Goal: Information Seeking & Learning: Learn about a topic

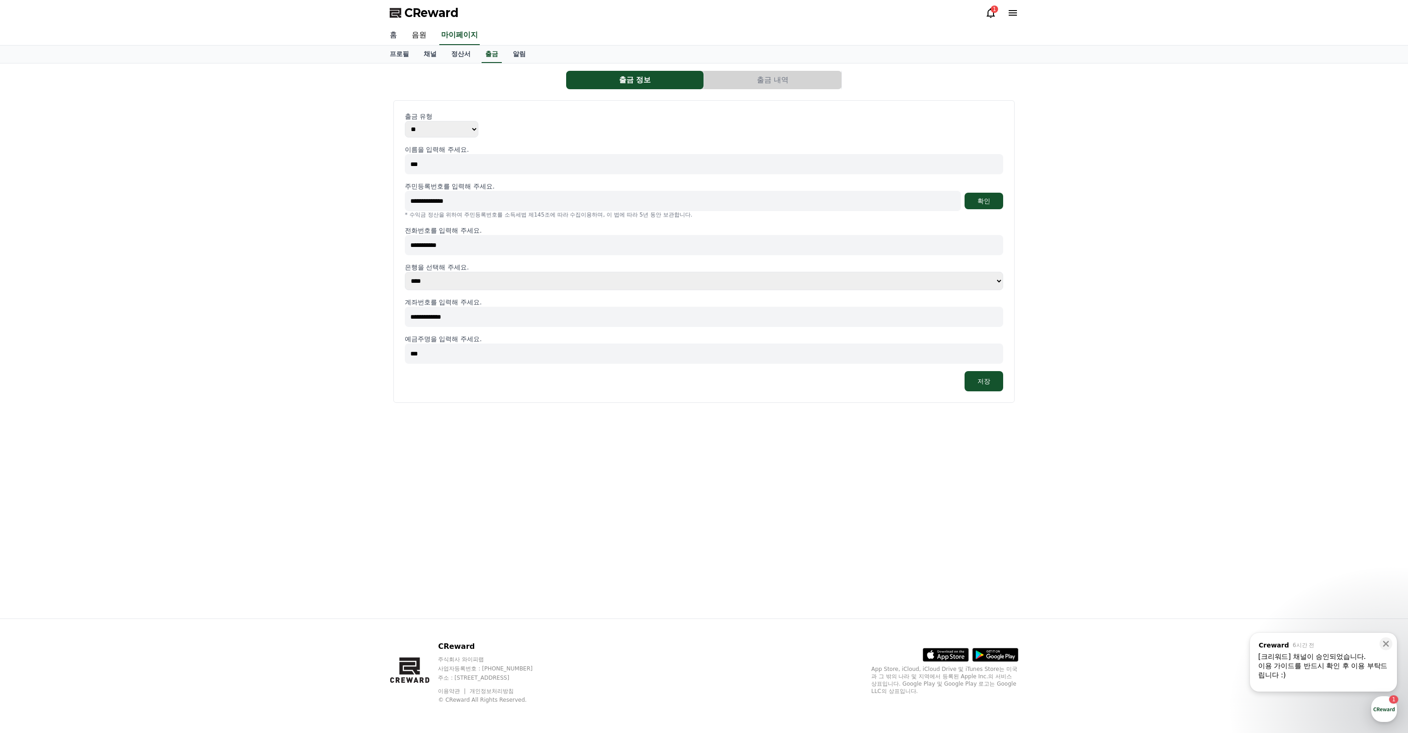
click at [391, 39] on link "홈" at bounding box center [393, 35] width 22 height 19
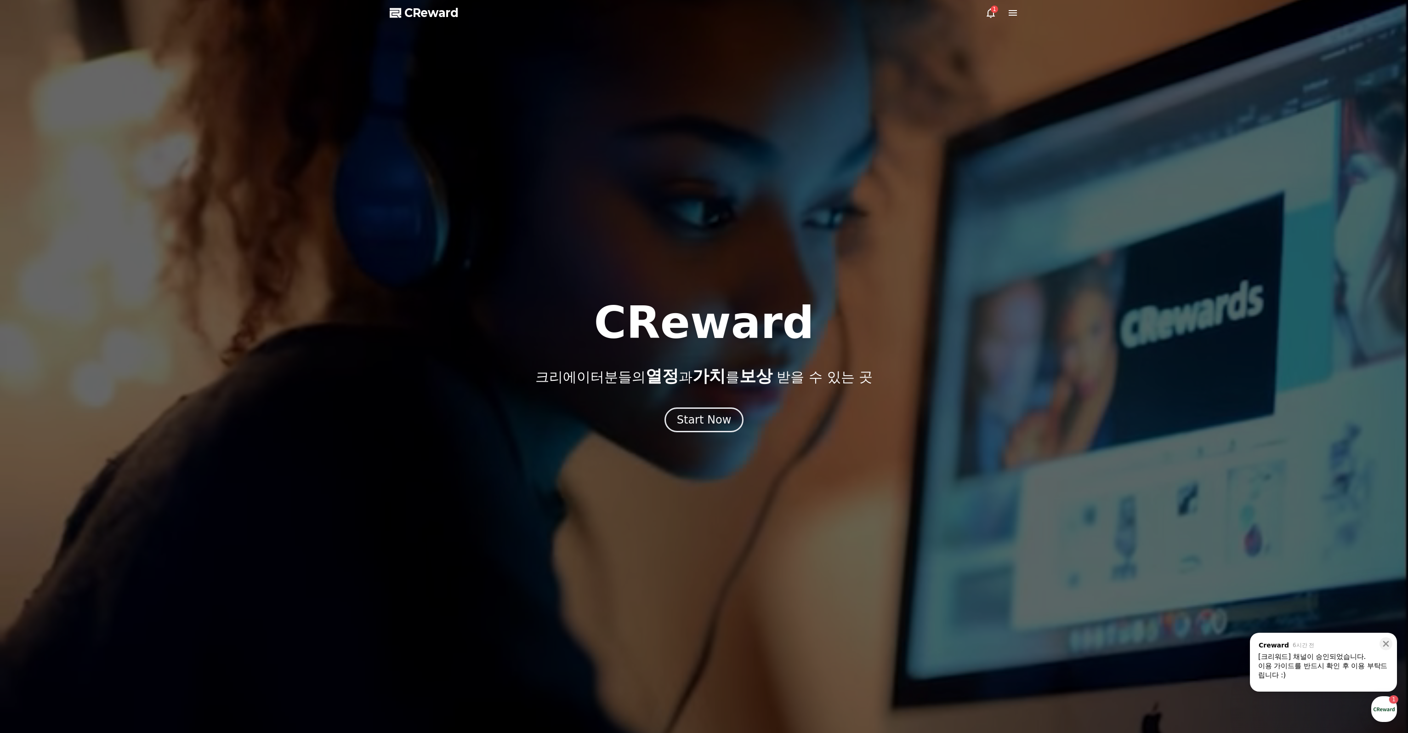
click at [1002, 12] on div "1" at bounding box center [1002, 12] width 33 height 11
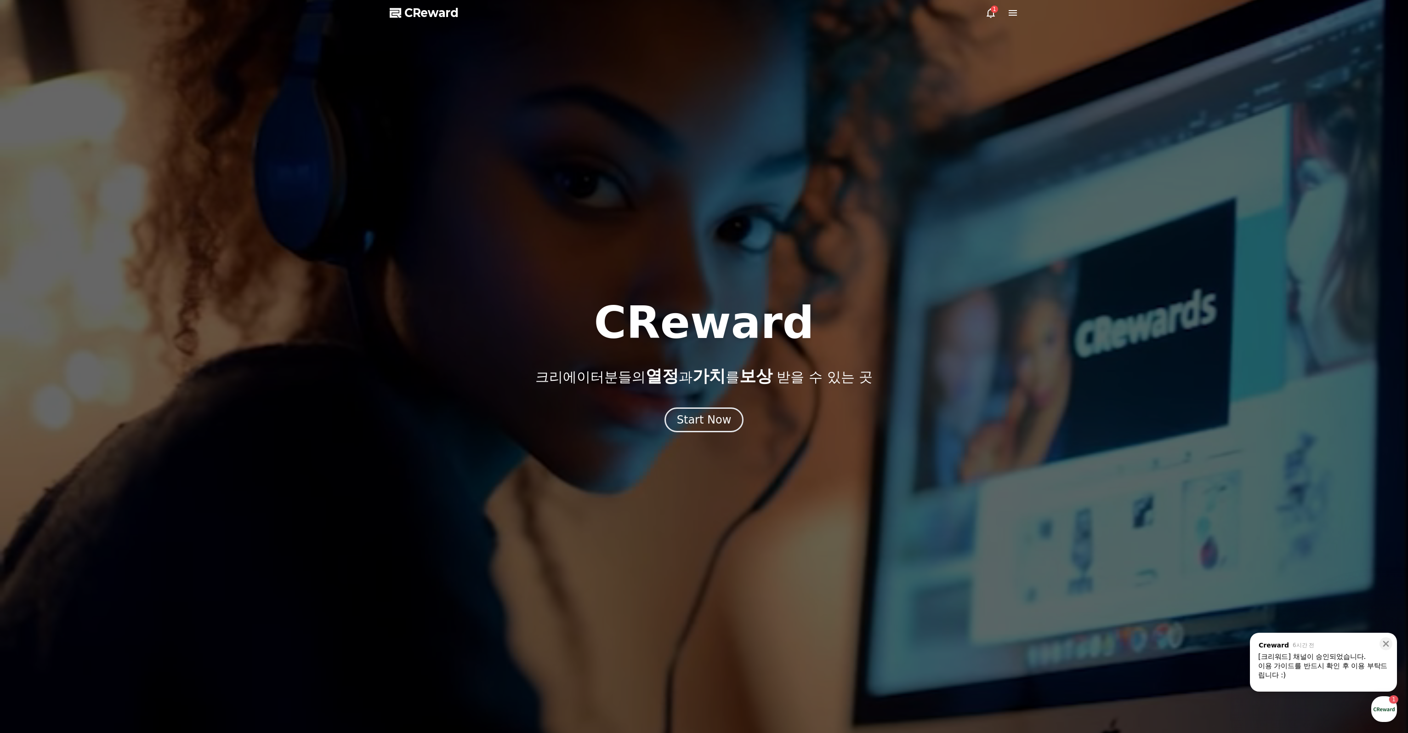
click at [991, 13] on icon at bounding box center [991, 12] width 11 height 11
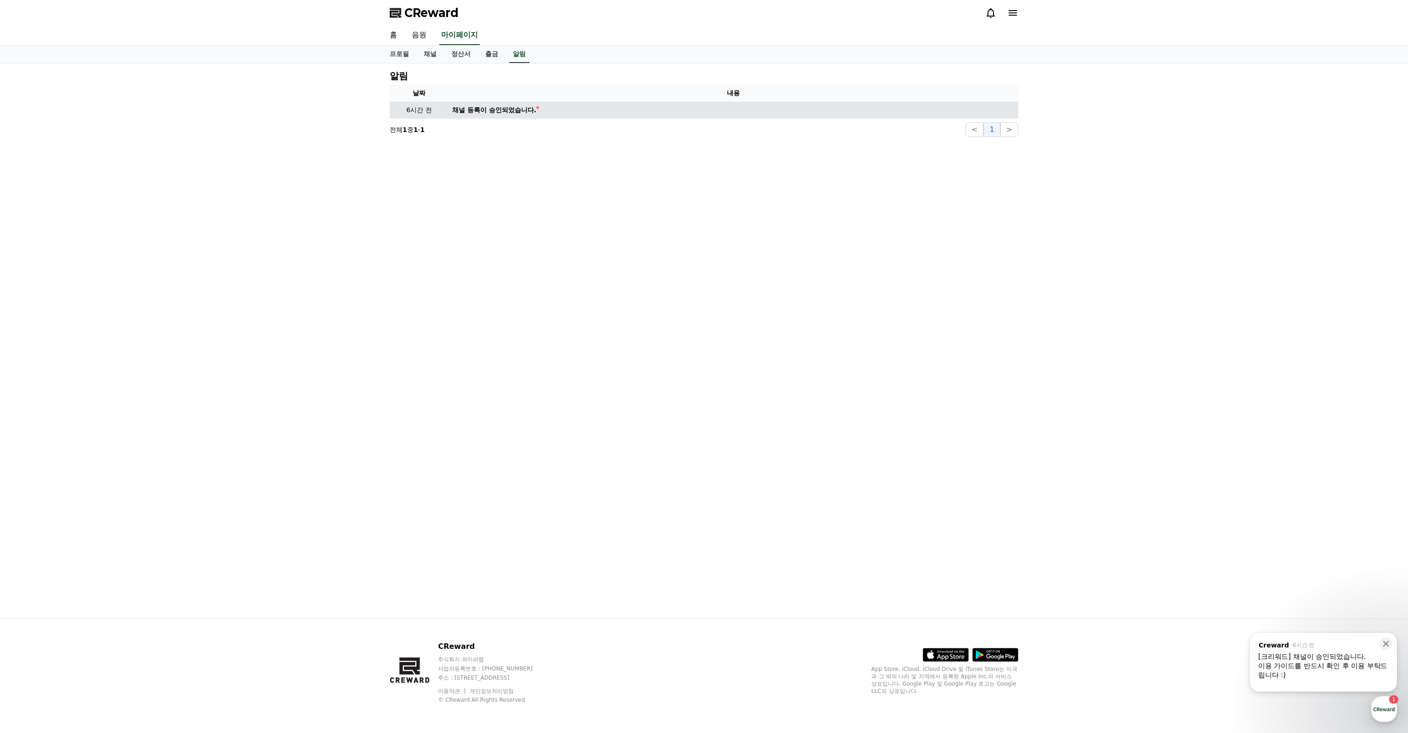
click at [537, 103] on td "채널 등록이 승인되었습니다." at bounding box center [734, 110] width 570 height 17
click at [522, 108] on div "채널 등록이 승인되었습니다." at bounding box center [494, 110] width 84 height 10
click at [563, 108] on td "채널 등록이 승인되었습니다." at bounding box center [734, 110] width 570 height 17
click at [396, 51] on link "프로필" at bounding box center [399, 54] width 34 height 17
select select "**********"
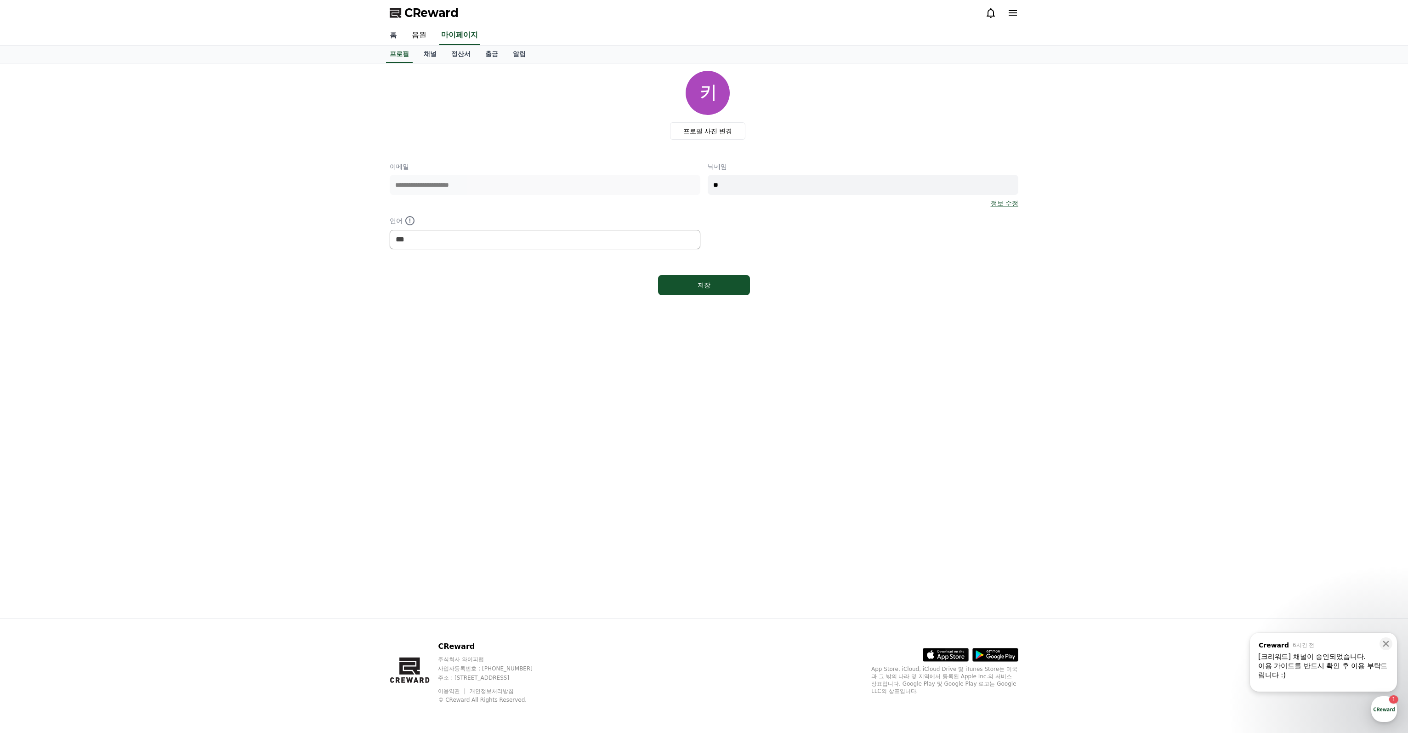
click at [393, 39] on link "홈" at bounding box center [393, 35] width 22 height 19
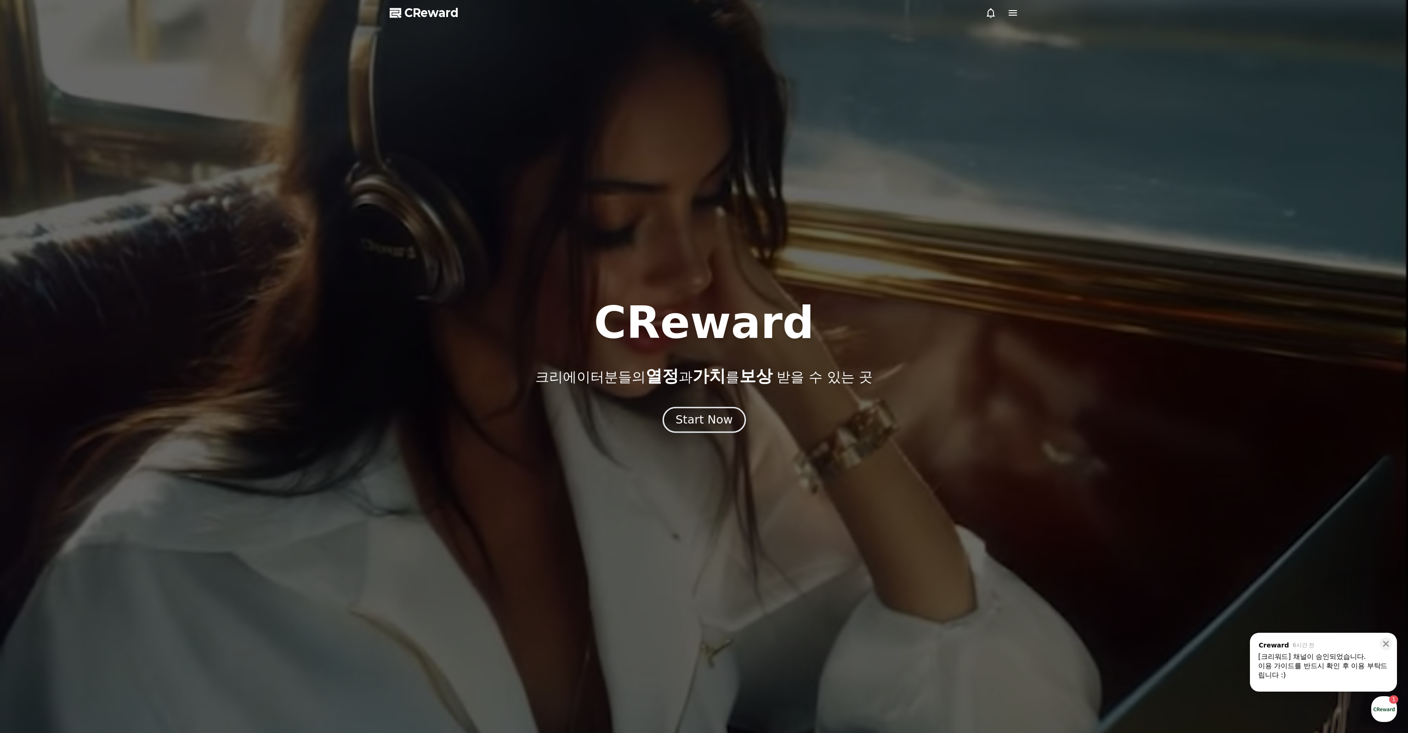
click at [708, 423] on div "Start Now" at bounding box center [704, 420] width 57 height 16
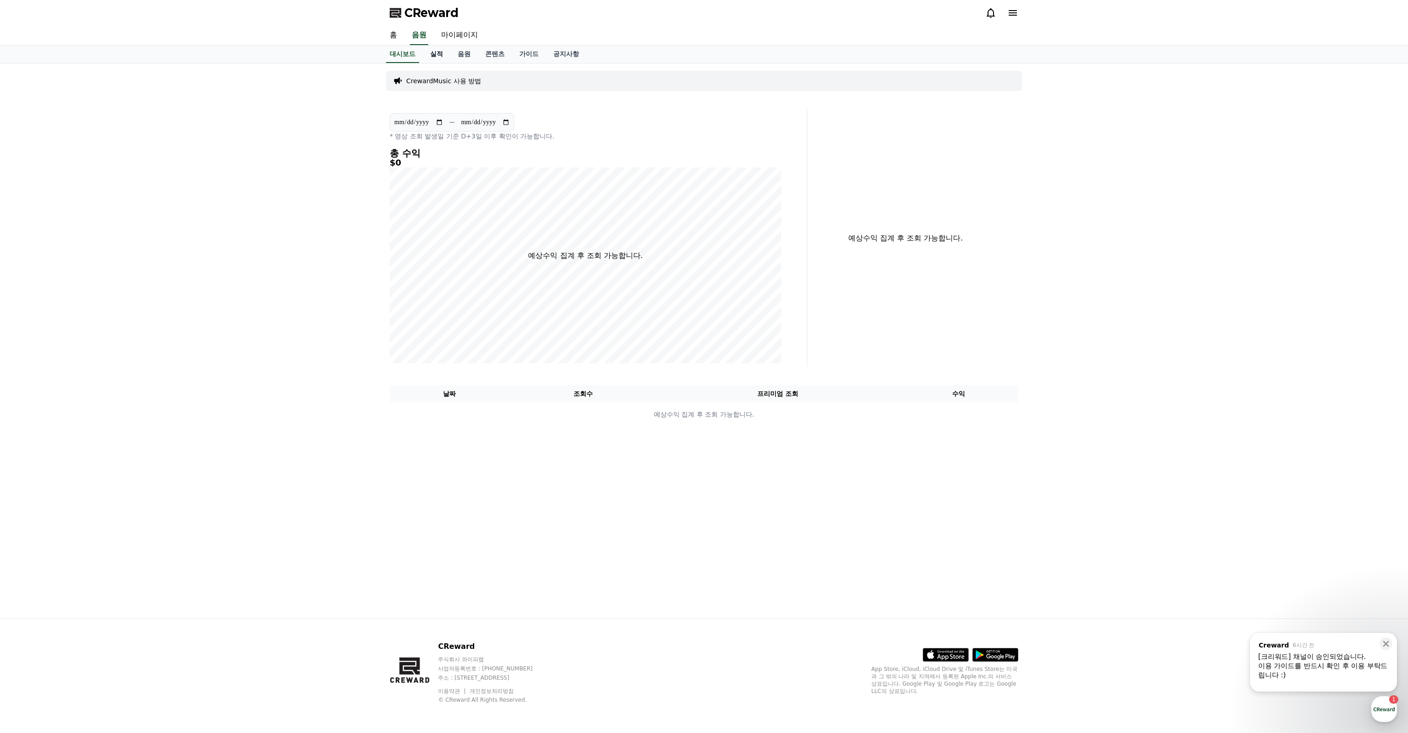
click at [433, 54] on link "실적" at bounding box center [437, 54] width 28 height 17
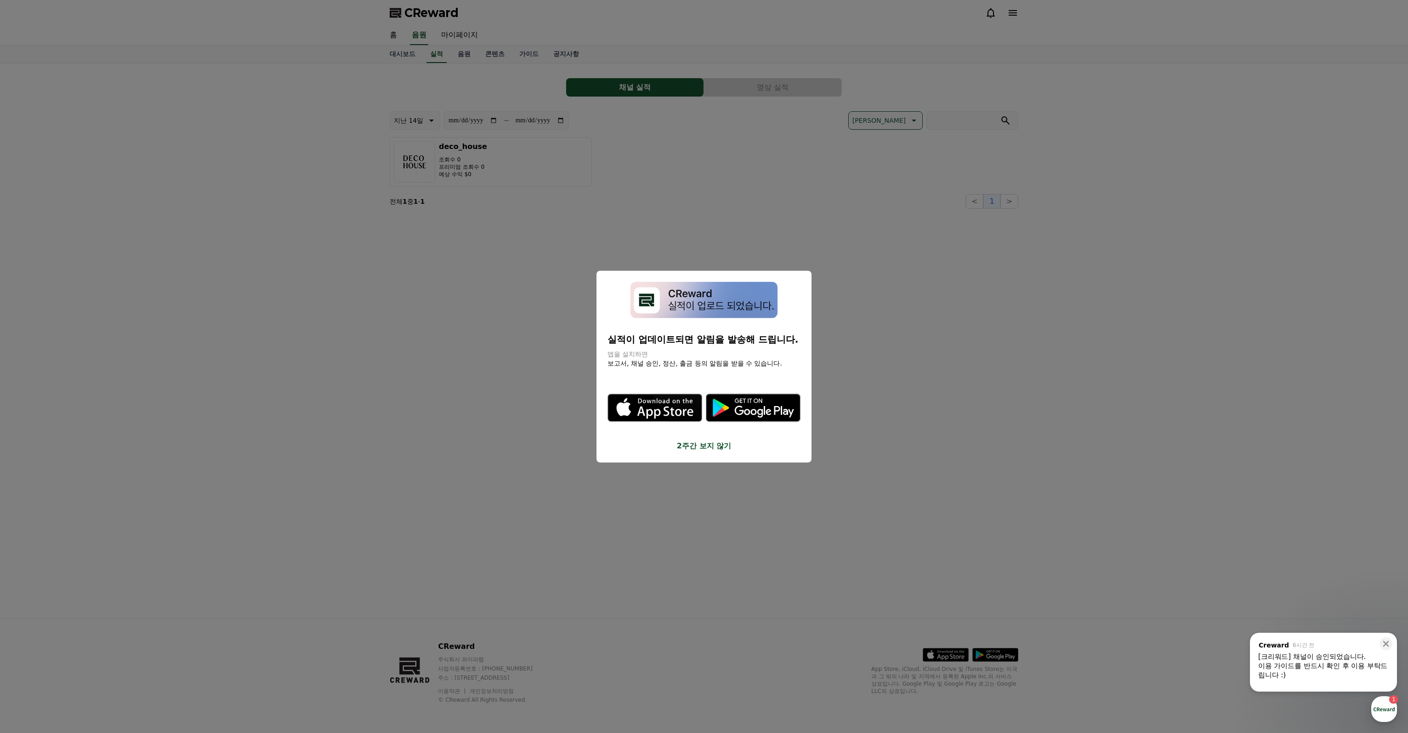
click at [695, 449] on button "2주간 보지 않기" at bounding box center [704, 445] width 193 height 11
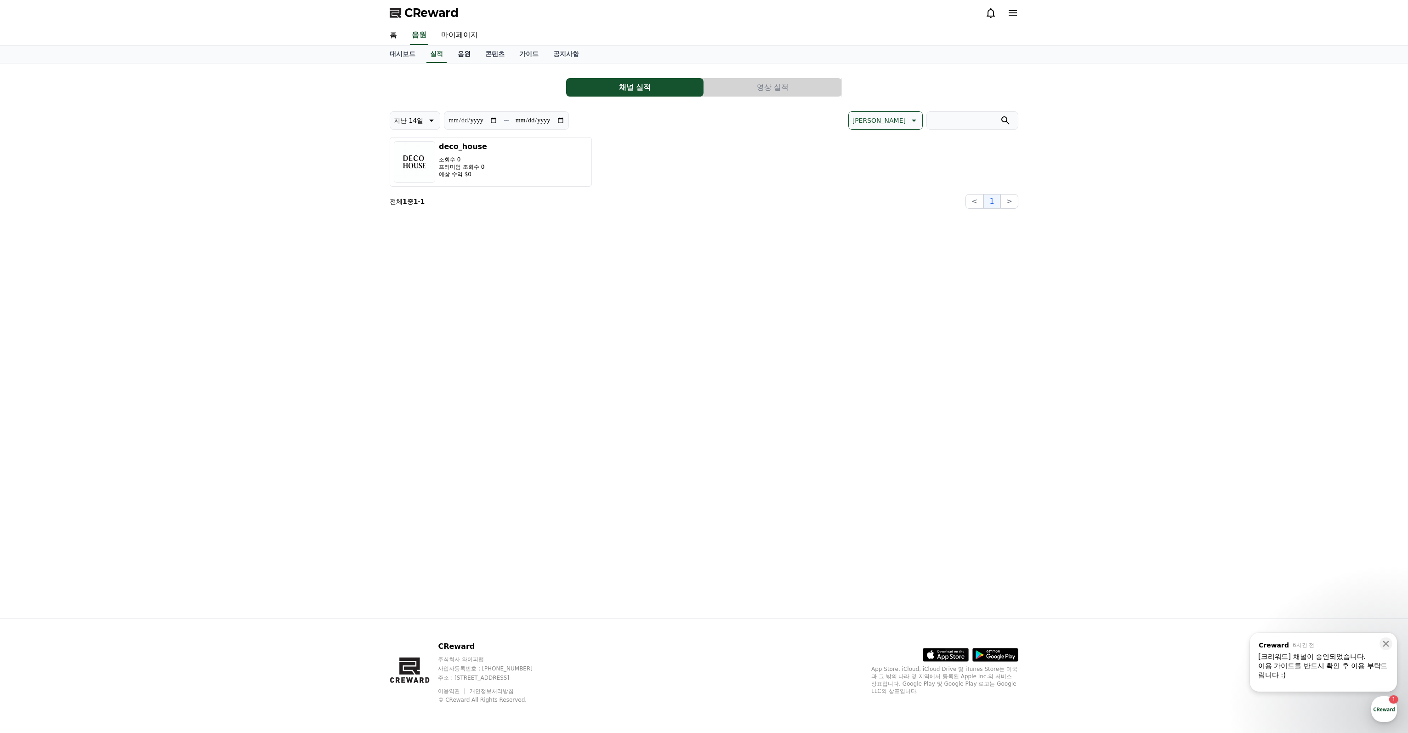
click at [465, 57] on link "음원" at bounding box center [464, 54] width 28 height 17
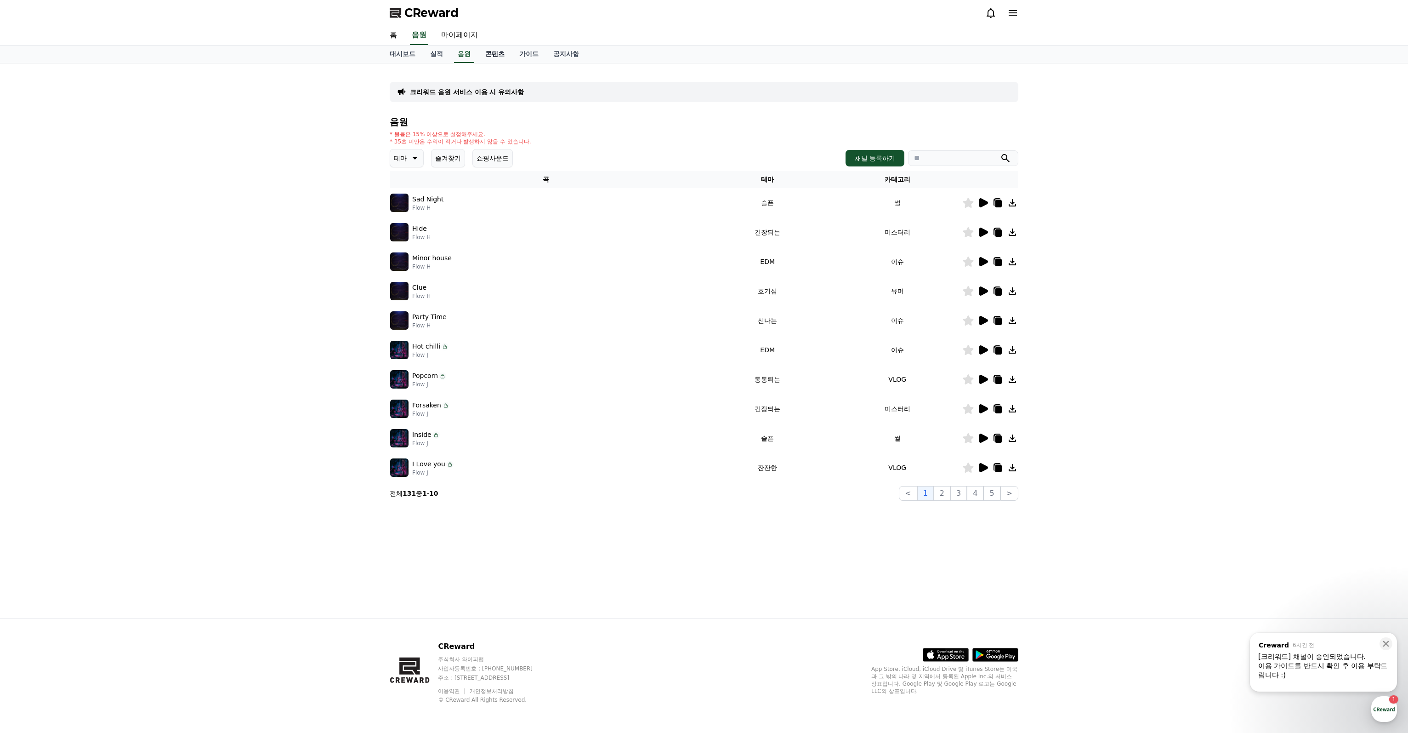
click at [485, 55] on link "콘텐츠" at bounding box center [495, 54] width 34 height 17
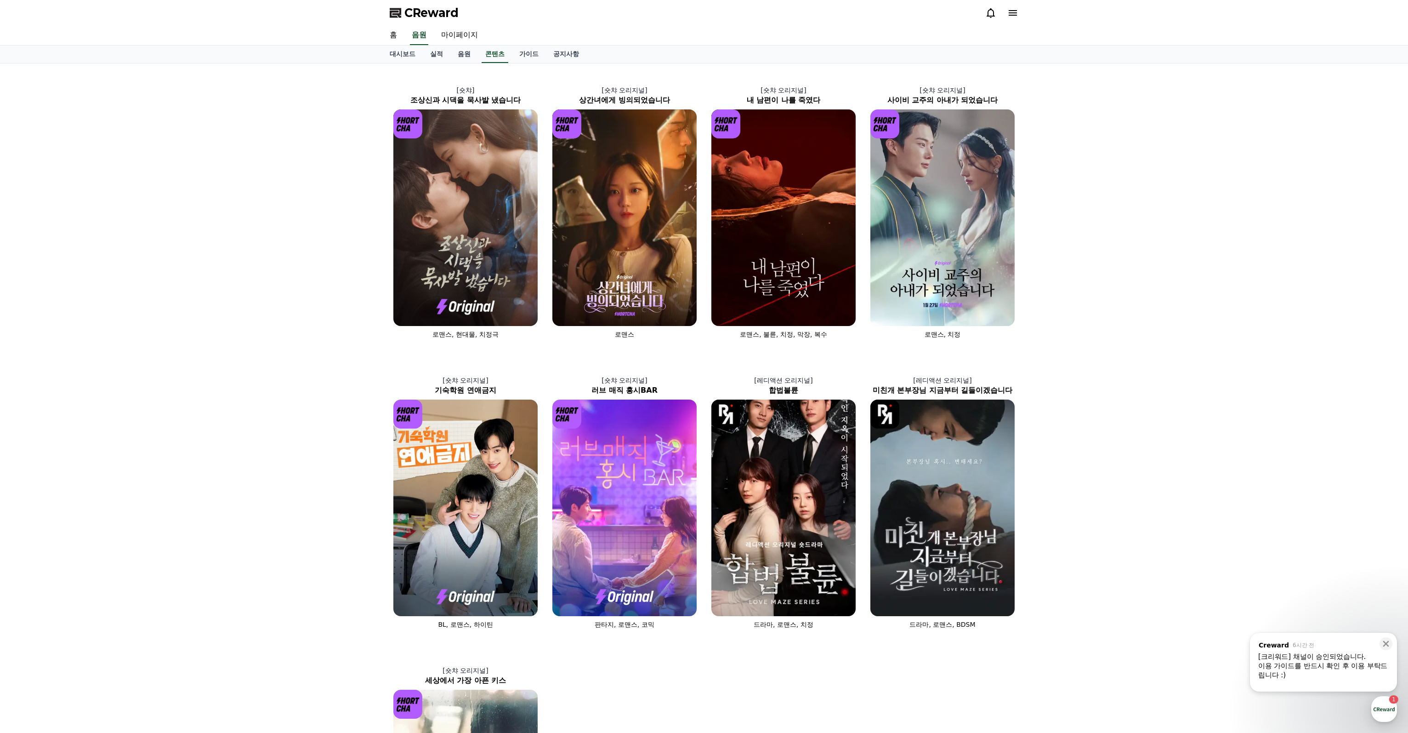
click at [1155, 276] on div "[숏챠] 조상신과 시댁을 묵사발 냈습니다 로맨스, 현대물, 치정극 [숏챠 오리지널] 상간녀에게 빙의되었습니다 로맨스 [숏챠 오리지널] 내 남편…" at bounding box center [704, 496] width 1408 height 867
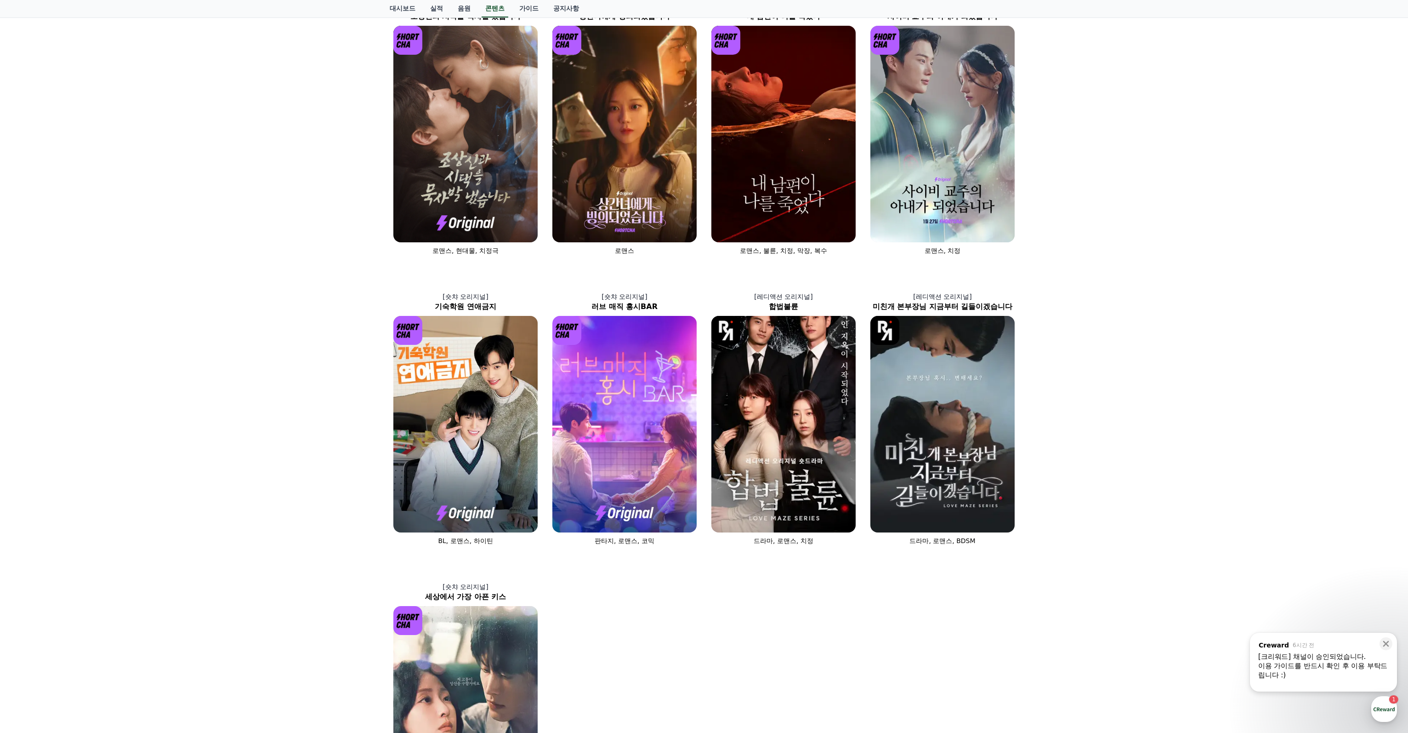
scroll to position [184, 0]
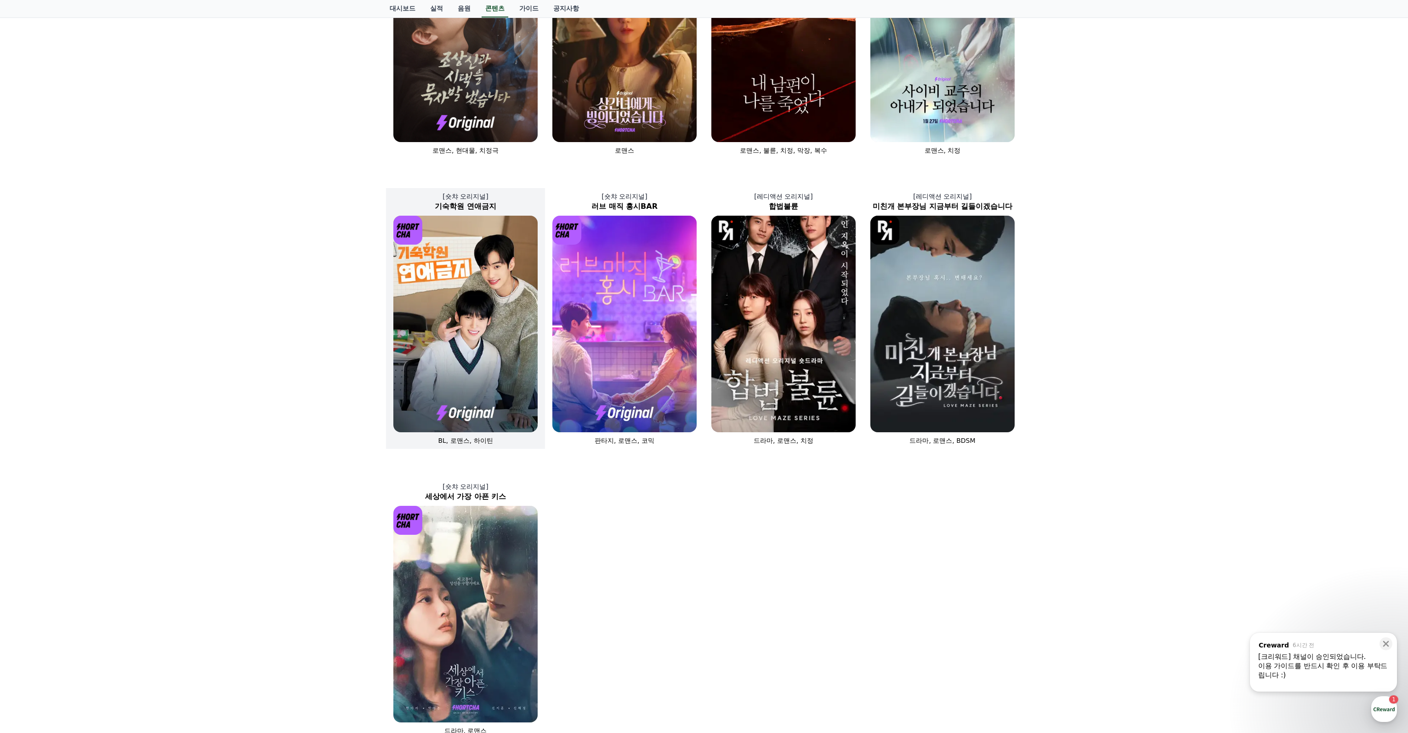
click at [476, 333] on img at bounding box center [465, 324] width 144 height 217
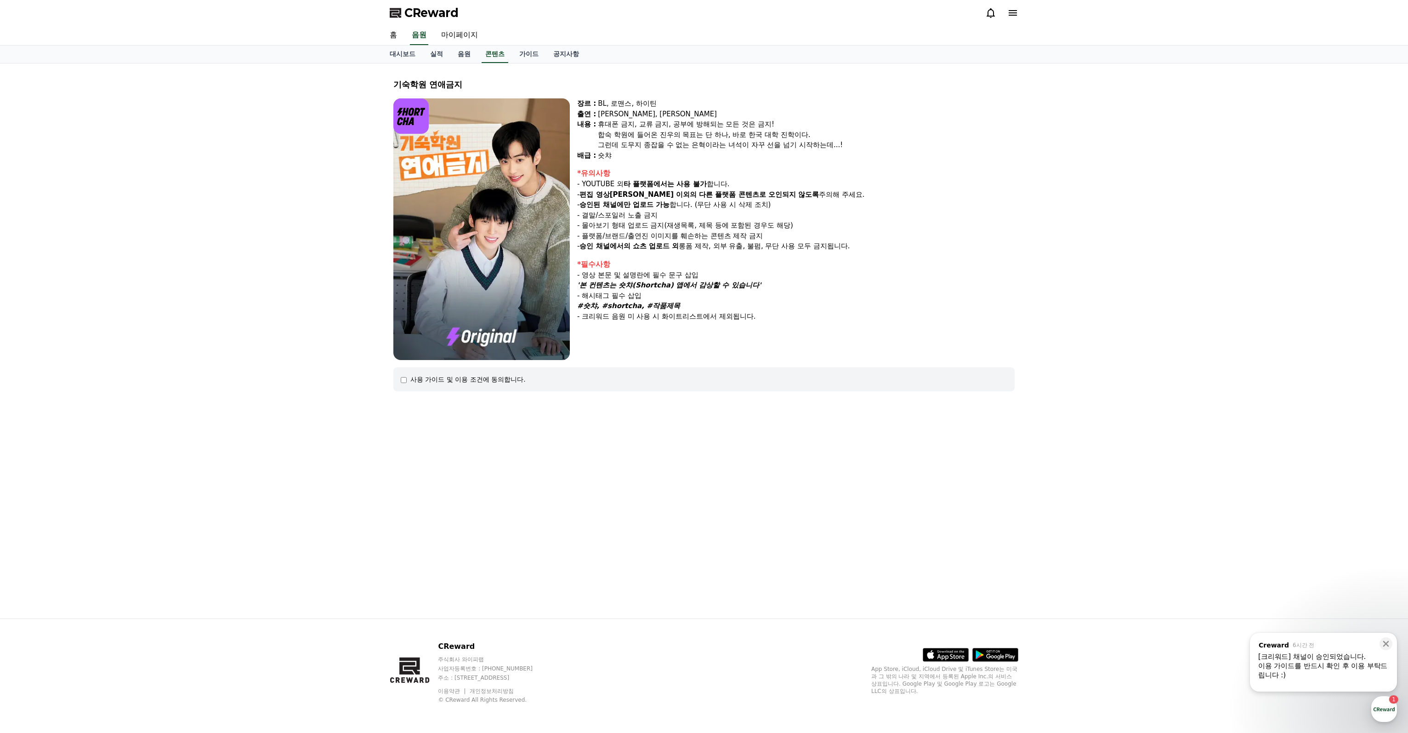
click at [415, 381] on div "사용 가이드 및 이용 조건에 동의합니다." at bounding box center [467, 379] width 115 height 9
click at [418, 380] on div "사용 가이드 및 이용 조건에 동의합니다." at bounding box center [467, 379] width 115 height 9
click at [412, 380] on div "사용 가이드 및 이용 조건에 동의합니다." at bounding box center [467, 379] width 115 height 9
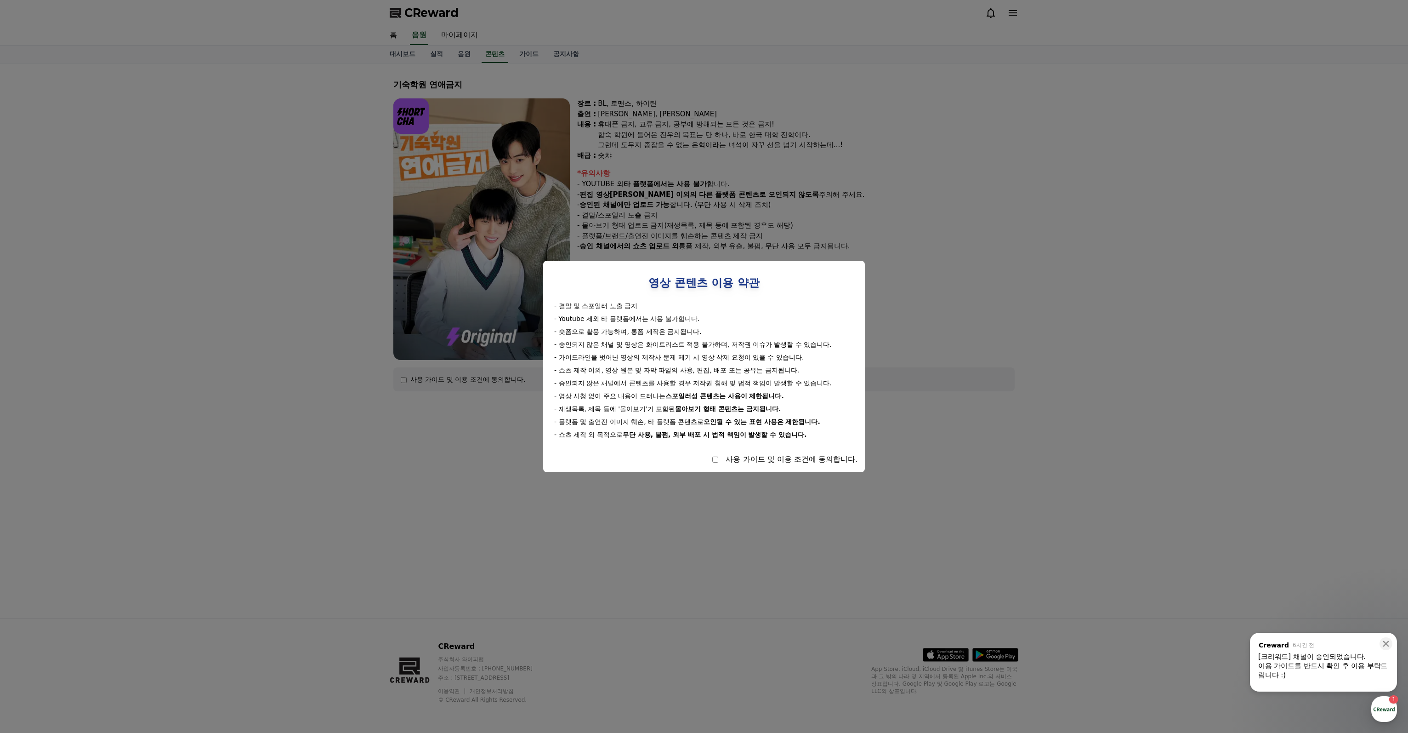
select select
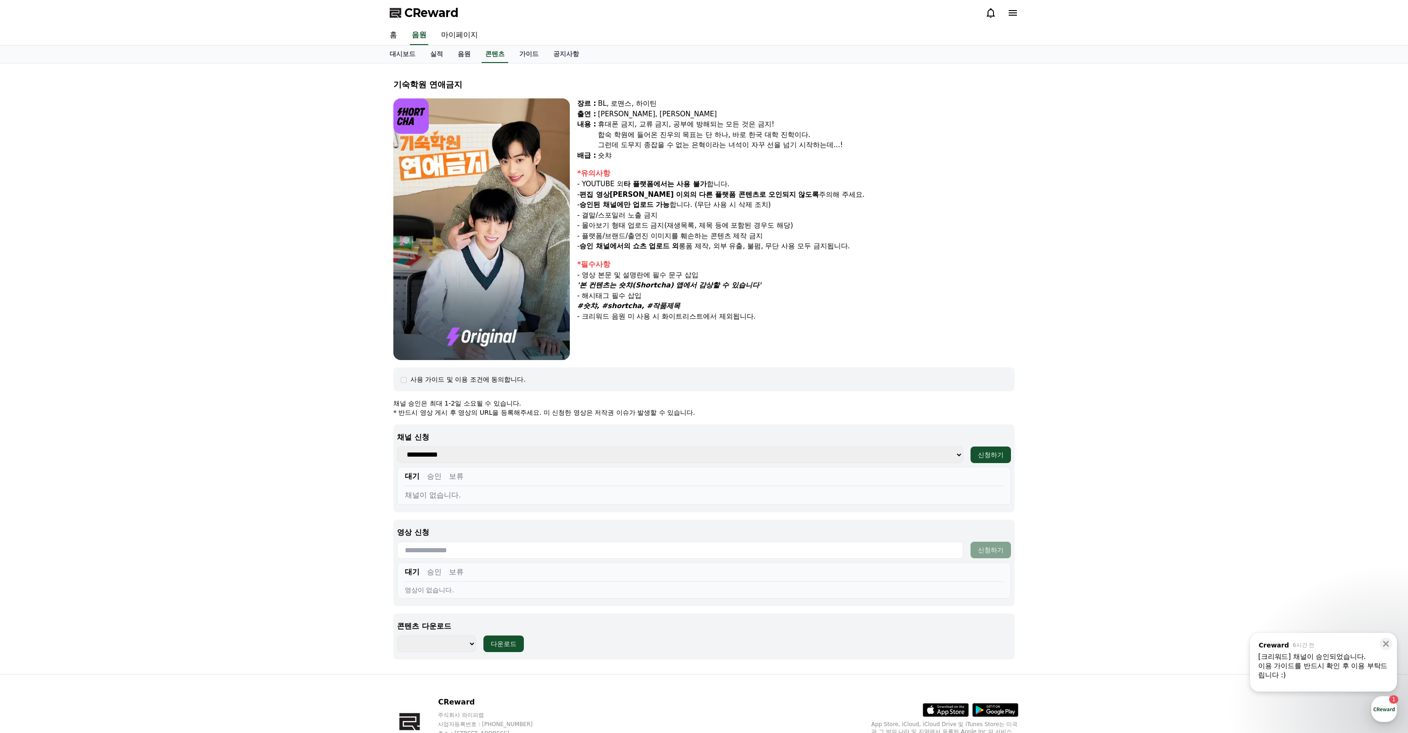
click at [513, 456] on select "**********" at bounding box center [680, 454] width 566 height 17
select select "**********"
click at [397, 446] on select "**********" at bounding box center [680, 454] width 566 height 17
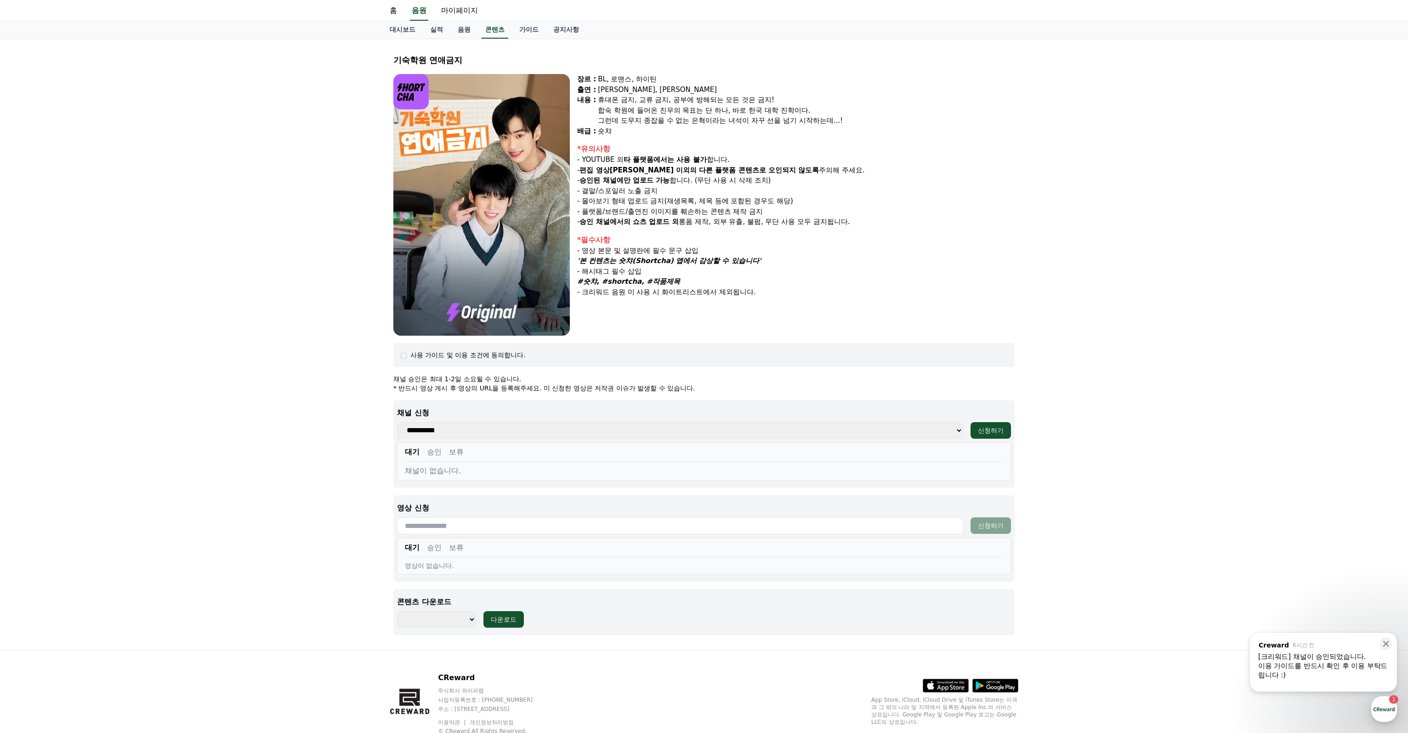
scroll to position [8, 0]
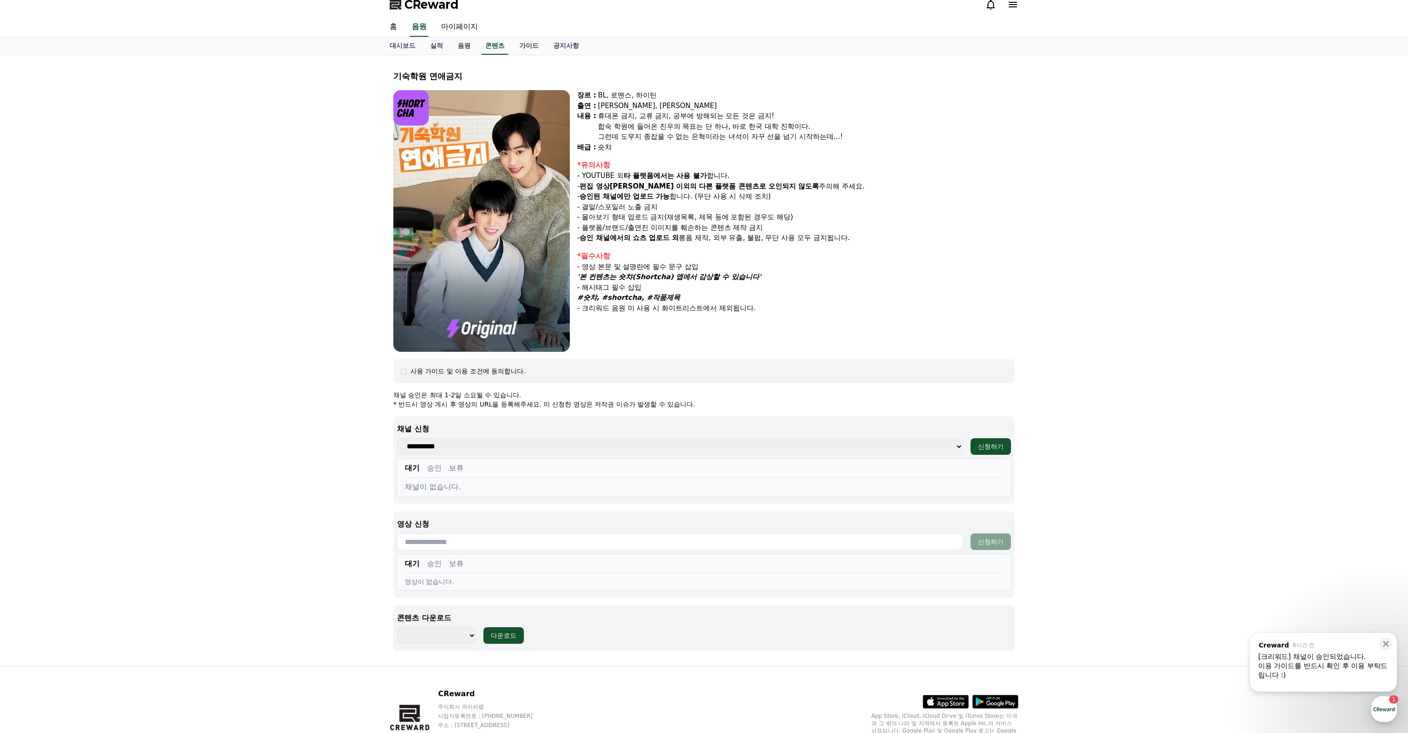
click at [803, 305] on div "- 크리워드 음원 미 사용 시 화이트리스트에서 제외됩니다." at bounding box center [796, 308] width 438 height 11
click at [498, 257] on img at bounding box center [481, 221] width 177 height 262
click at [429, 632] on select "*********" at bounding box center [436, 635] width 79 height 17
click at [362, 631] on div "기숙학원 연애금지 장르 : BL, 로맨스, 하이틴 출연 : [PERSON_NAME], [PERSON_NAME] [PERSON_NAME] : 휴…" at bounding box center [704, 360] width 1408 height 610
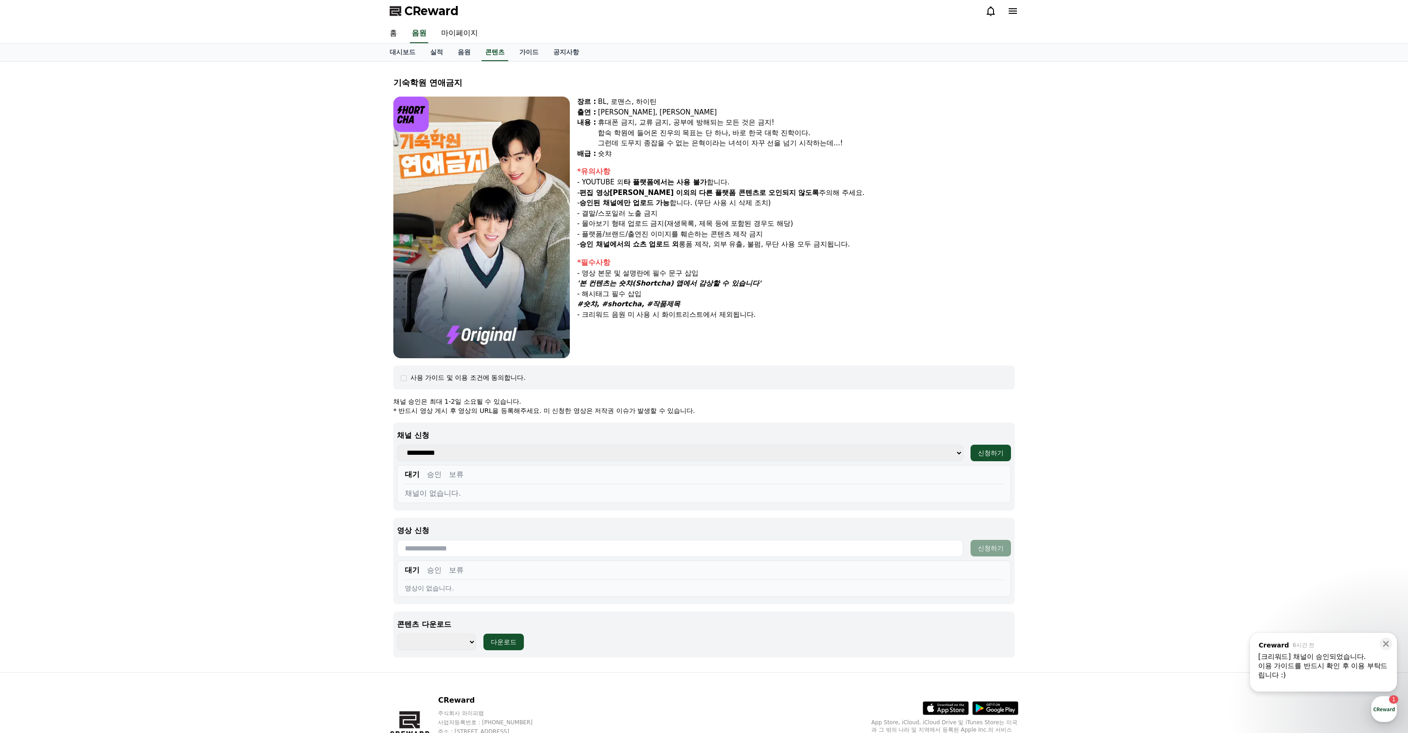
scroll to position [0, 0]
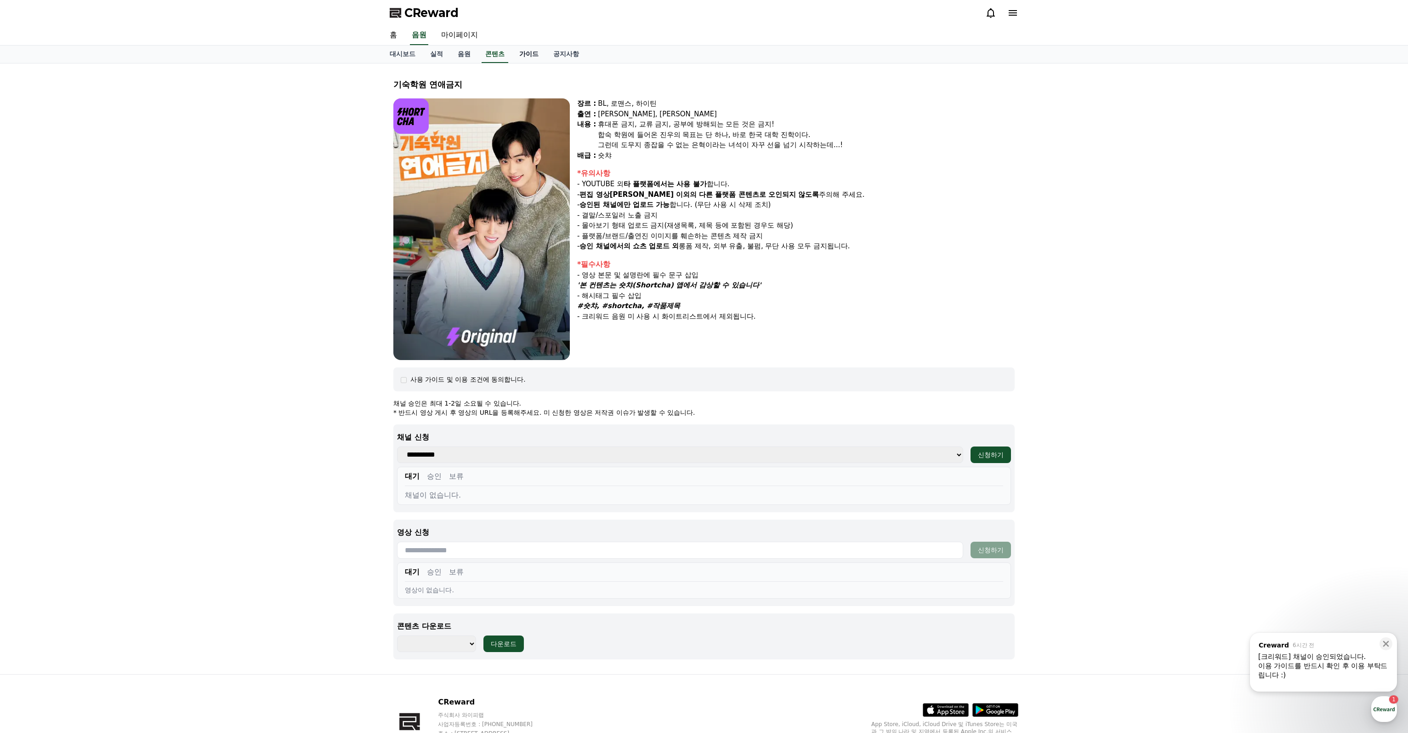
click at [528, 46] on link "가이드" at bounding box center [529, 54] width 34 height 17
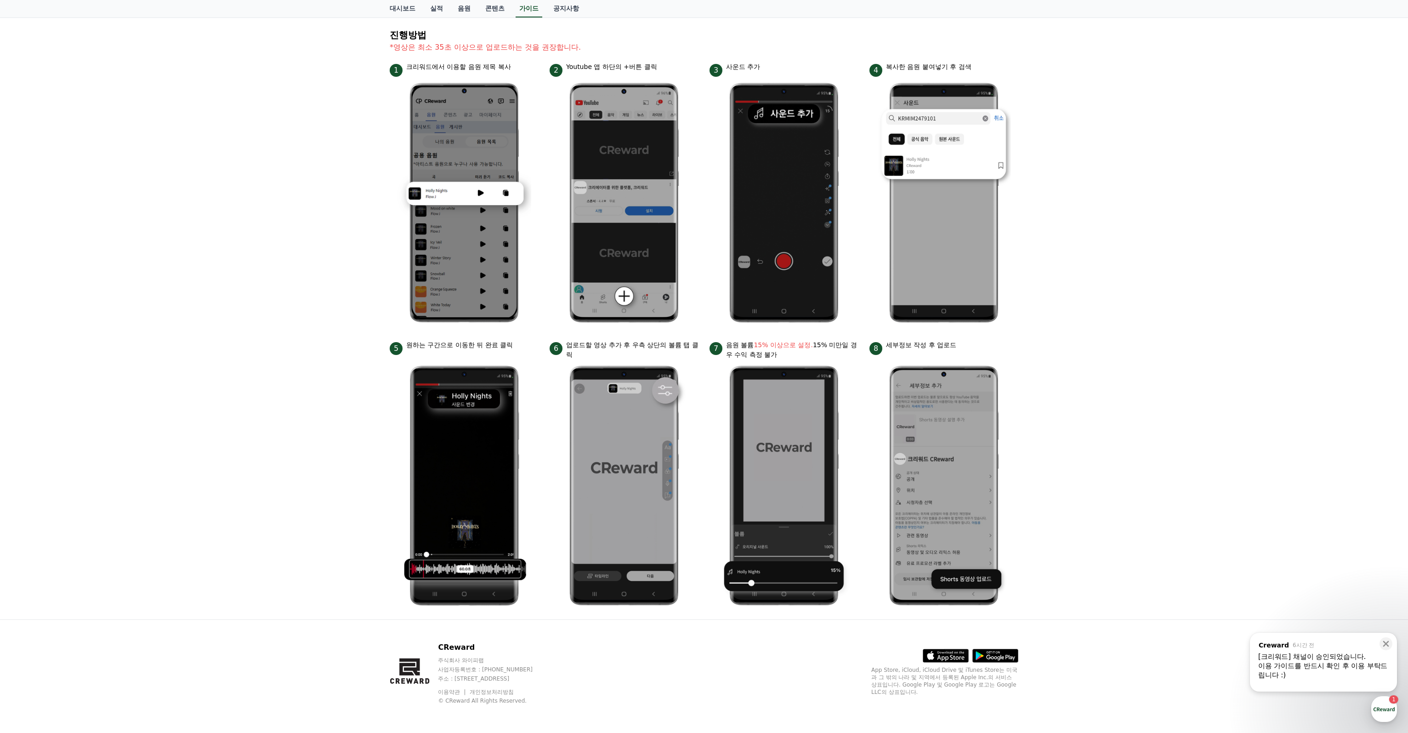
scroll to position [117, 0]
click at [1026, 475] on div "안드로이드 아이폰 PC 유튜브 영상만 사용 가능합니다. 진행방법 *영상은 최소 35초 이상으로 업로드하는 것을 권장합니다. 1 크리워드에서 이…" at bounding box center [704, 283] width 1408 height 672
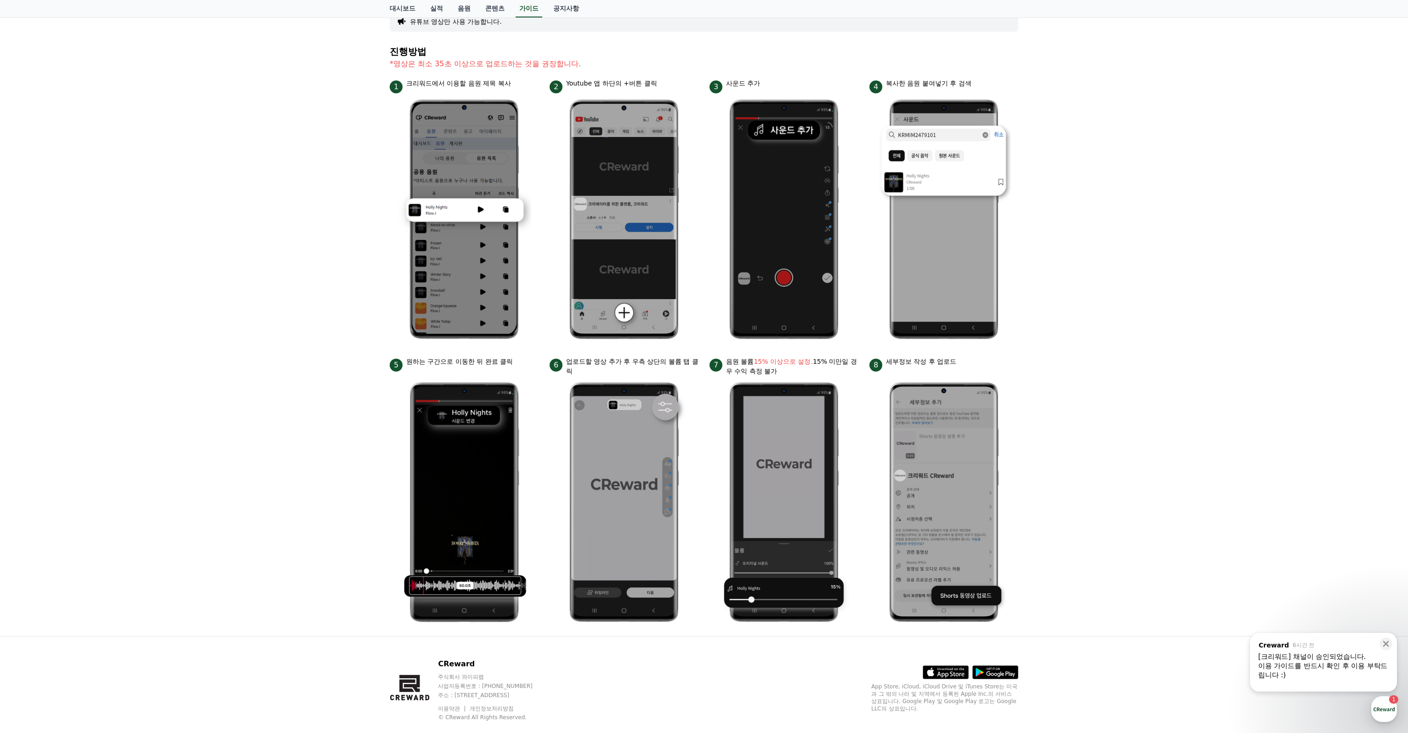
scroll to position [0, 0]
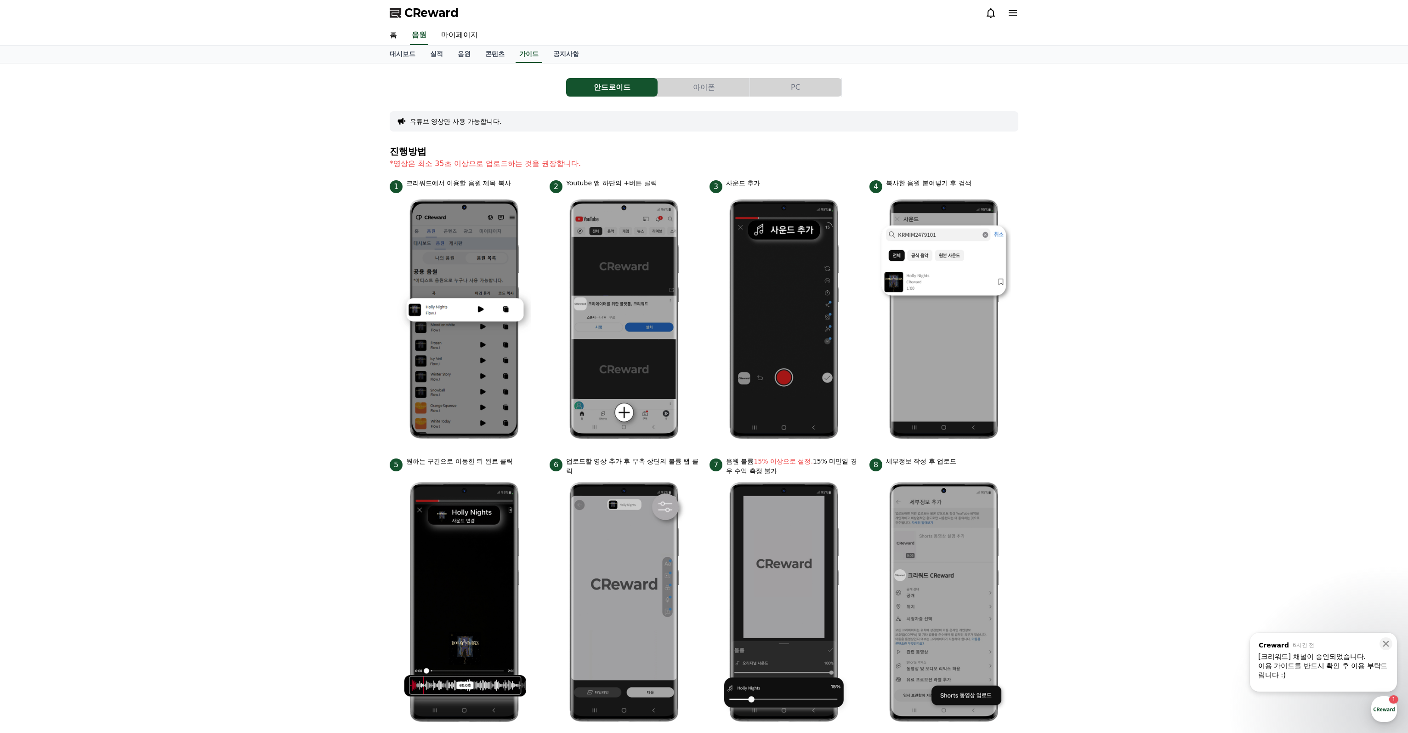
click at [296, 400] on div "안드로이드 아이폰 PC 유튜브 영상만 사용 가능합니다. 진행방법 *영상은 최소 35초 이상으로 업로드하는 것을 권장합니다. 1 크리워드에서 이…" at bounding box center [704, 399] width 1408 height 672
click at [700, 89] on button "아이폰" at bounding box center [703, 87] width 91 height 18
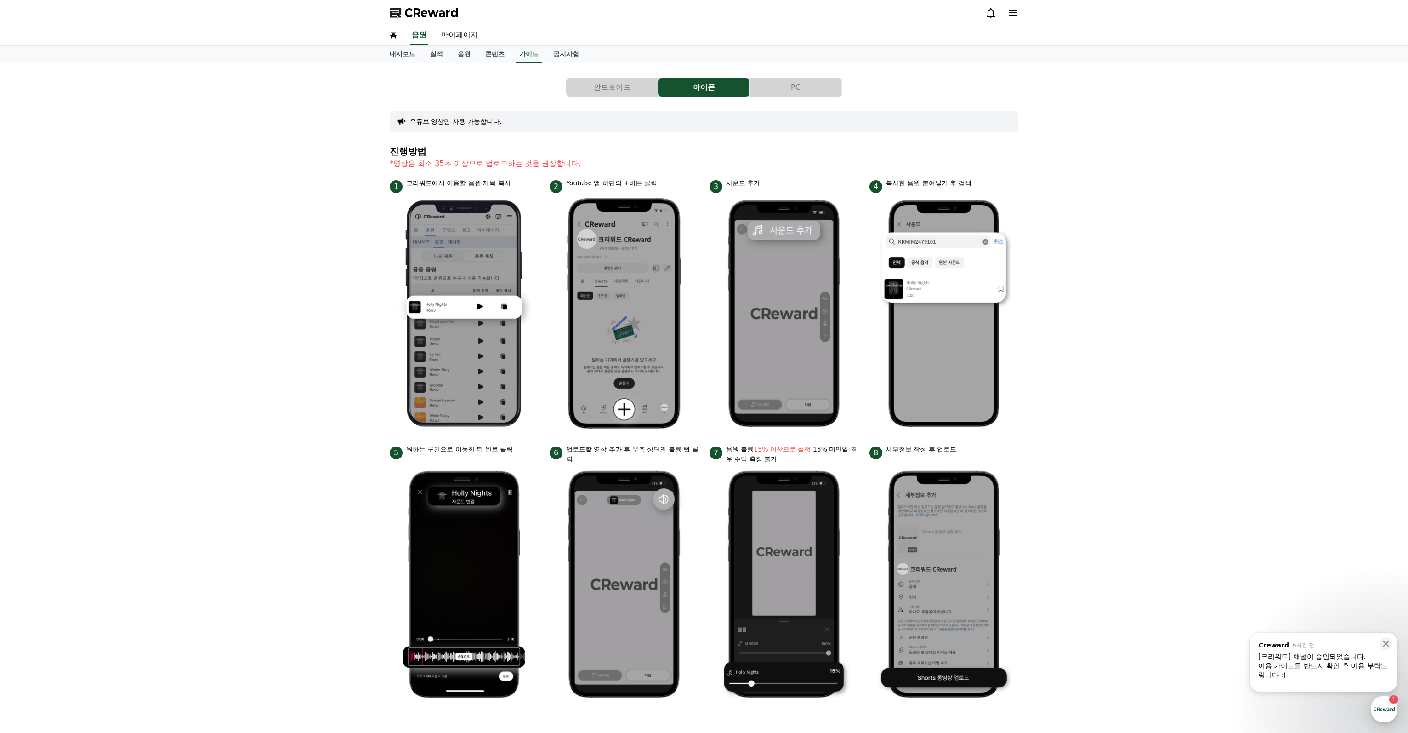
click at [820, 81] on button "PC" at bounding box center [795, 87] width 91 height 18
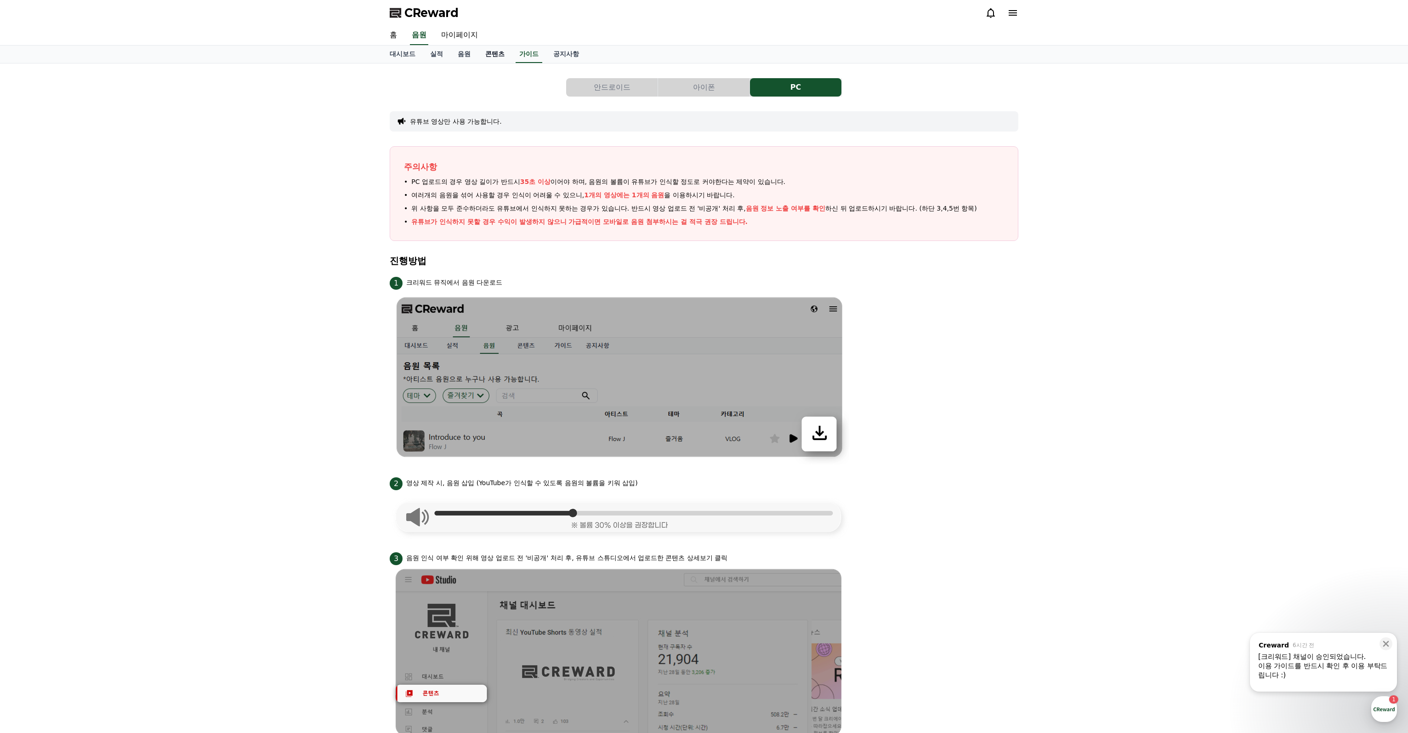
click at [498, 59] on link "콘텐츠" at bounding box center [495, 54] width 34 height 17
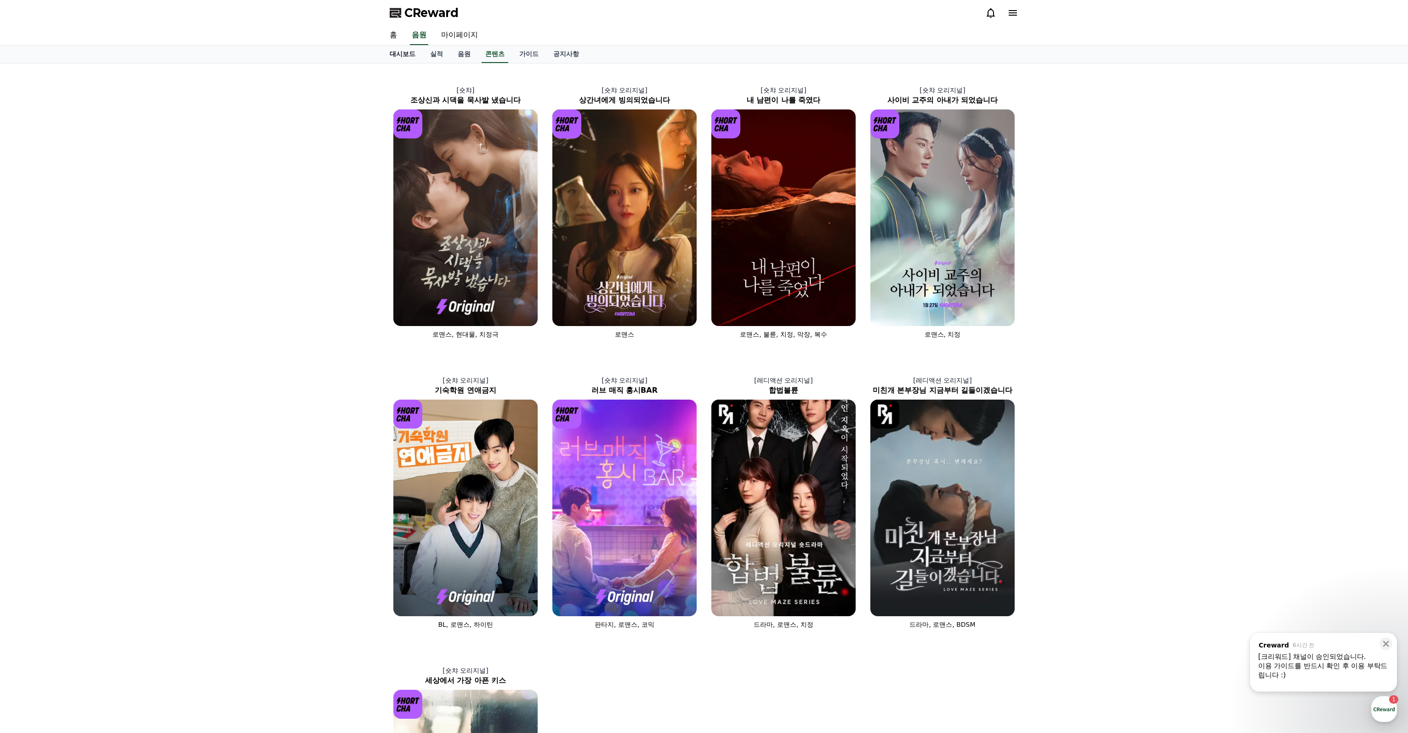
click at [401, 58] on link "대시보드" at bounding box center [402, 54] width 40 height 17
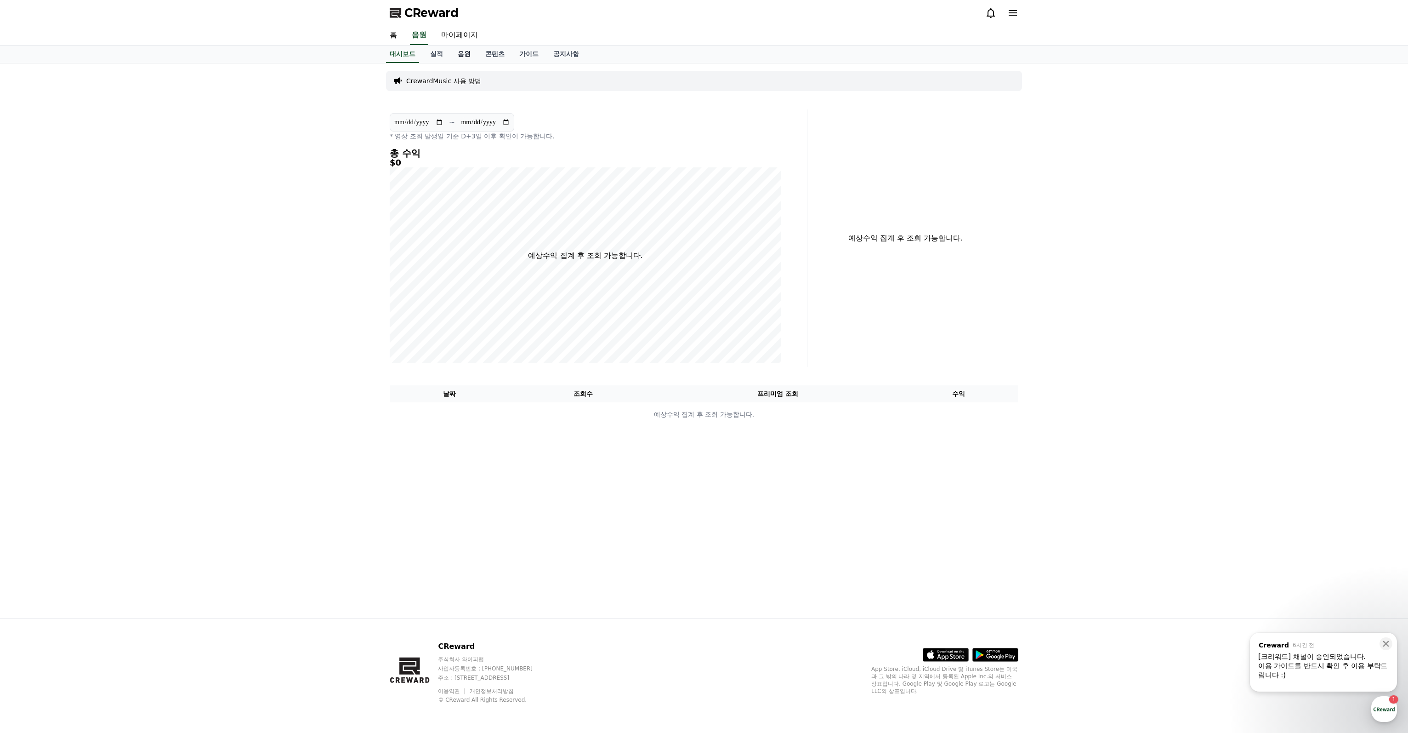
click at [462, 54] on link "음원" at bounding box center [464, 54] width 28 height 17
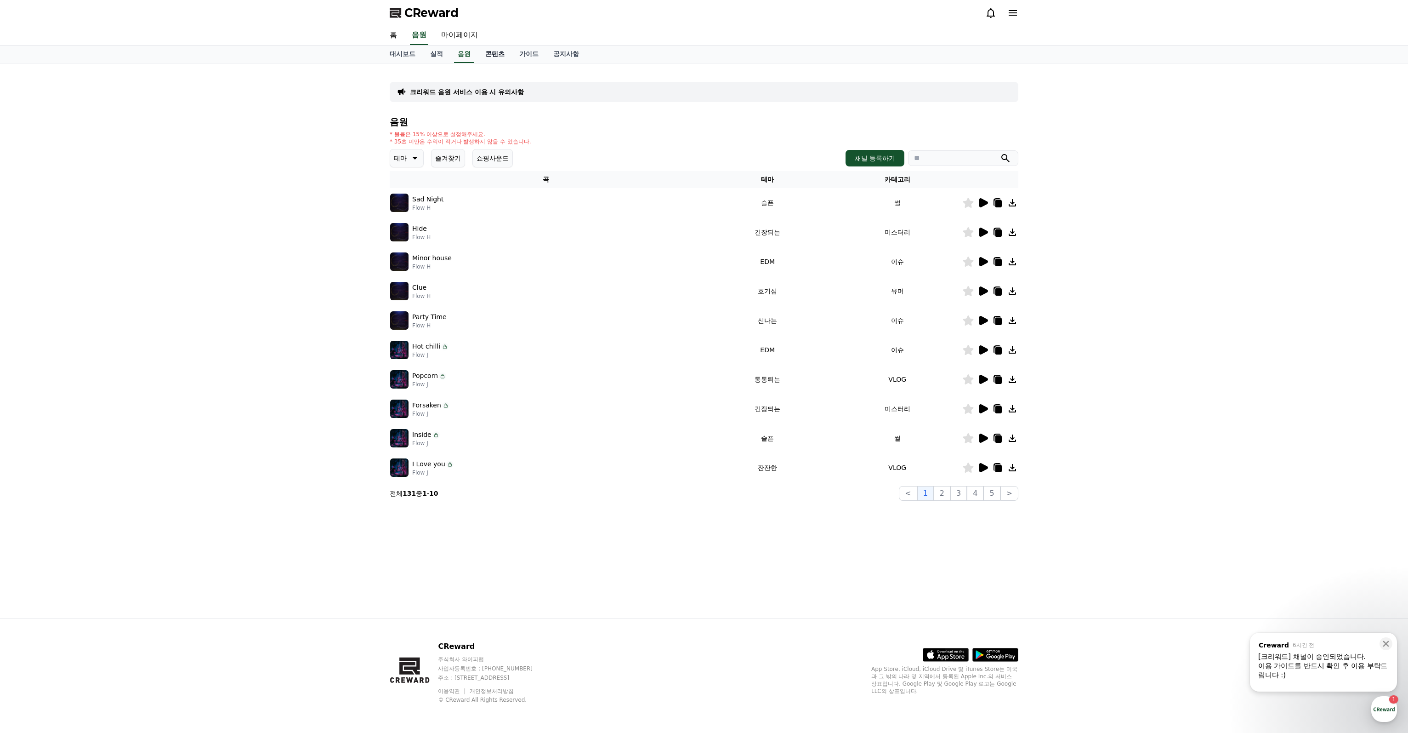
click at [491, 55] on link "콘텐츠" at bounding box center [495, 54] width 34 height 17
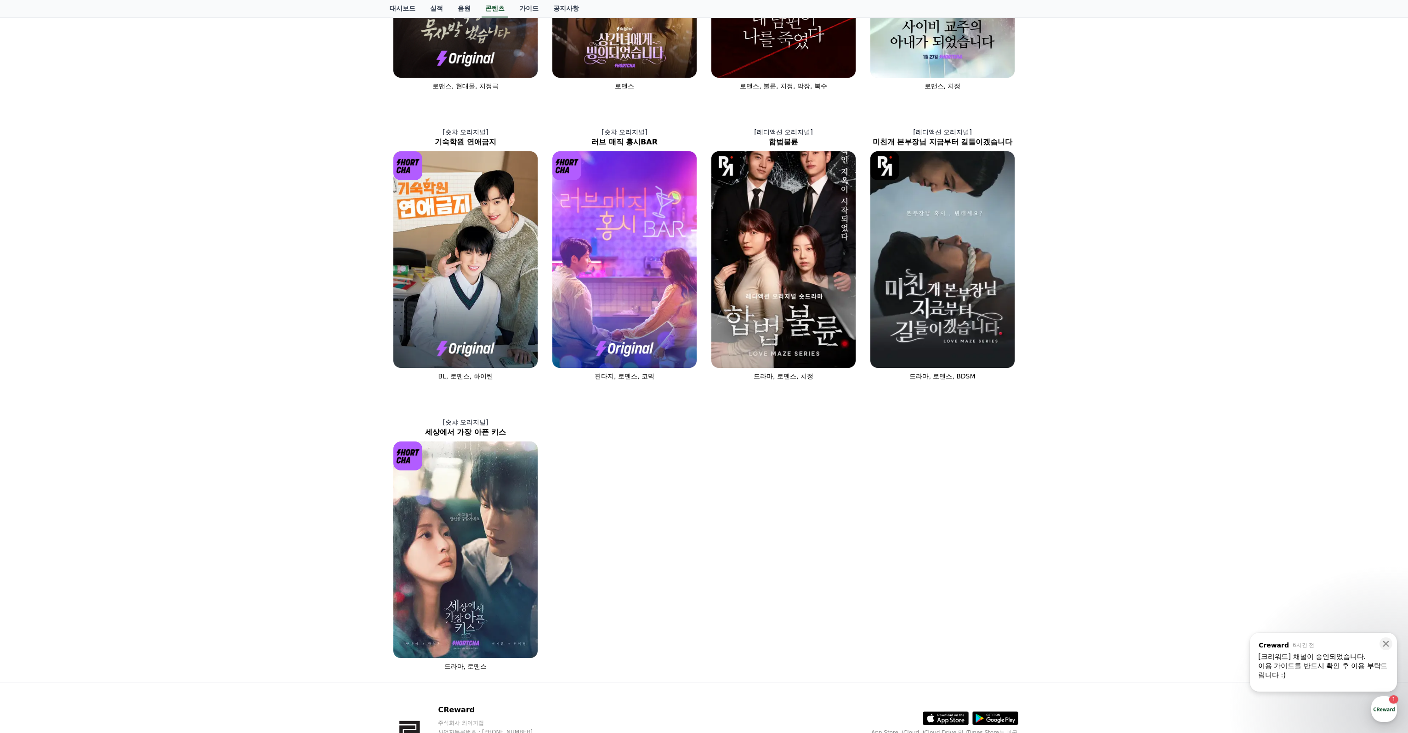
scroll to position [311, 0]
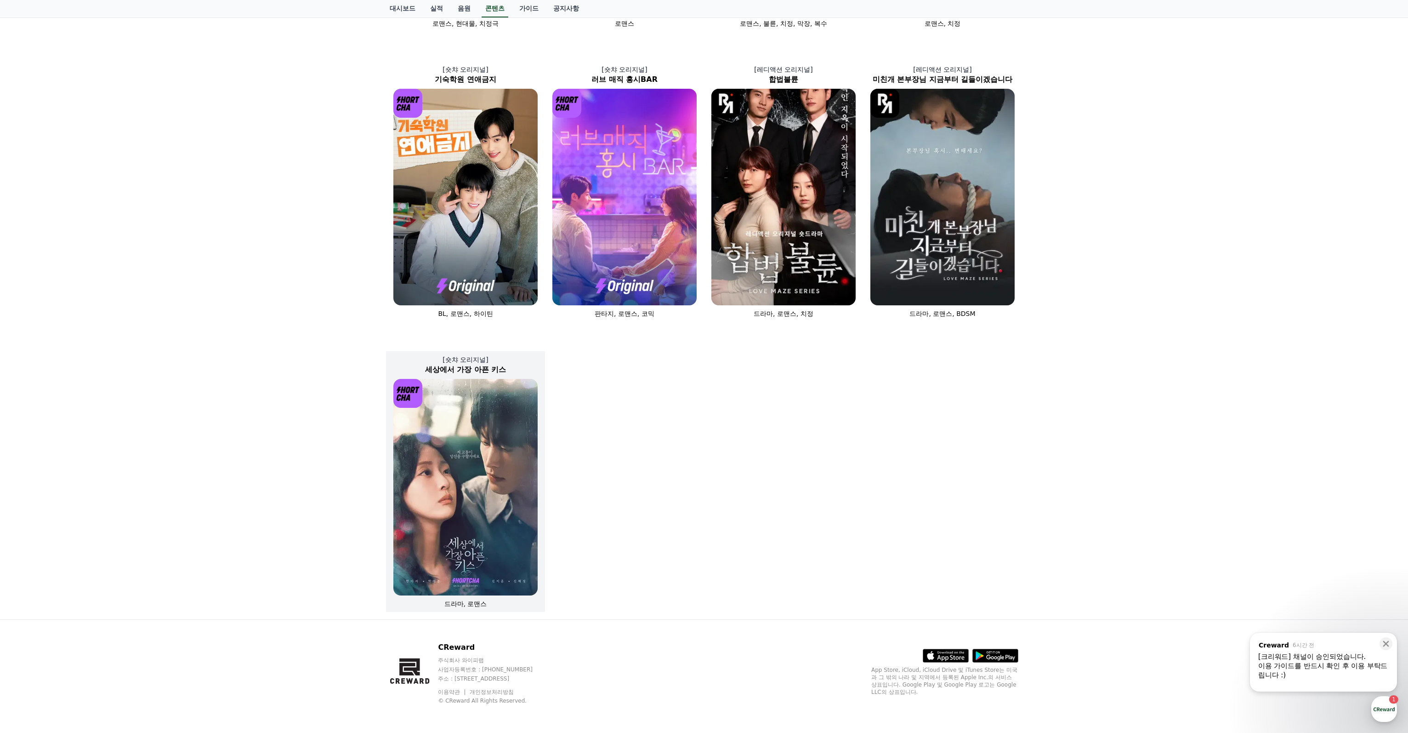
click at [474, 521] on img at bounding box center [465, 487] width 144 height 217
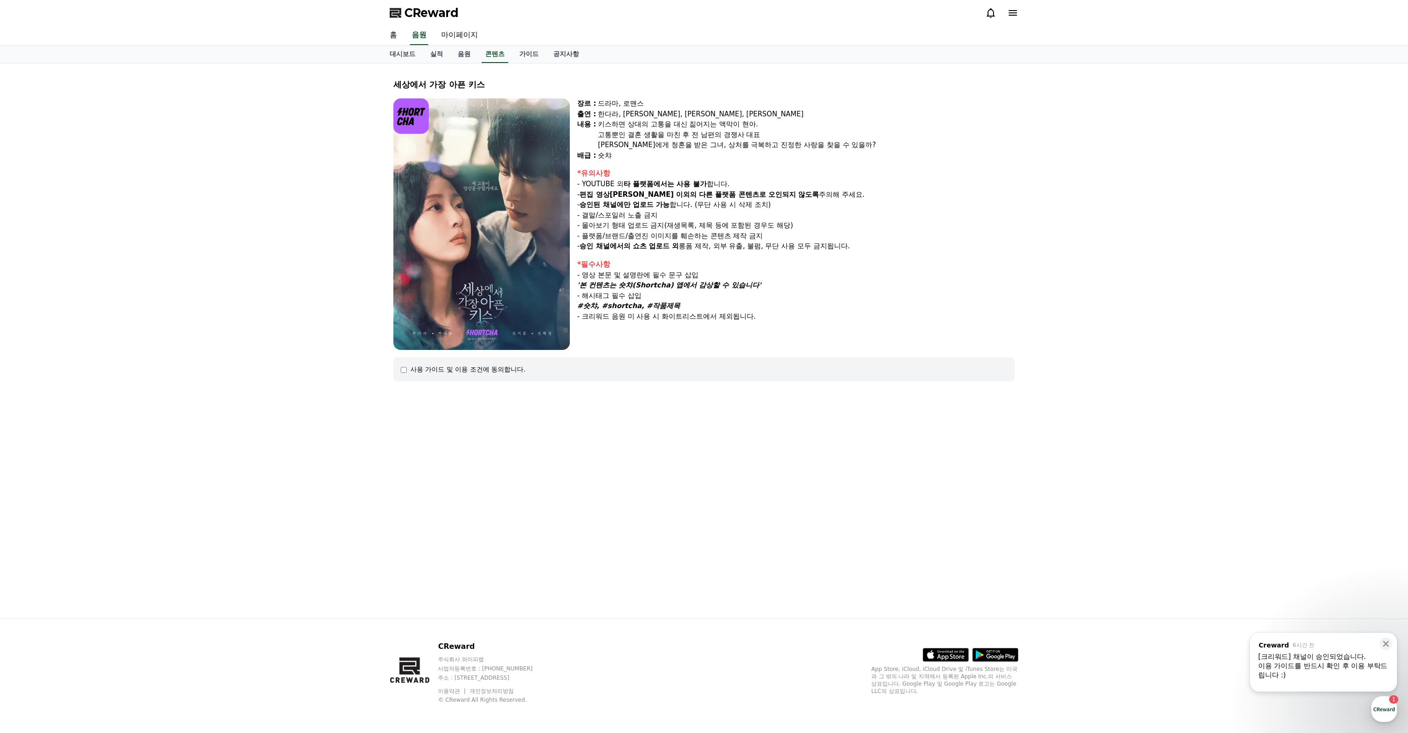
click at [463, 372] on div "사용 가이드 및 이용 조건에 동의합니다." at bounding box center [467, 369] width 115 height 9
click at [422, 369] on div "사용 가이드 및 이용 조건에 동의합니다." at bounding box center [467, 369] width 115 height 9
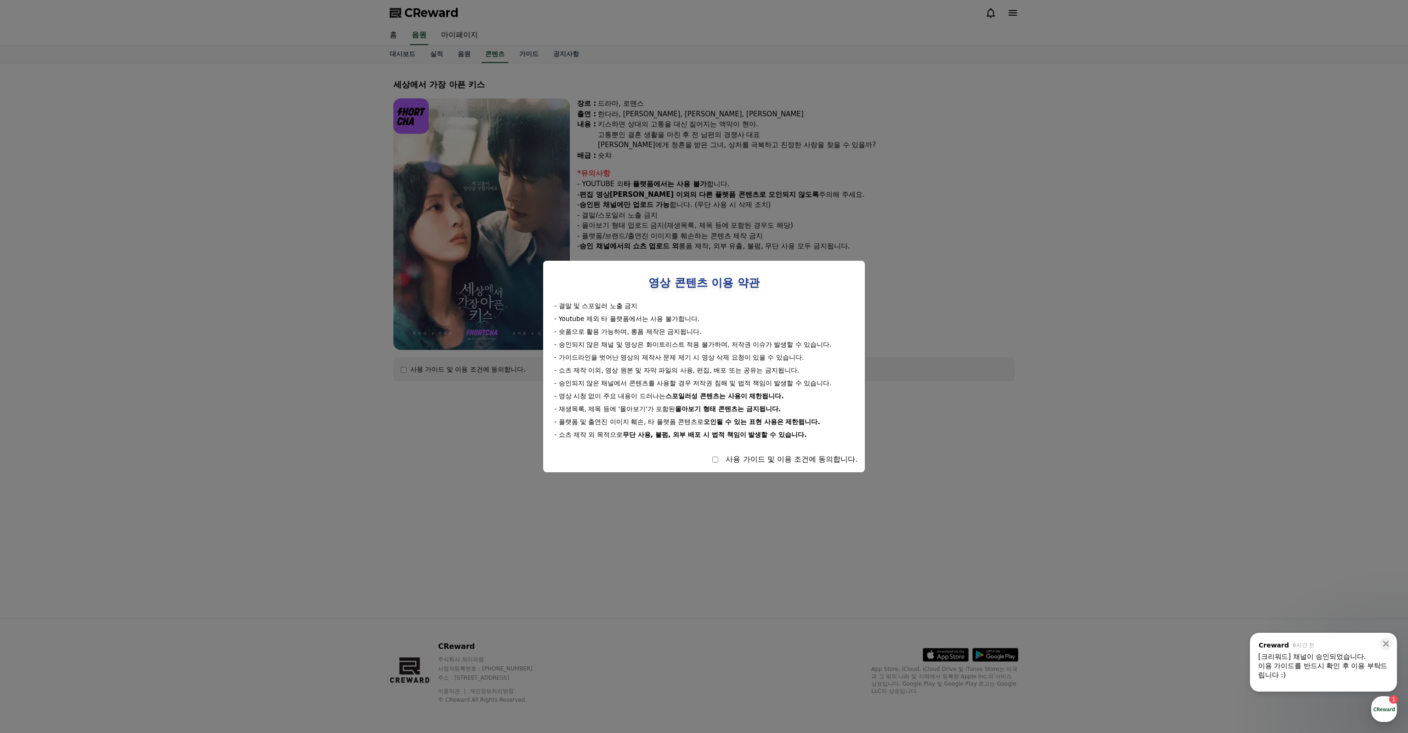
click at [720, 458] on div "사용 가이드 및 이용 조건에 동의합니다." at bounding box center [704, 459] width 307 height 11
select select
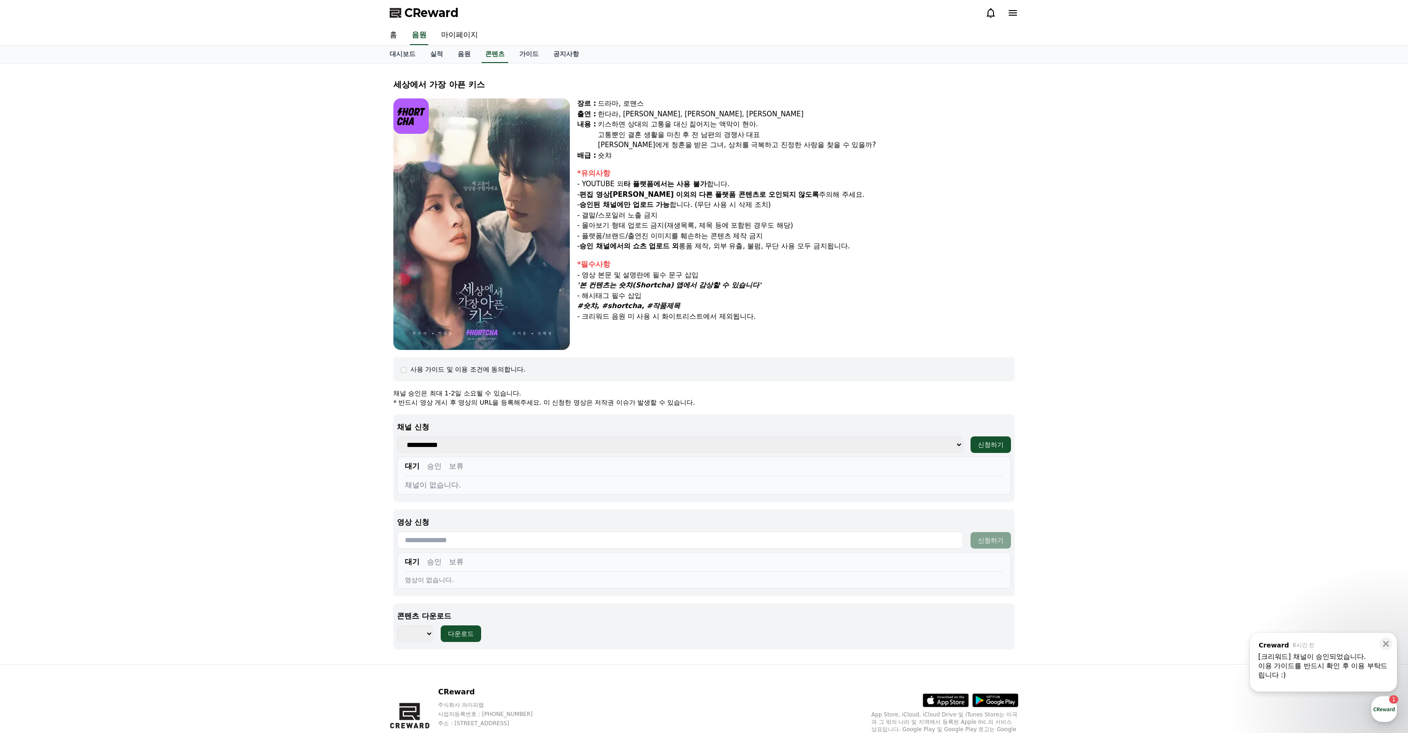
drag, startPoint x: 878, startPoint y: 346, endPoint x: 878, endPoint y: 341, distance: 5.1
click at [878, 341] on div "장르 : 드라마, 로맨스 출연 : [PERSON_NAME], [PERSON_NAME], [PERSON_NAME], [PERSON_NAME] […" at bounding box center [796, 223] width 438 height 251
click at [399, 35] on link "홈" at bounding box center [393, 35] width 22 height 19
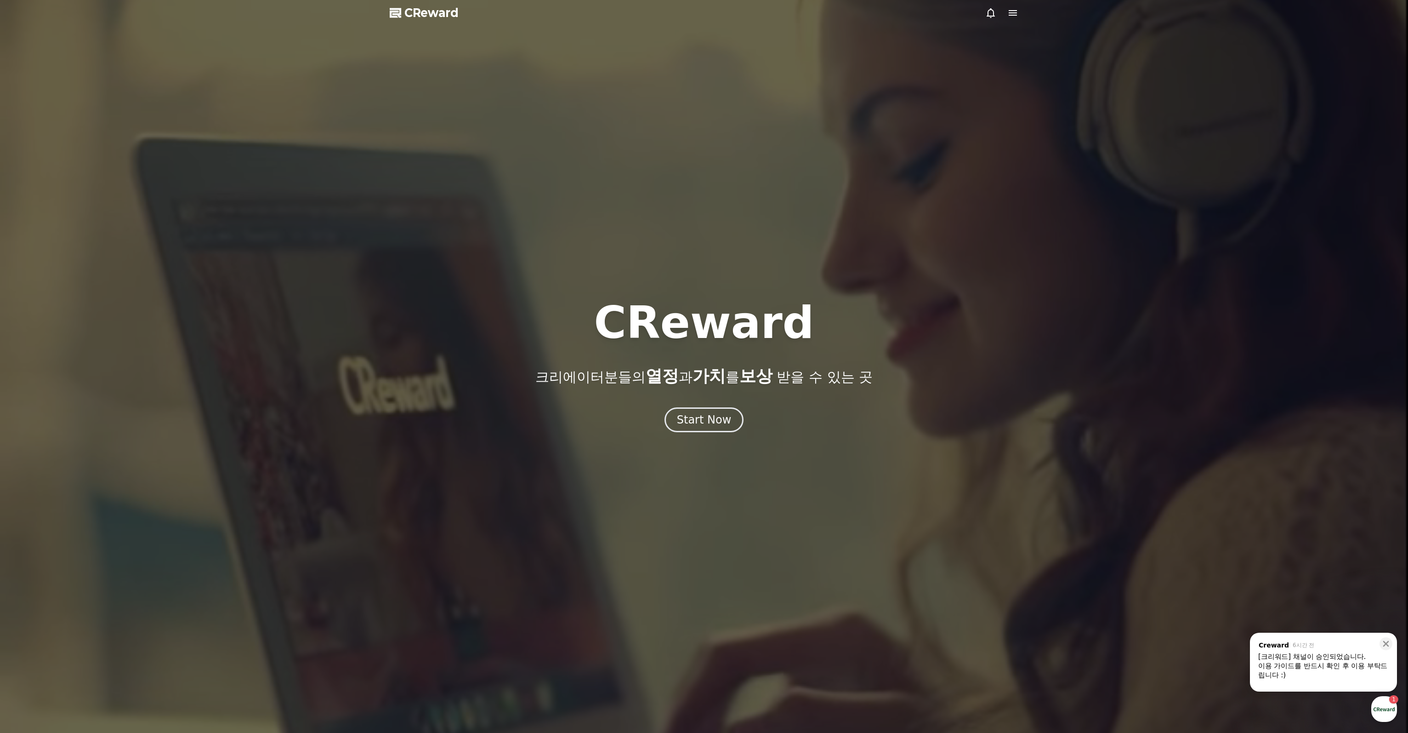
click at [427, 16] on span "CReward" at bounding box center [432, 13] width 54 height 15
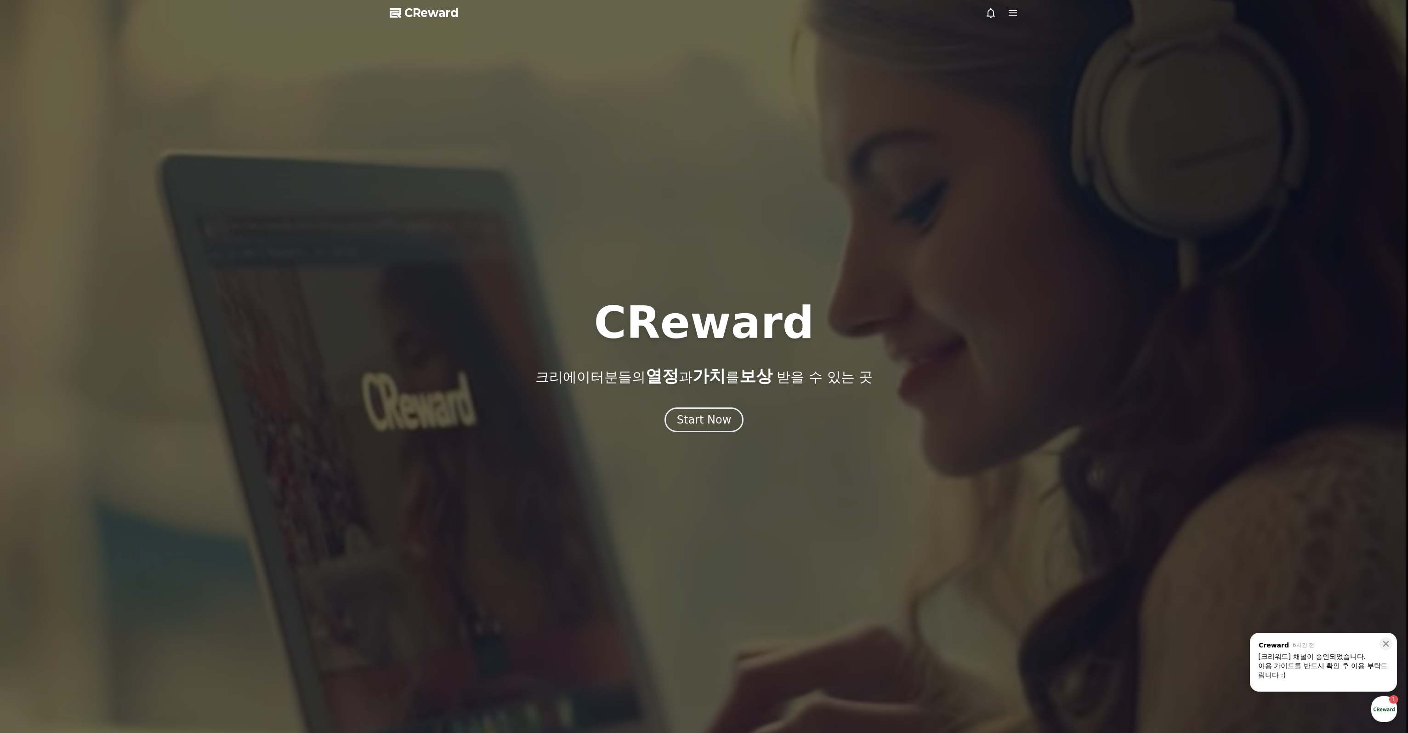
click at [1004, 16] on div at bounding box center [1002, 12] width 33 height 11
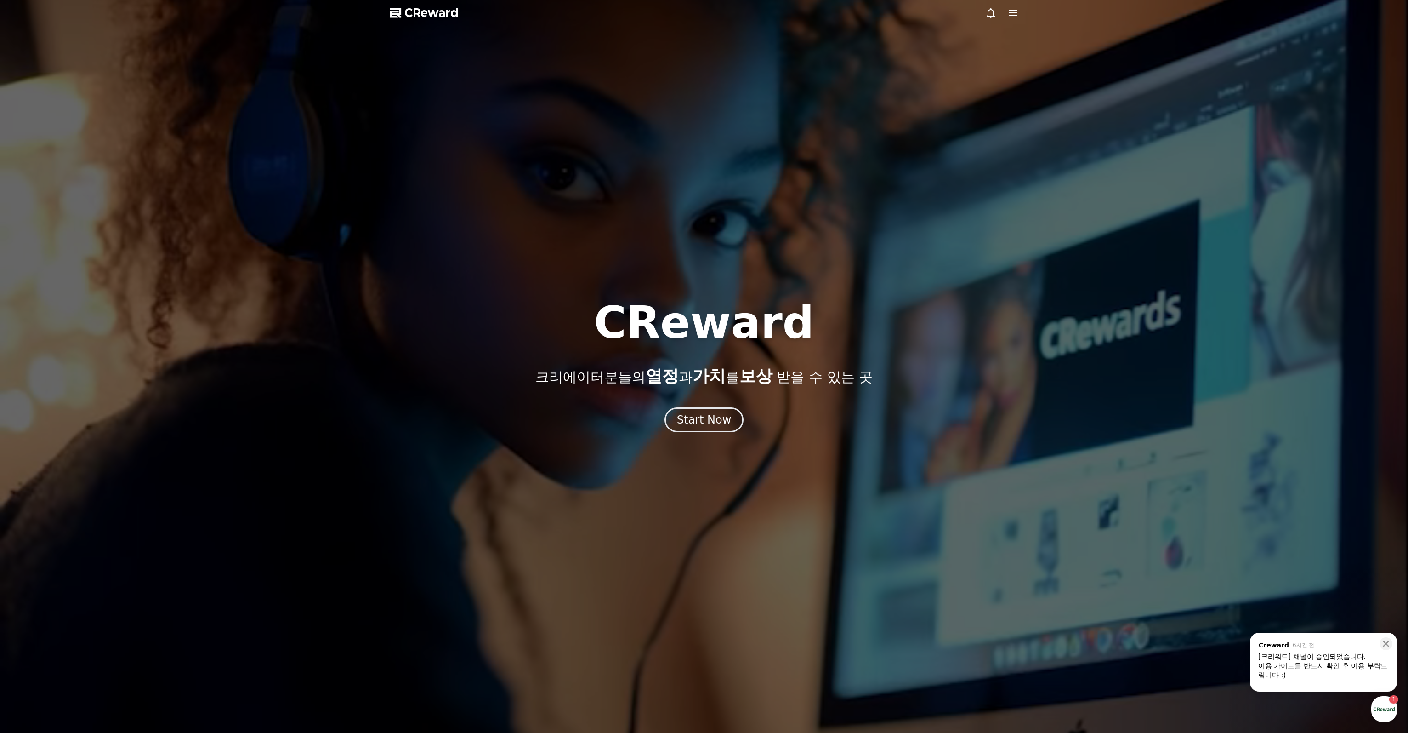
click at [1005, 15] on div at bounding box center [1002, 12] width 33 height 11
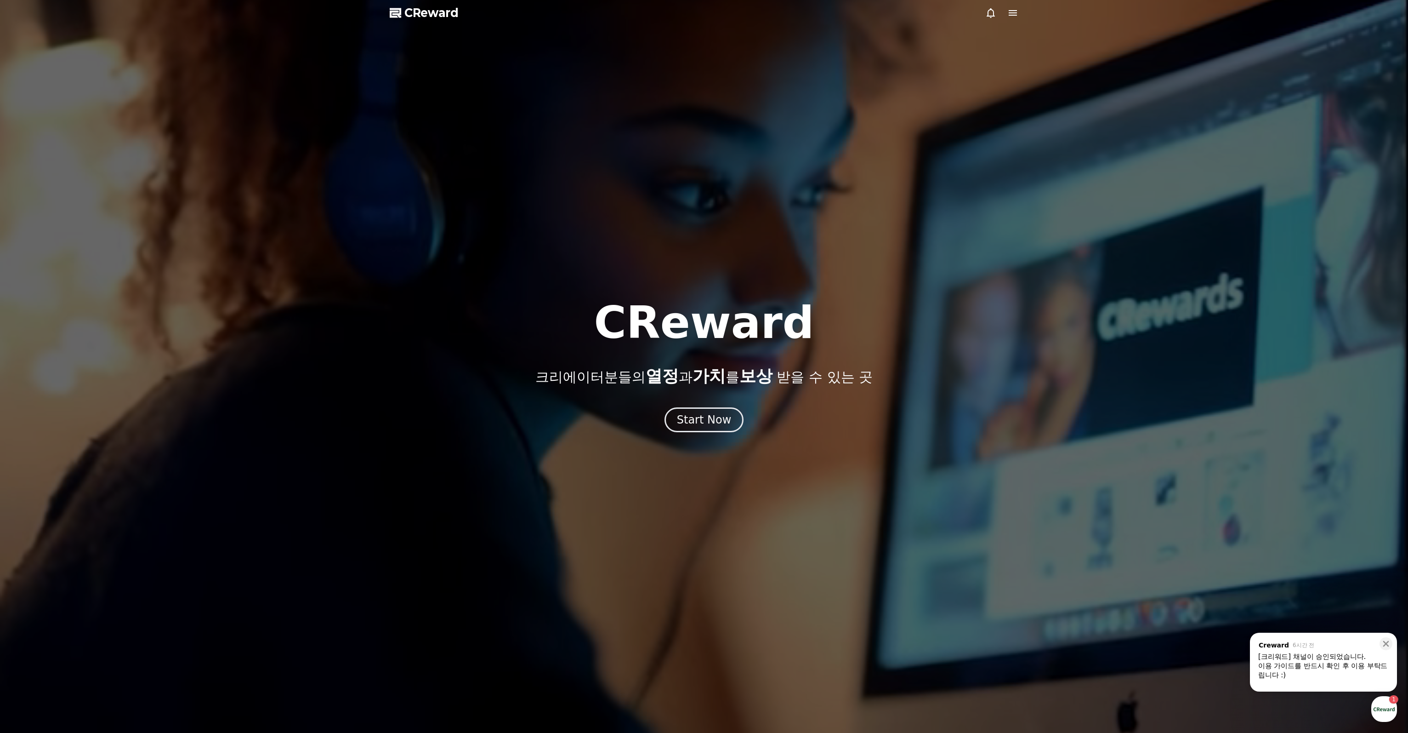
click at [1008, 14] on icon at bounding box center [1013, 12] width 11 height 11
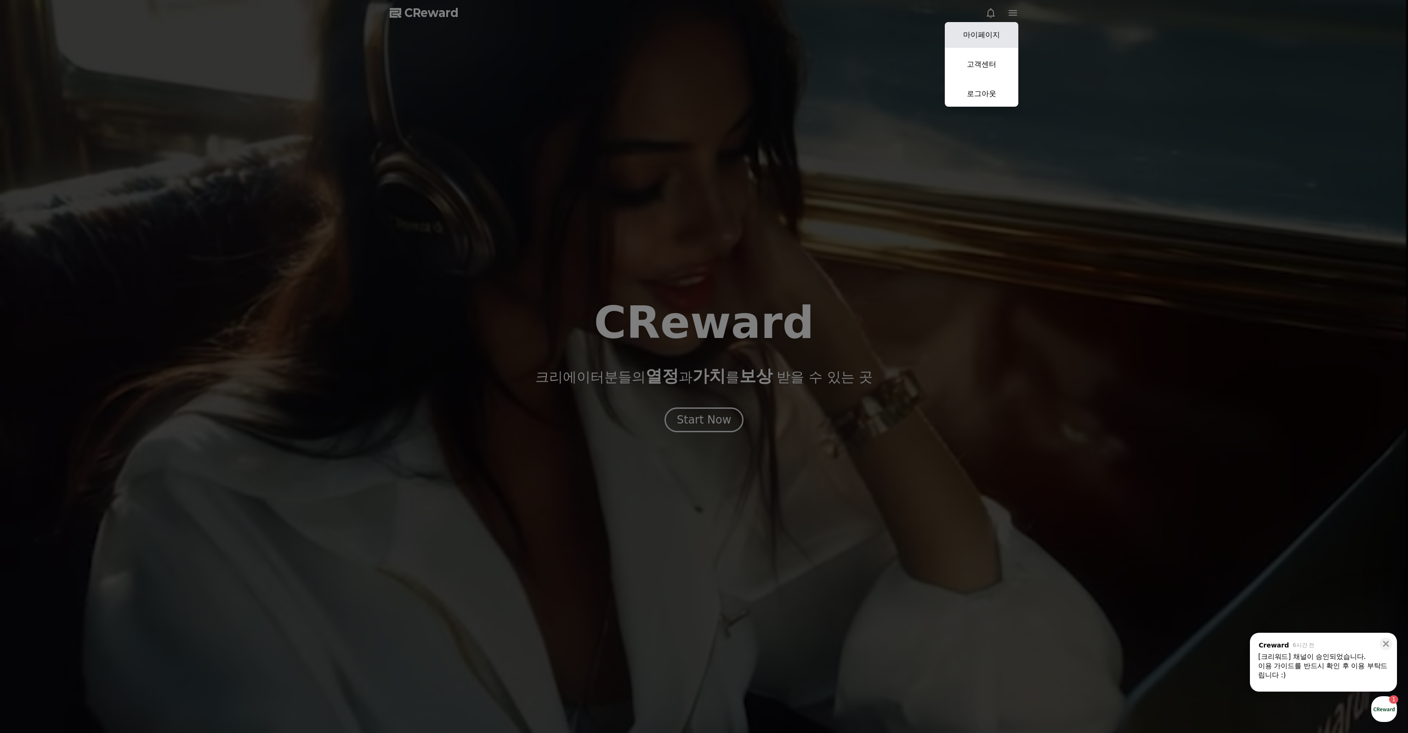
click at [978, 46] on link "마이페이지" at bounding box center [982, 35] width 74 height 26
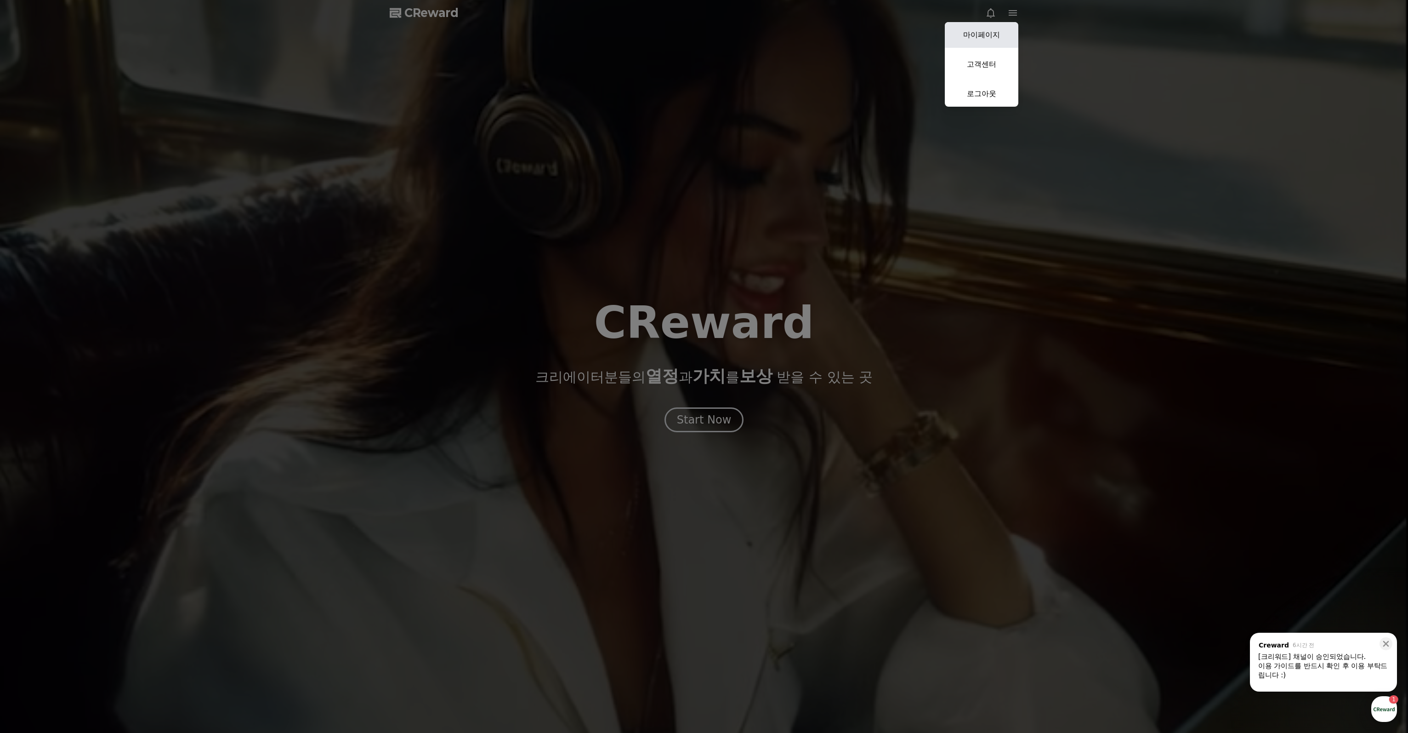
select select "**********"
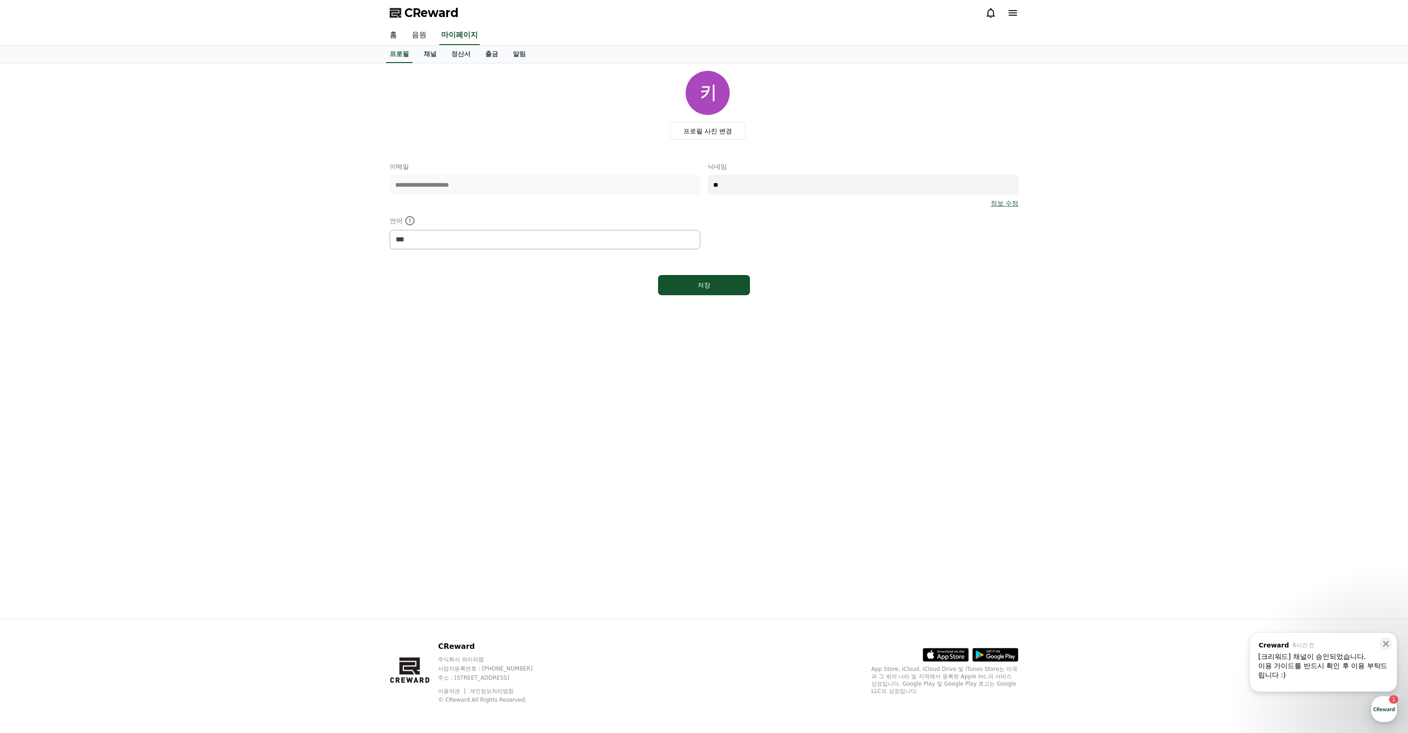
click at [423, 38] on link "음원" at bounding box center [419, 35] width 29 height 19
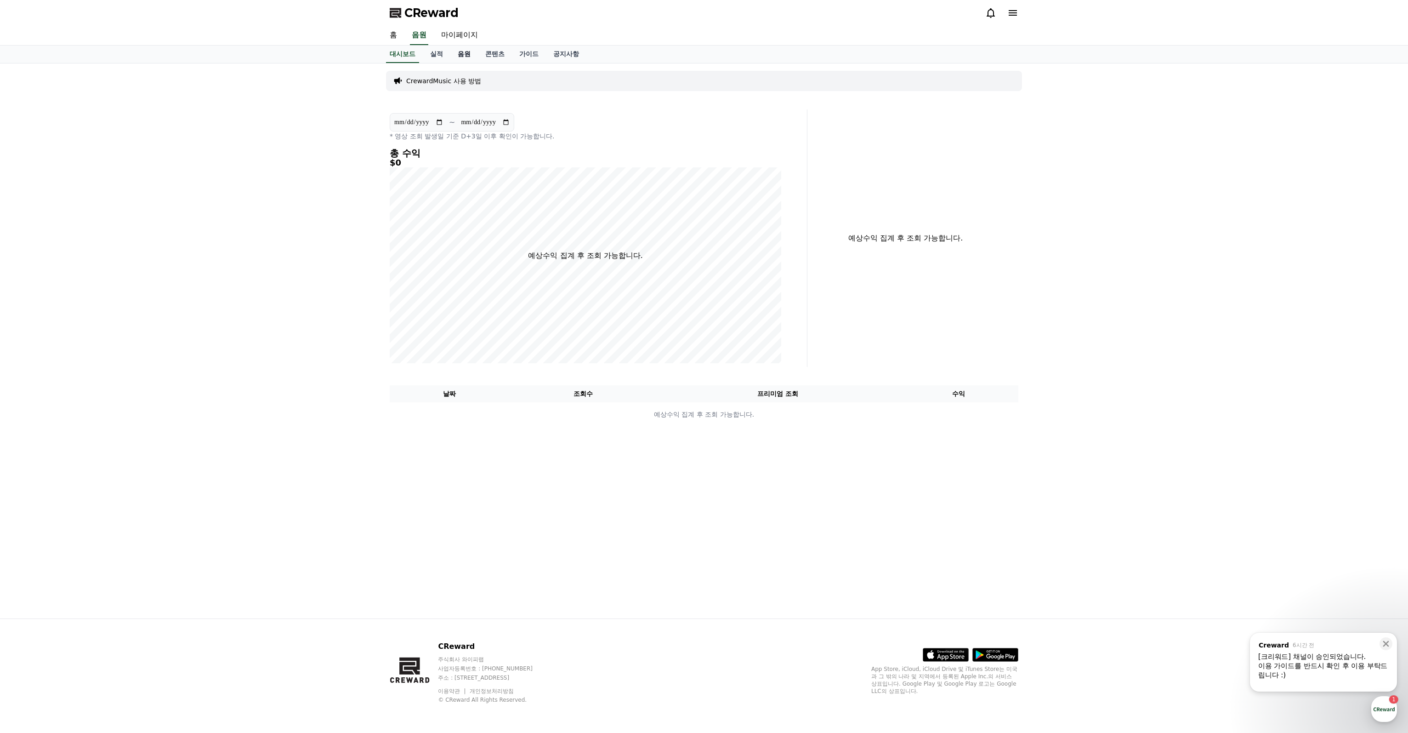
click at [461, 50] on link "음원" at bounding box center [464, 54] width 28 height 17
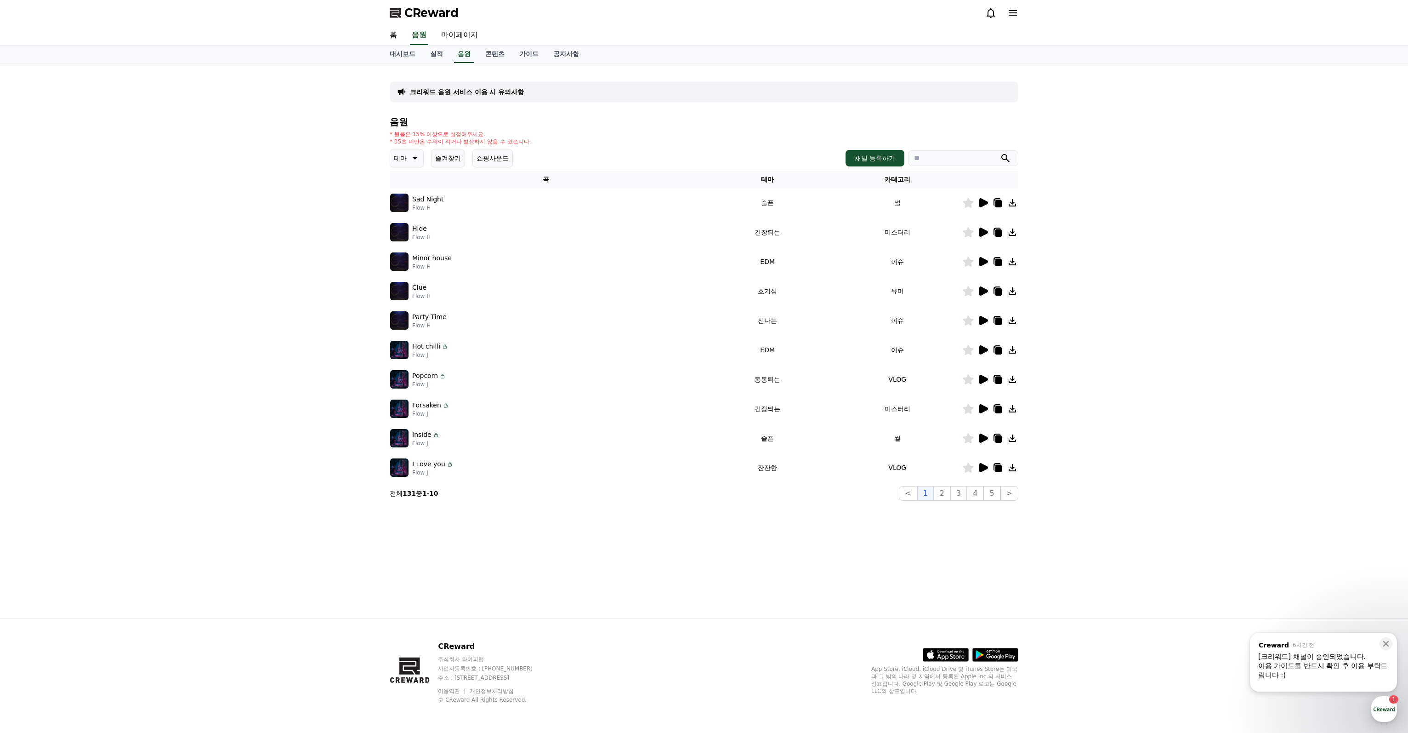
click at [423, 203] on p "Sad Night" at bounding box center [427, 199] width 31 height 10
click at [989, 206] on div at bounding box center [990, 202] width 55 height 11
click at [987, 205] on icon at bounding box center [983, 202] width 11 height 11
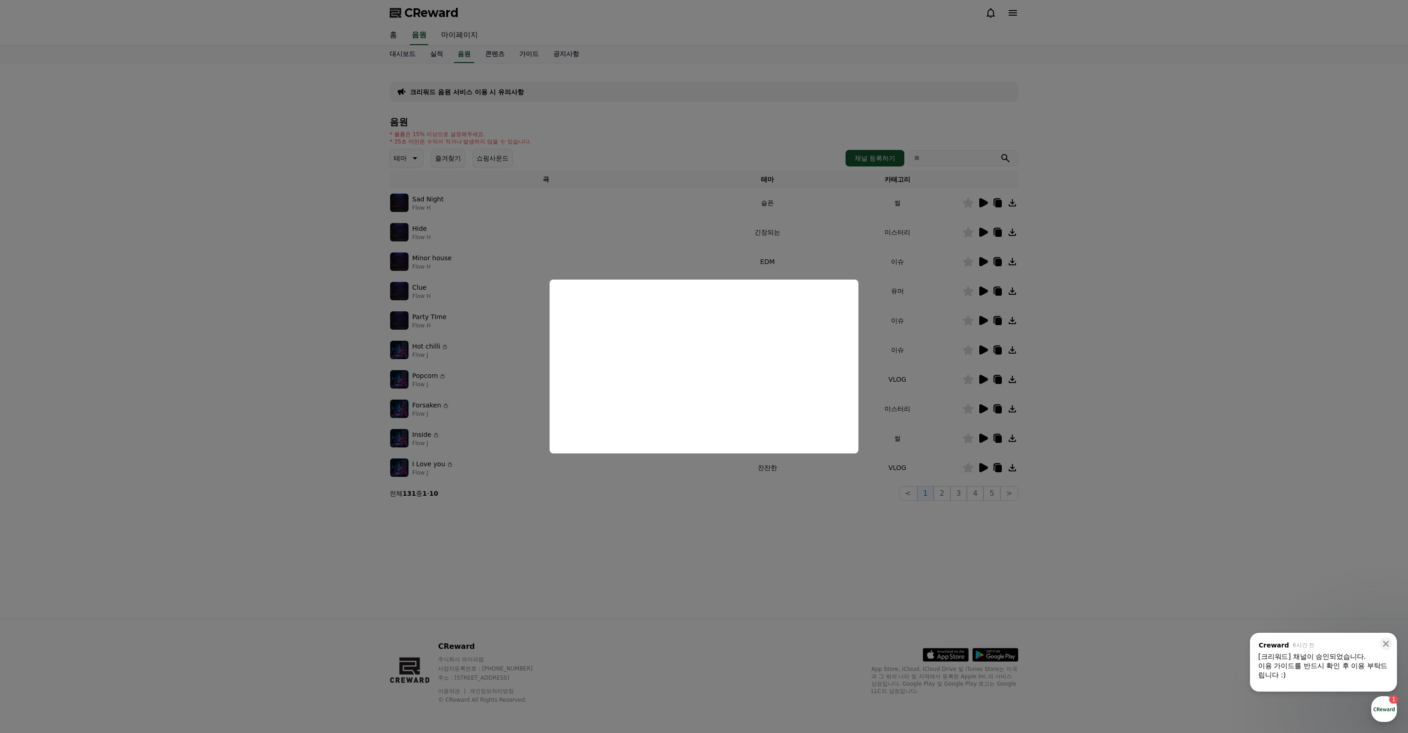
click at [447, 230] on button "close modal" at bounding box center [704, 366] width 1408 height 733
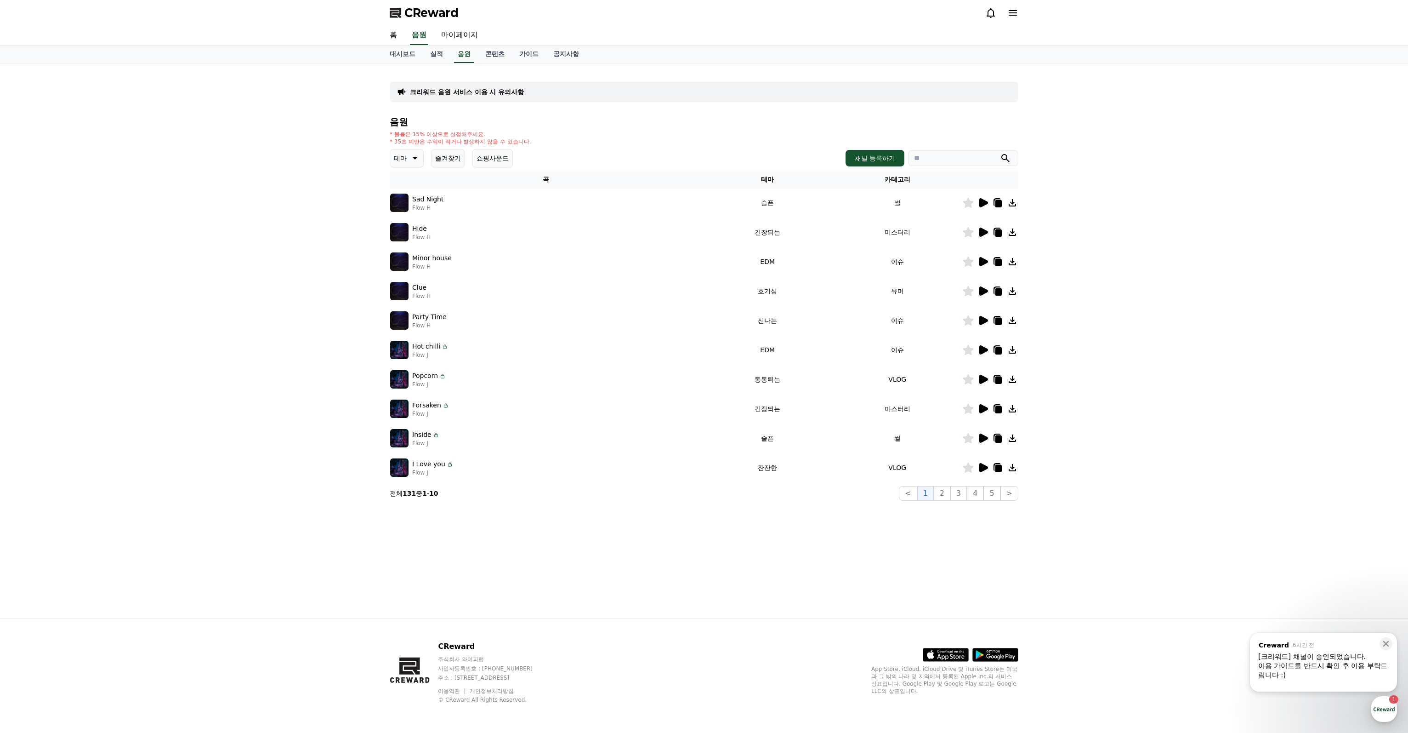
click at [981, 230] on icon at bounding box center [984, 232] width 9 height 9
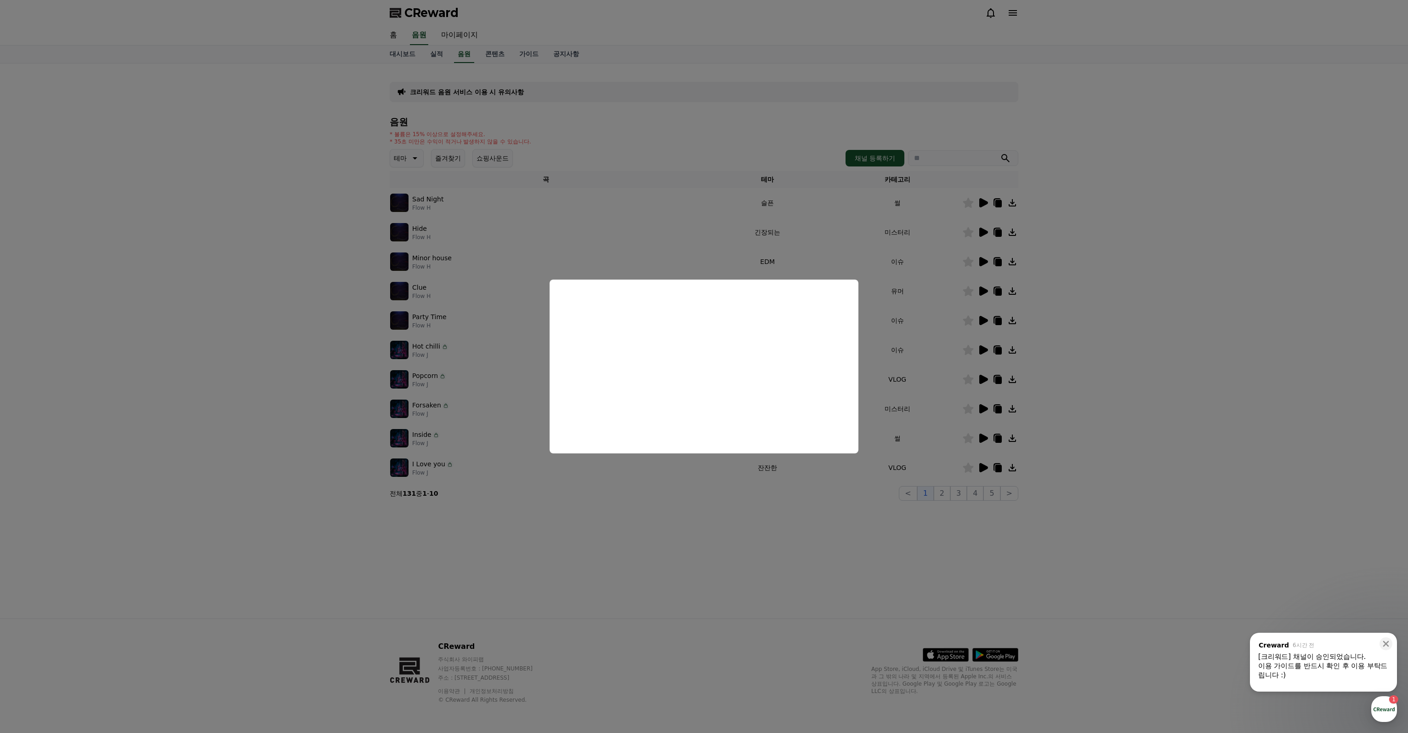
click at [781, 526] on button "close modal" at bounding box center [704, 366] width 1408 height 733
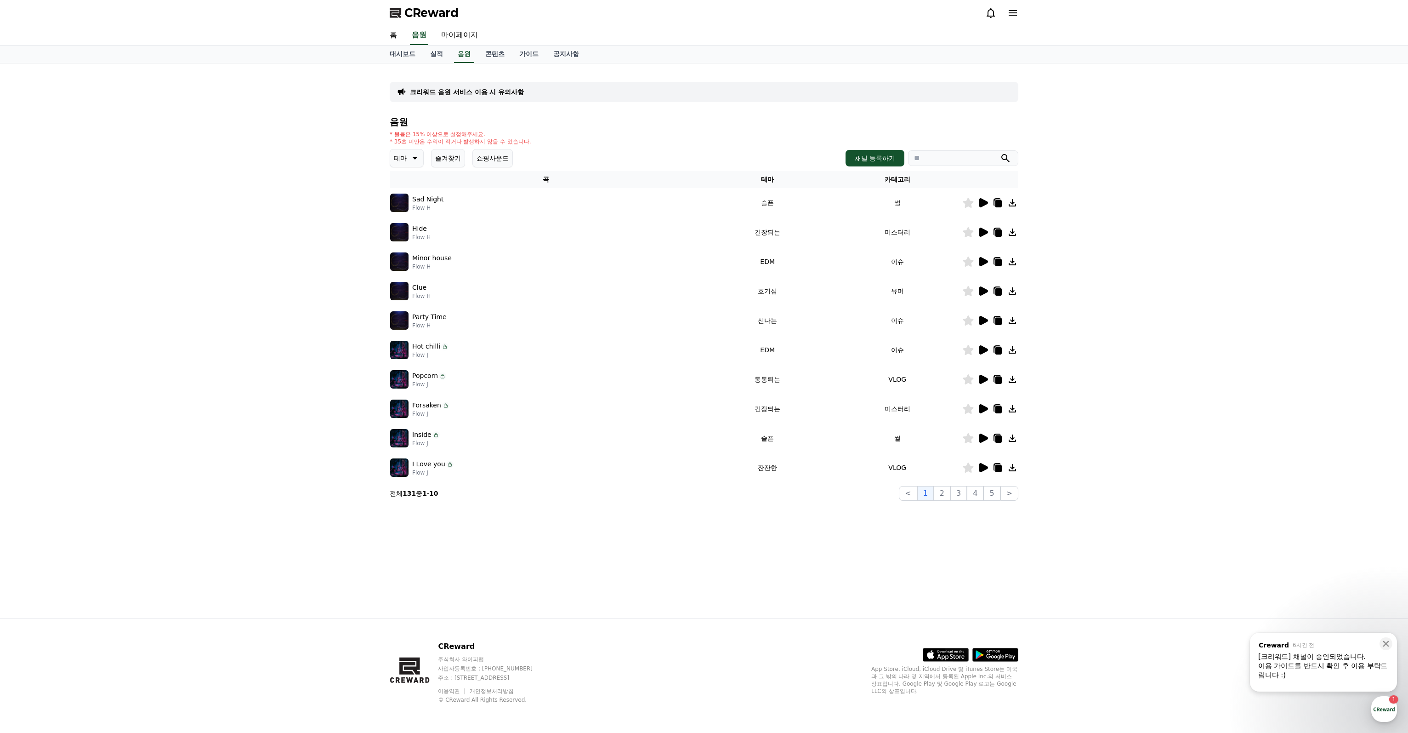
click at [982, 256] on icon at bounding box center [983, 261] width 11 height 11
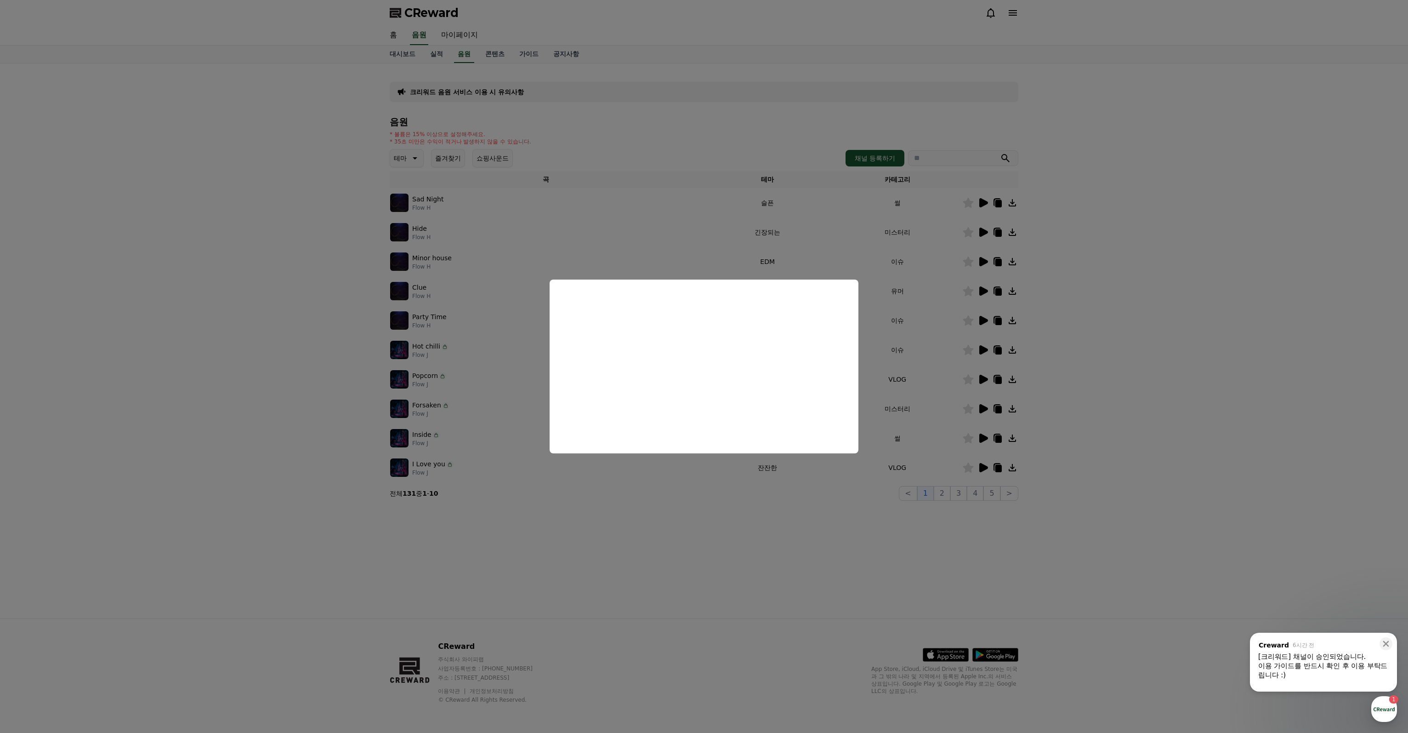
click at [327, 387] on button "close modal" at bounding box center [704, 366] width 1408 height 733
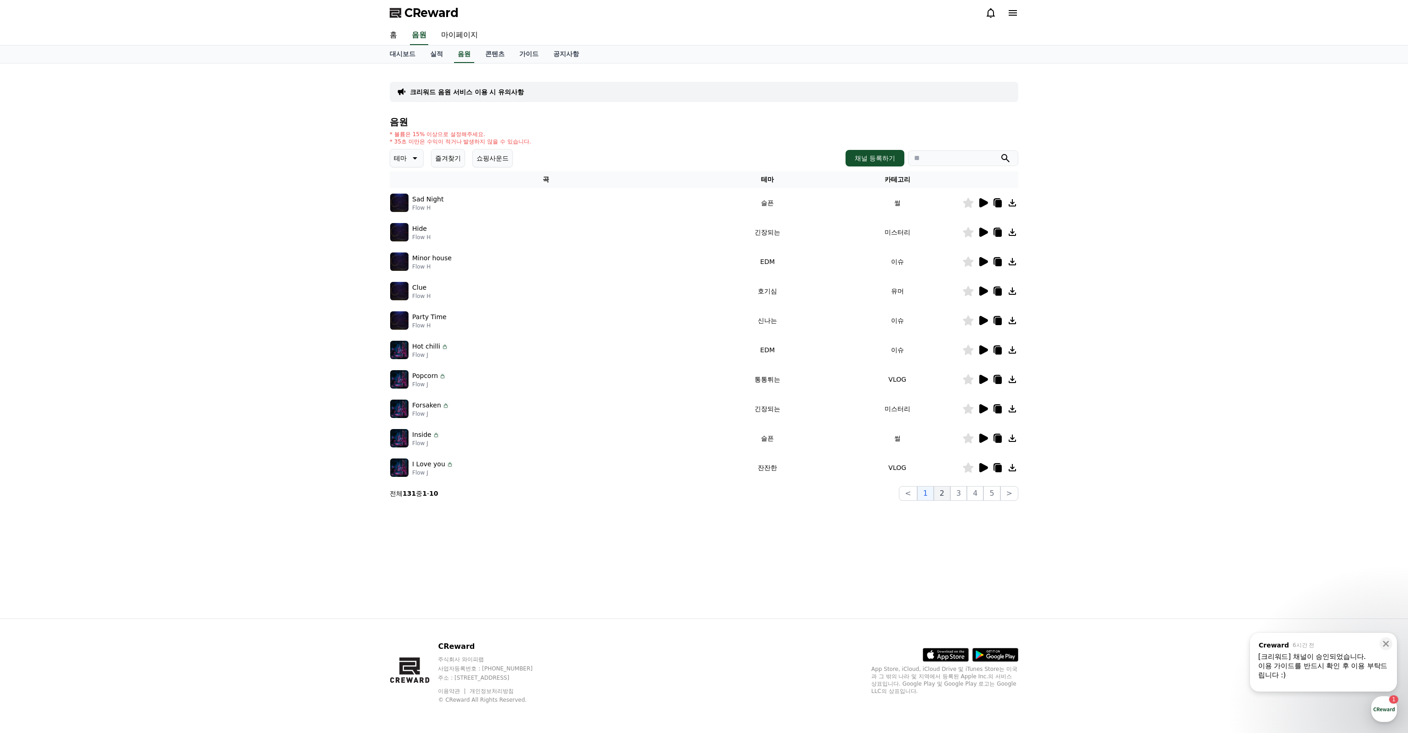
click at [948, 495] on button "2" at bounding box center [942, 493] width 17 height 15
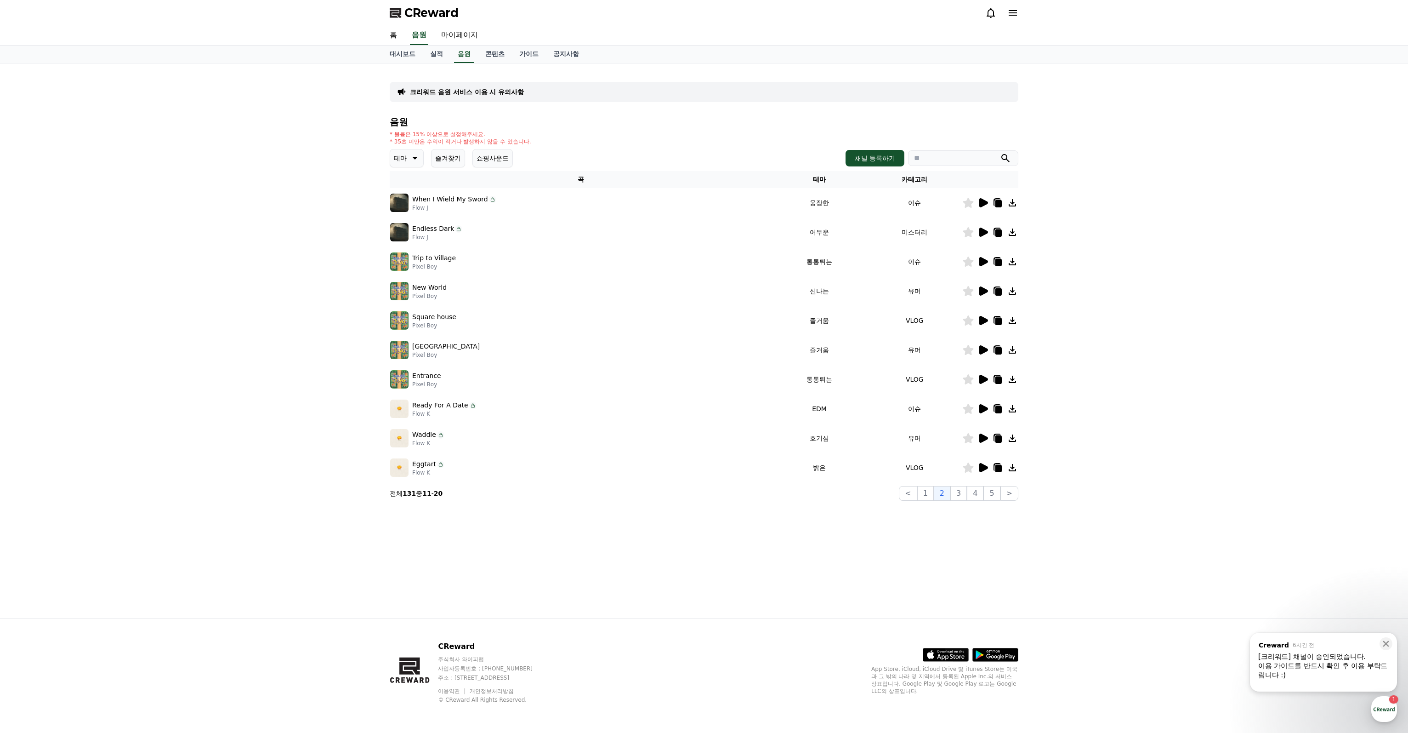
click at [984, 262] on icon at bounding box center [984, 261] width 9 height 9
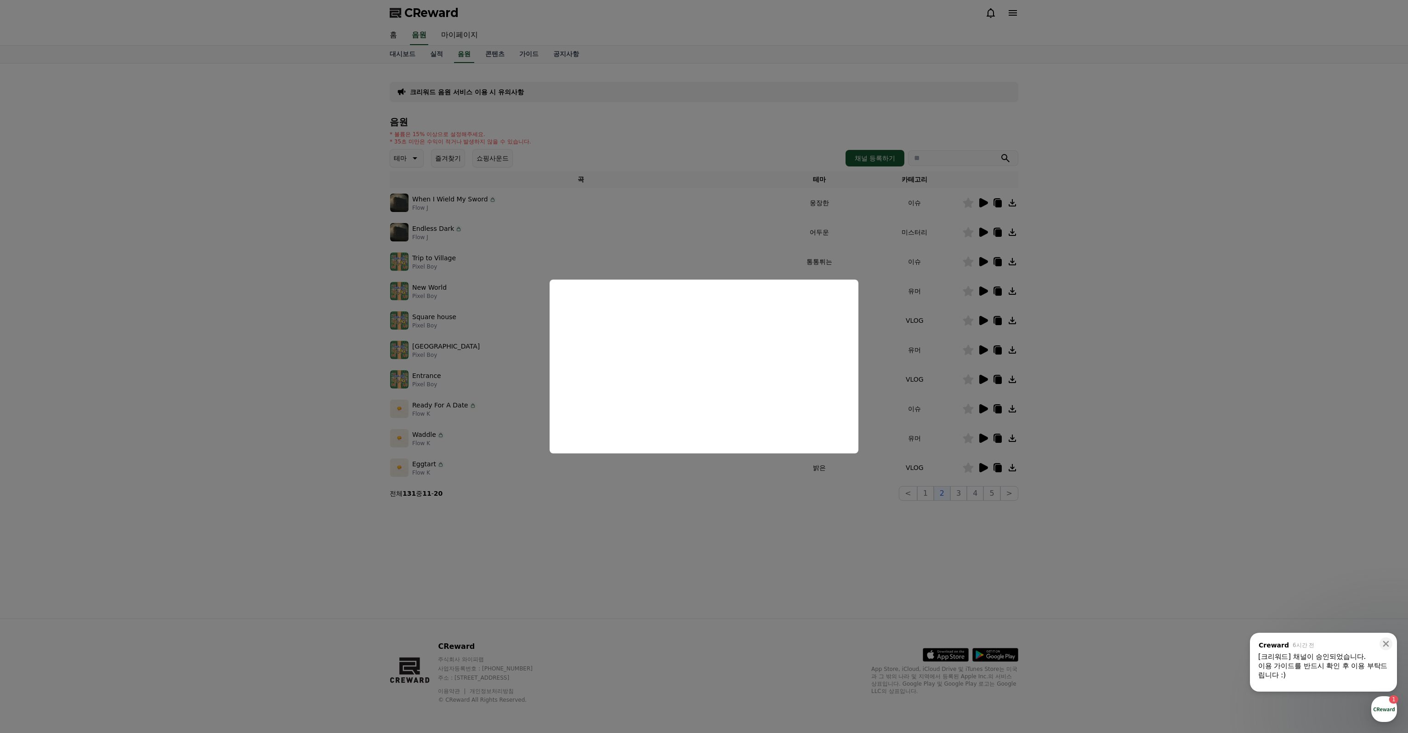
click at [660, 246] on button "close modal" at bounding box center [704, 366] width 1408 height 733
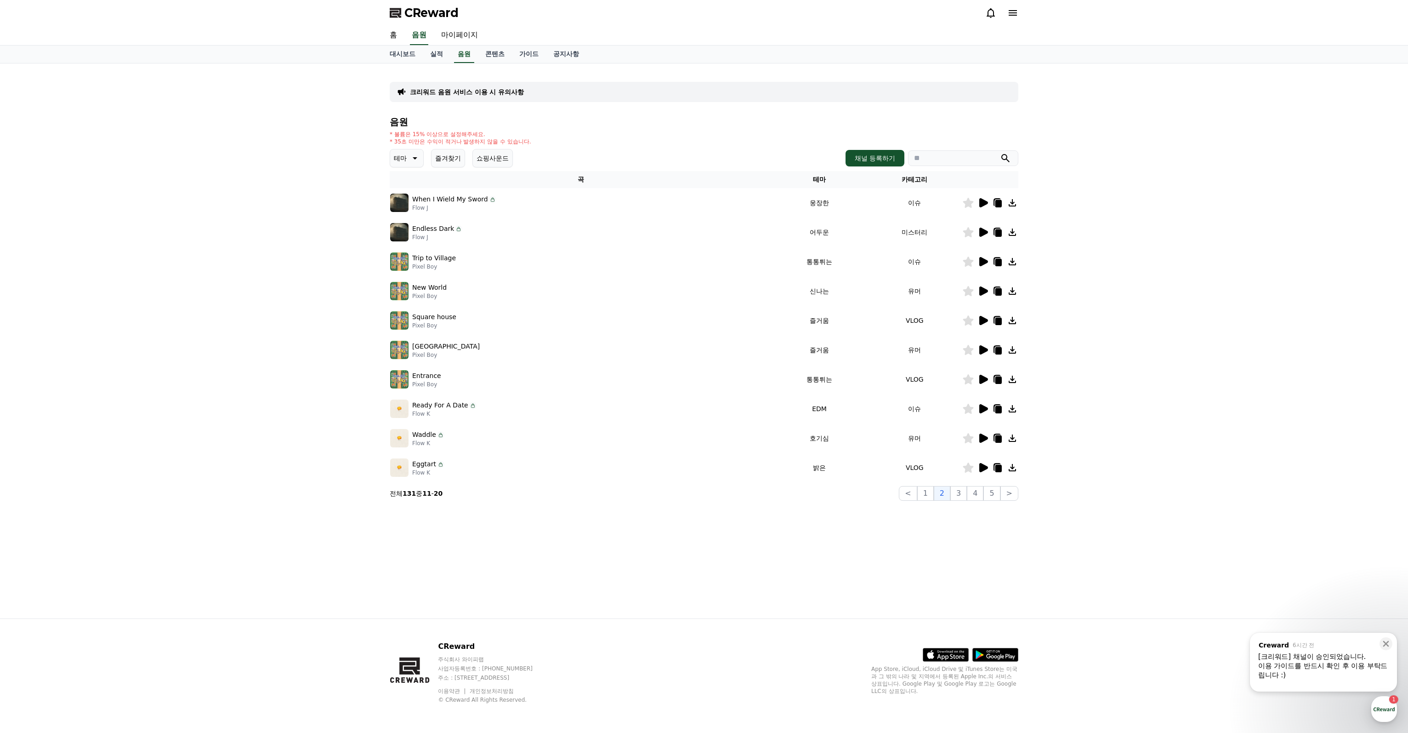
click at [983, 198] on icon at bounding box center [983, 202] width 11 height 11
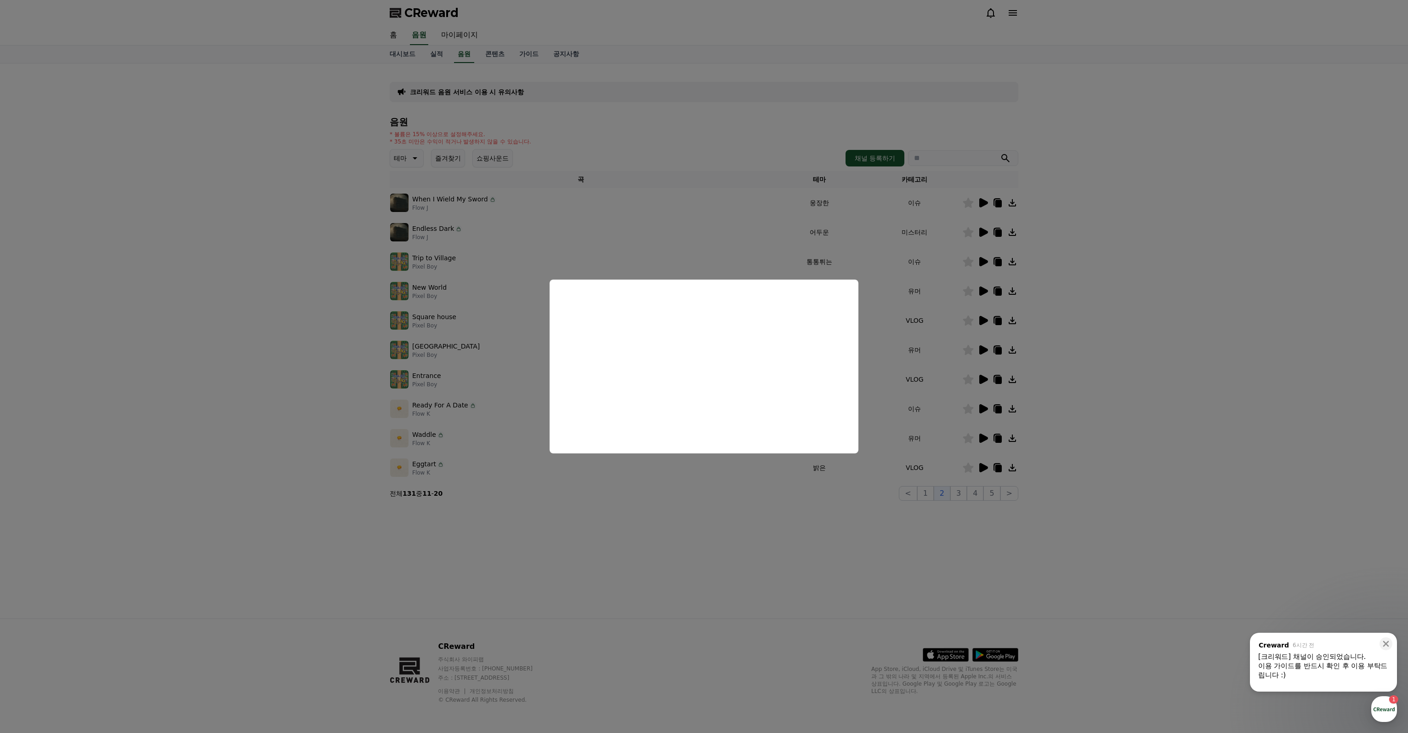
click at [346, 543] on button "close modal" at bounding box center [704, 366] width 1408 height 733
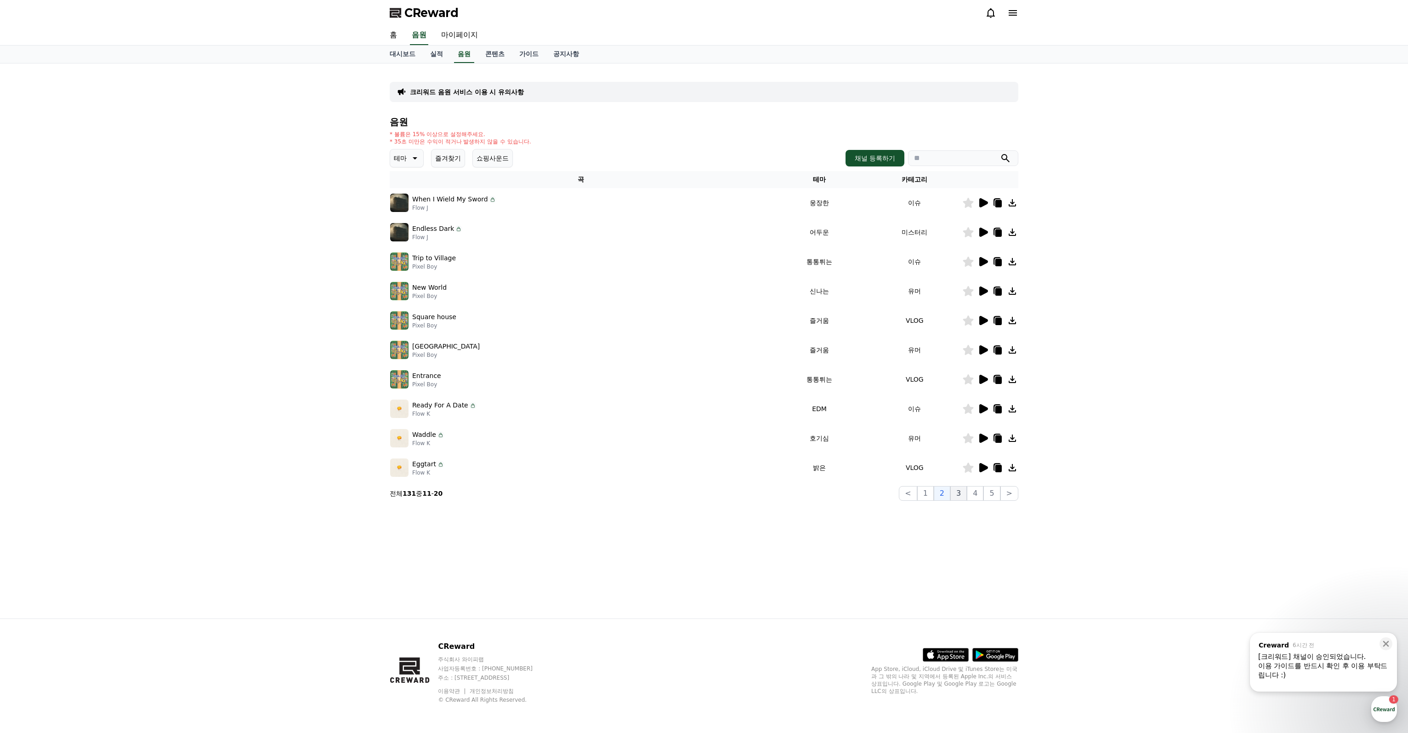
click at [963, 497] on button "3" at bounding box center [959, 493] width 17 height 15
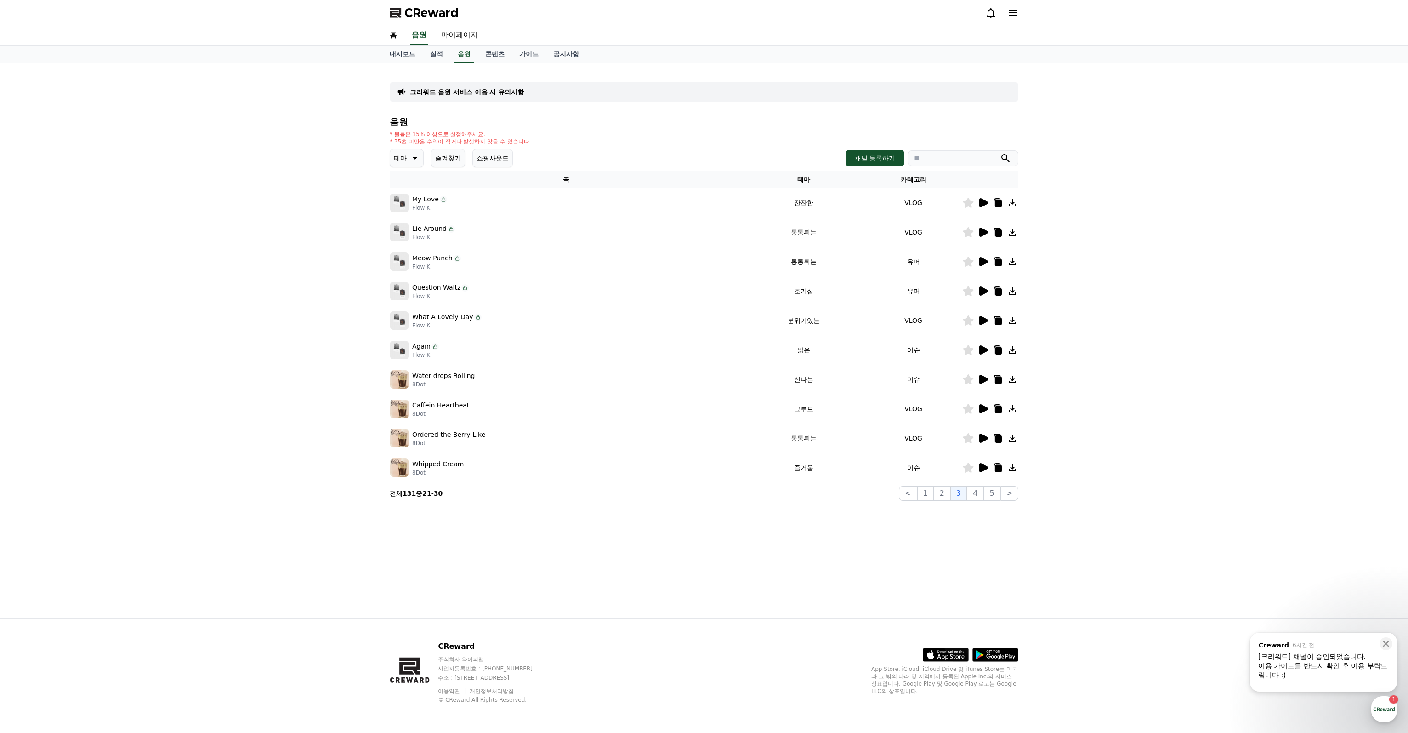
click at [406, 157] on p "테마" at bounding box center [400, 158] width 13 height 13
click at [411, 203] on button "웅장한" at bounding box center [404, 200] width 27 height 20
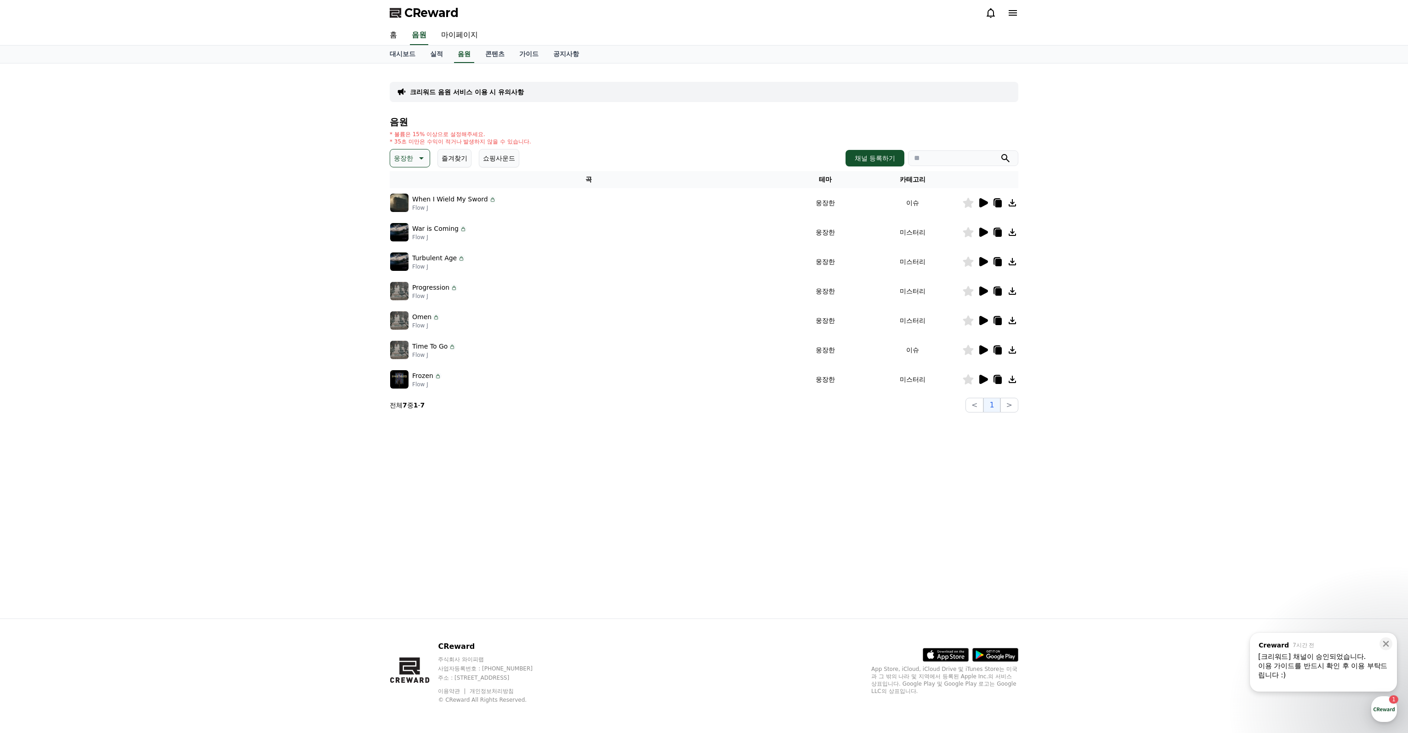
click at [985, 201] on icon at bounding box center [984, 202] width 9 height 9
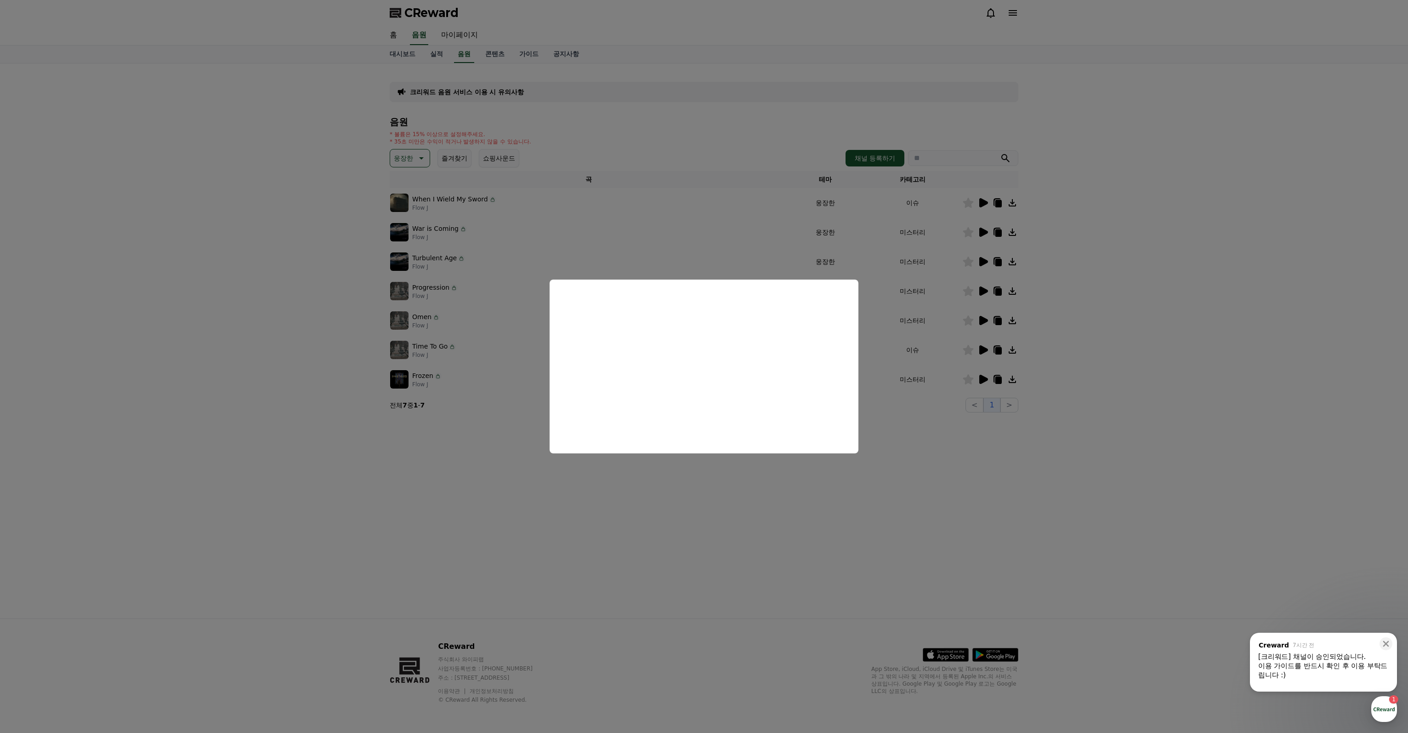
click at [456, 223] on button "close modal" at bounding box center [704, 366] width 1408 height 733
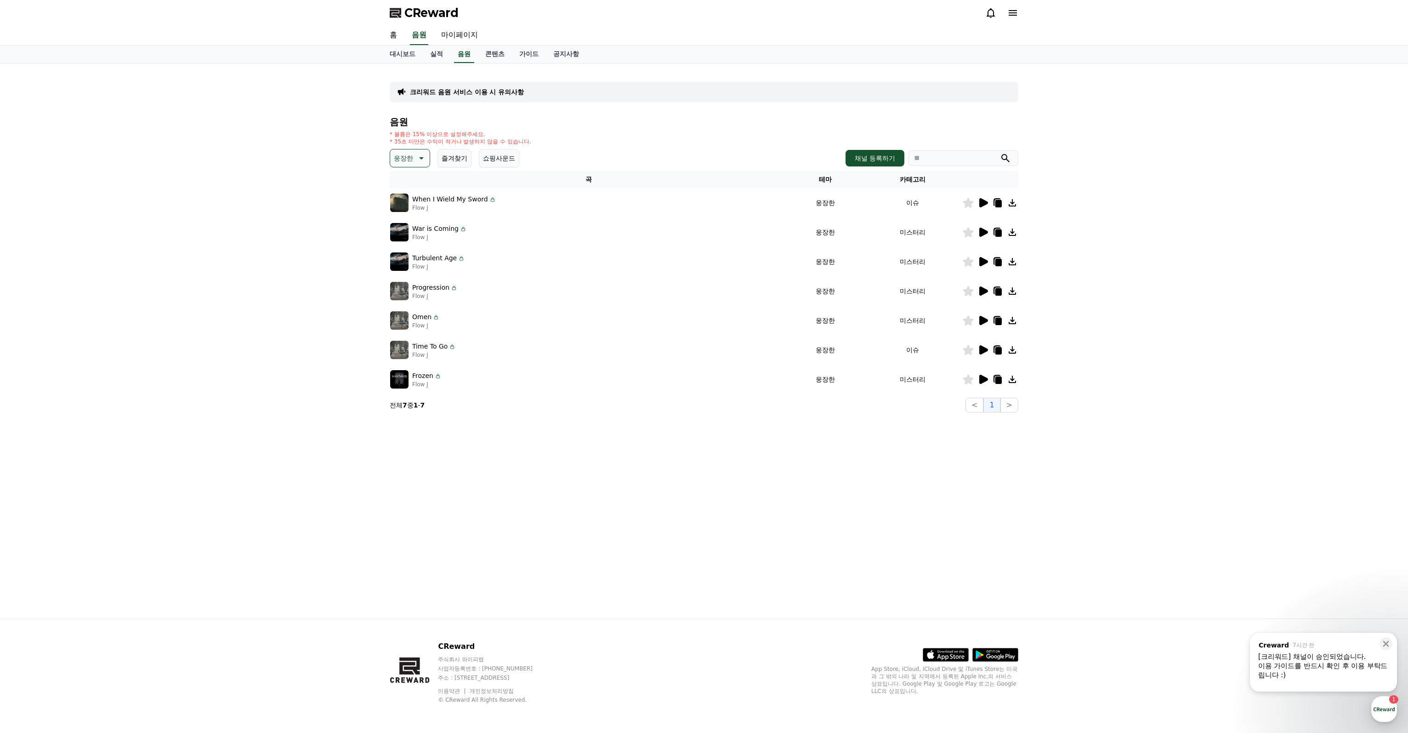
click at [984, 233] on icon at bounding box center [984, 232] width 9 height 9
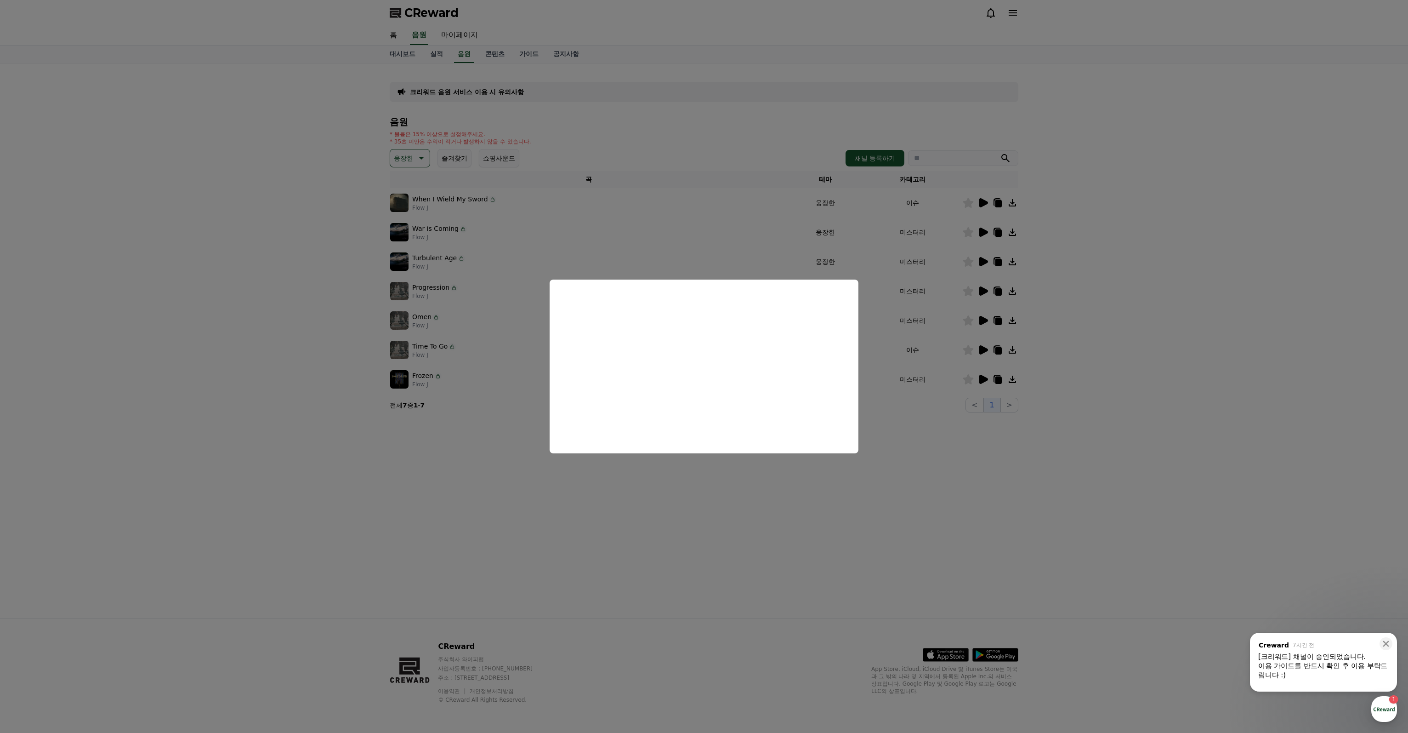
click at [611, 487] on button "close modal" at bounding box center [704, 366] width 1408 height 733
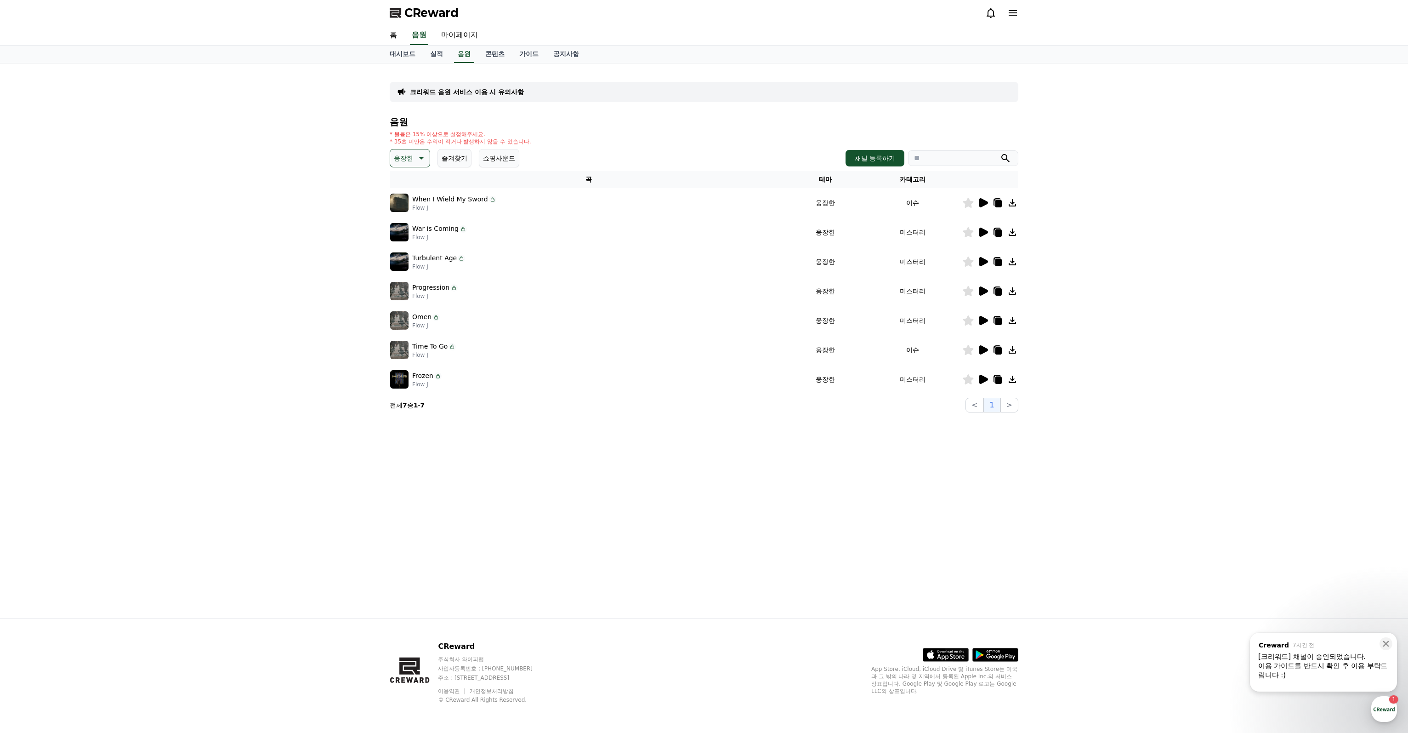
click at [986, 263] on icon at bounding box center [983, 261] width 11 height 11
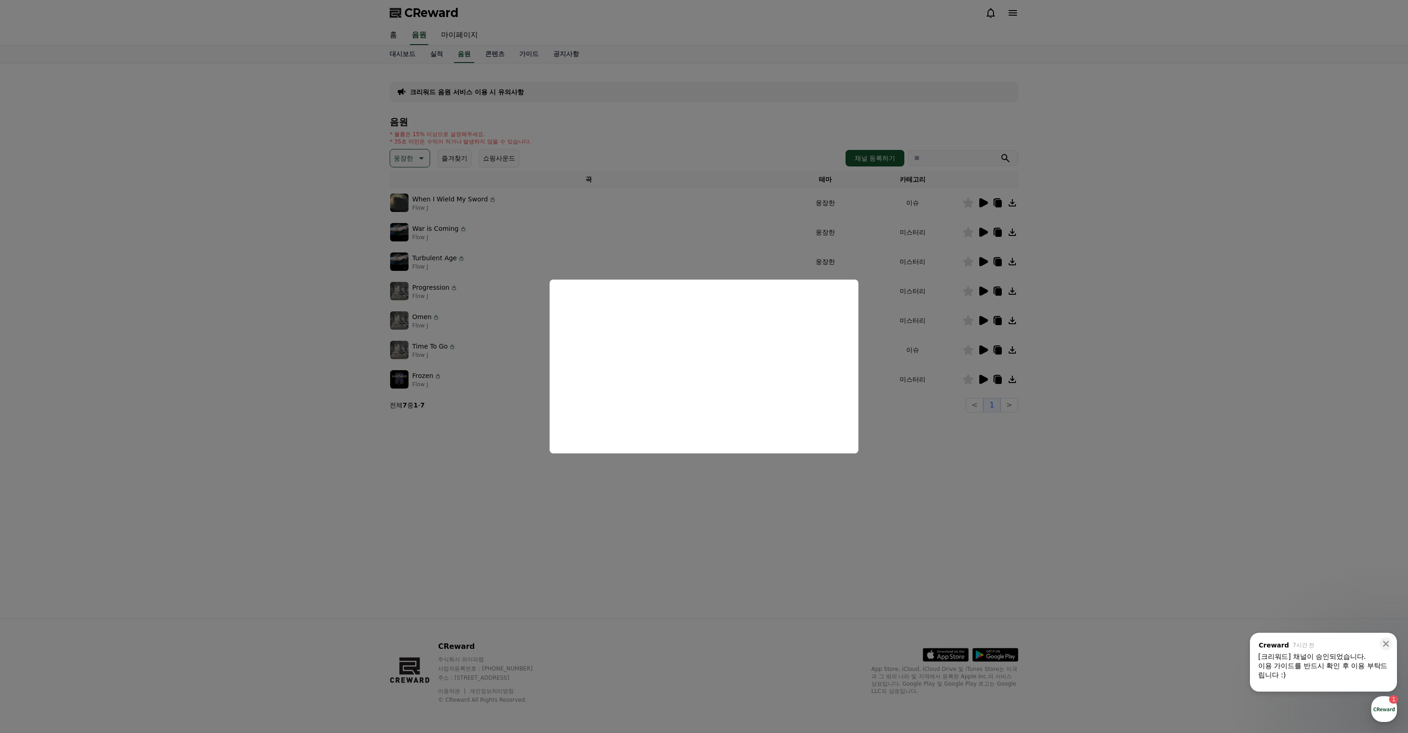
click at [590, 497] on button "close modal" at bounding box center [704, 366] width 1408 height 733
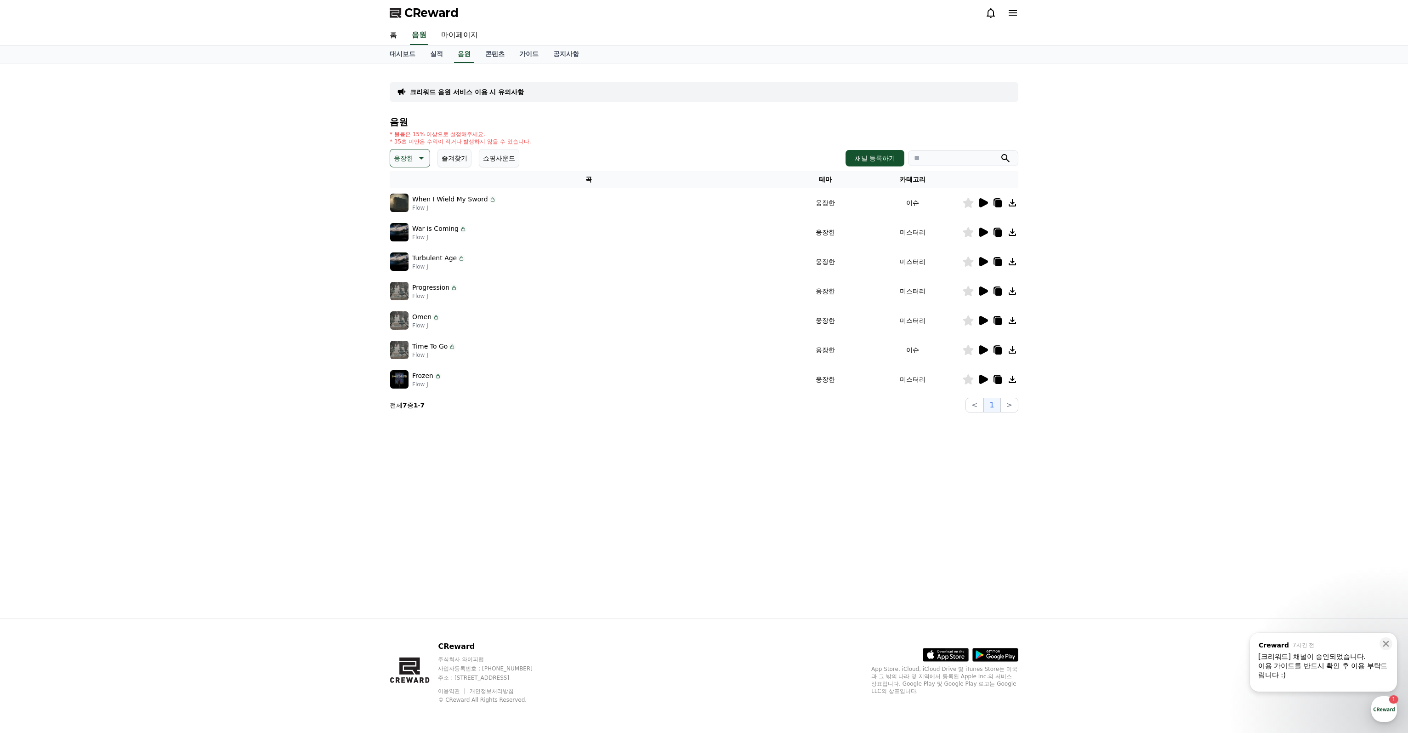
click at [981, 295] on icon at bounding box center [983, 290] width 11 height 11
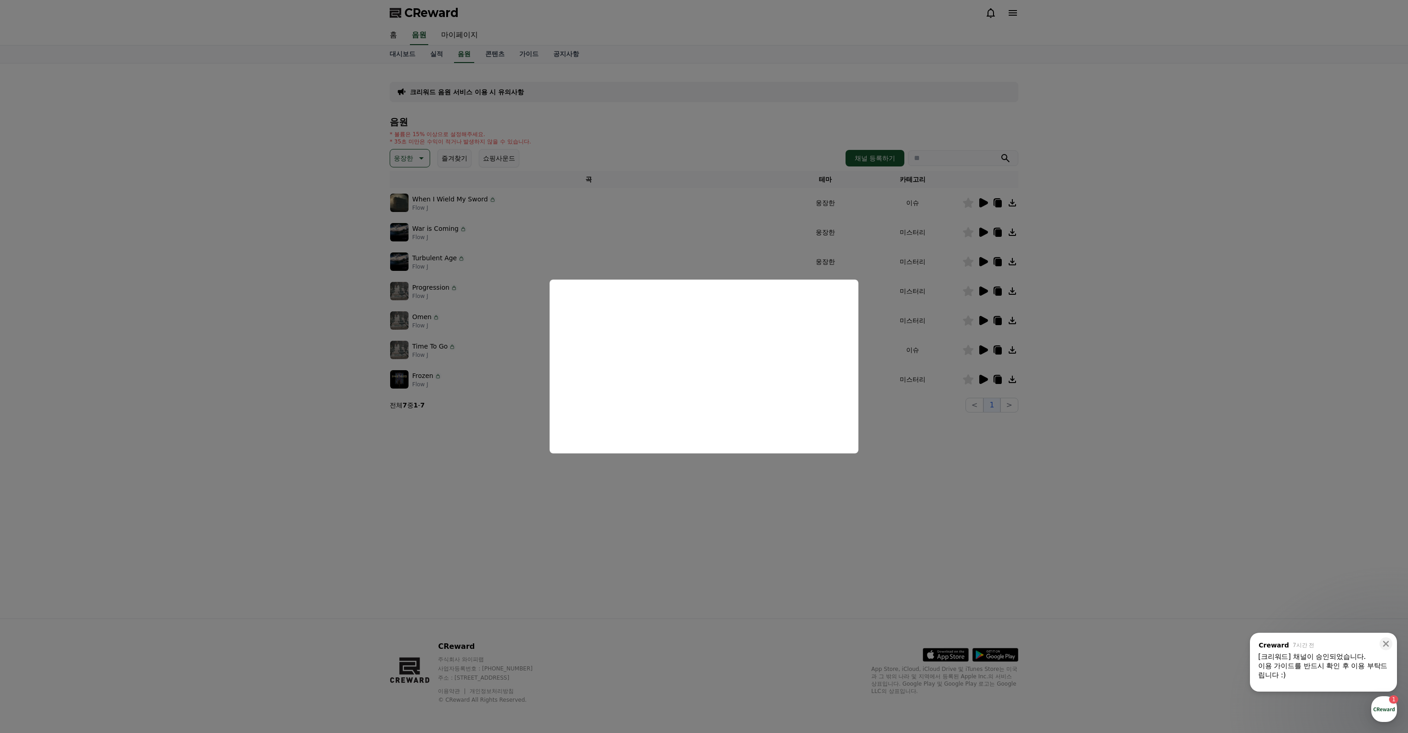
click at [627, 490] on button "close modal" at bounding box center [704, 366] width 1408 height 733
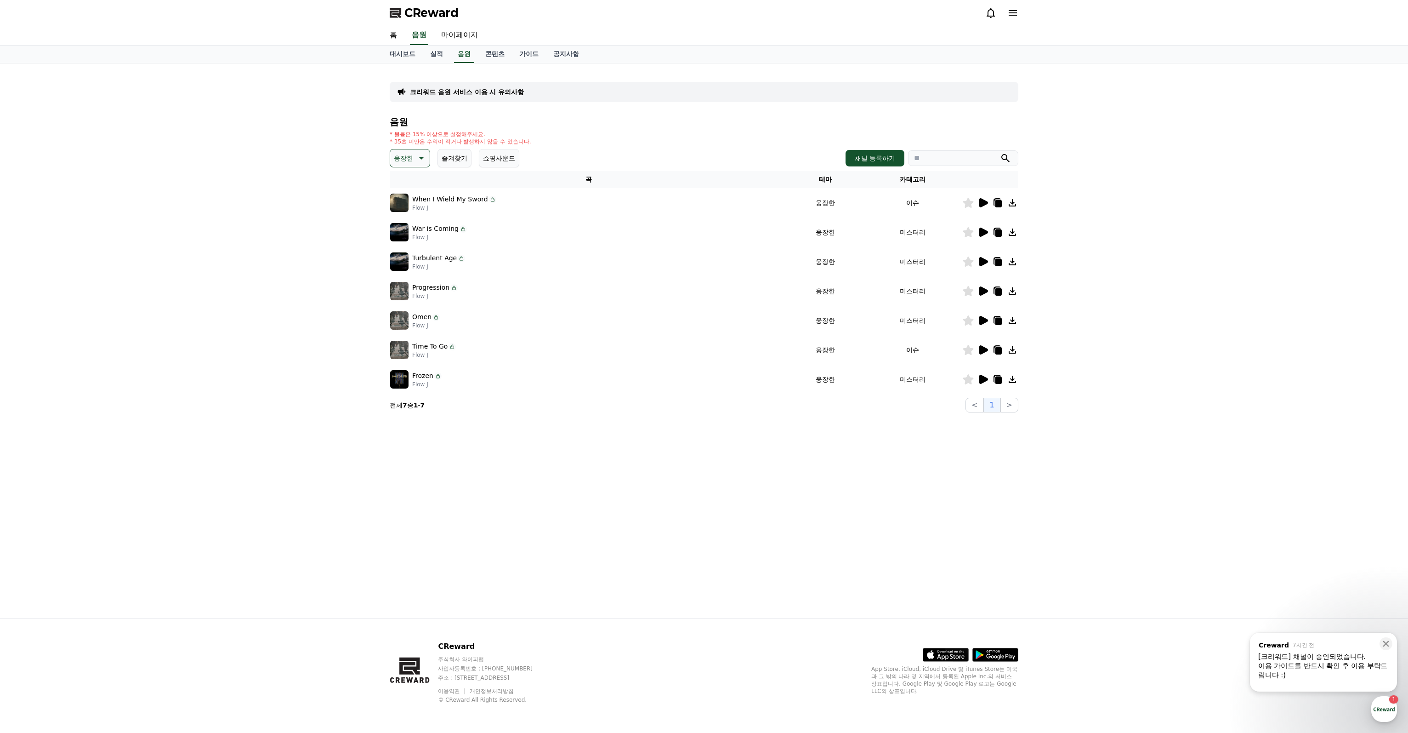
click at [979, 348] on icon at bounding box center [983, 349] width 11 height 11
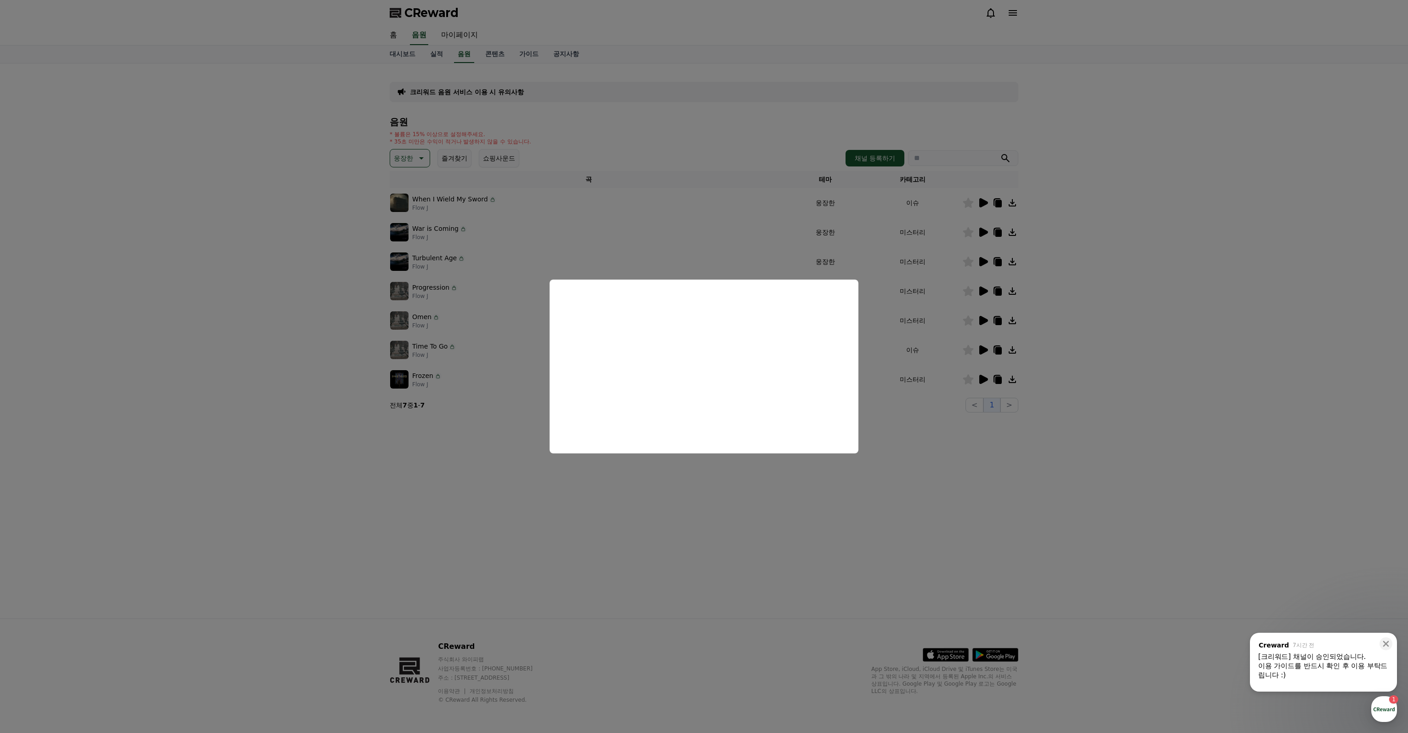
click at [502, 493] on button "close modal" at bounding box center [704, 366] width 1408 height 733
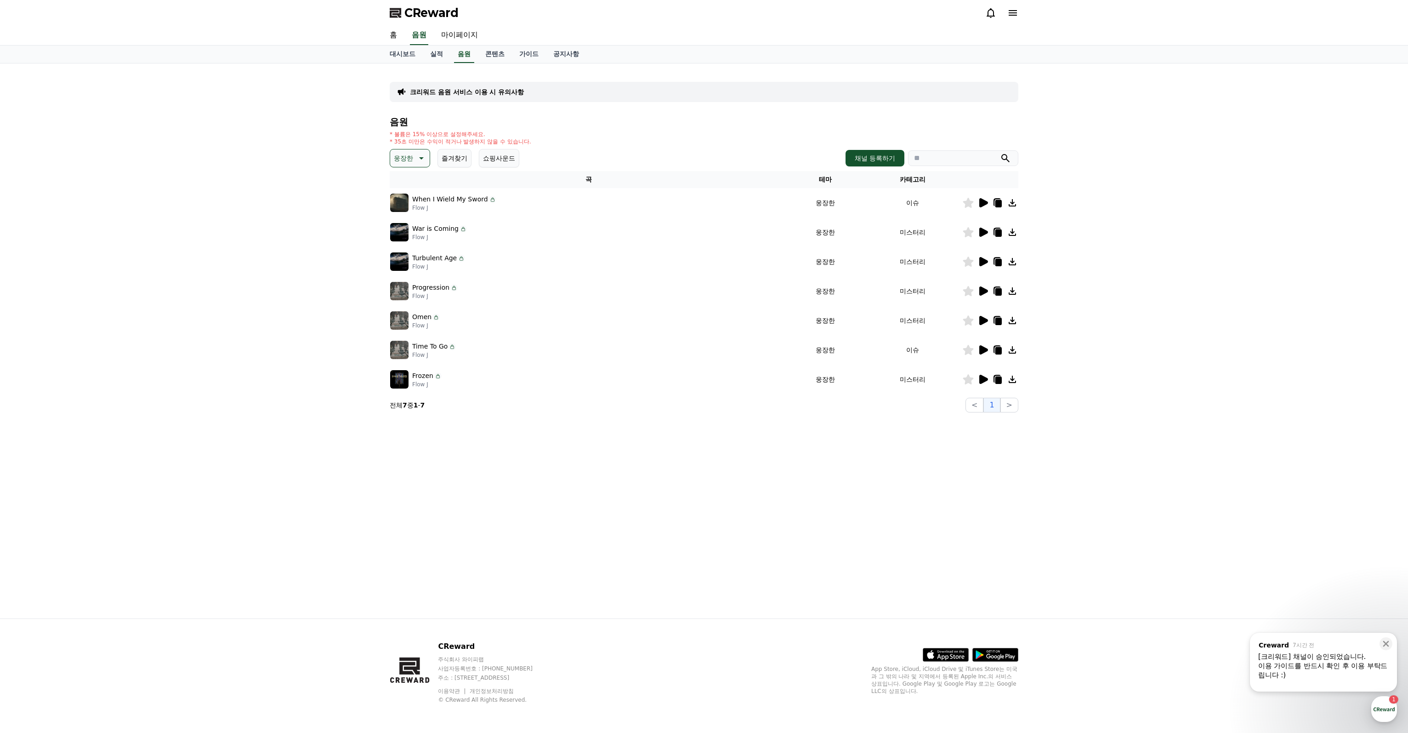
click at [989, 377] on div at bounding box center [990, 379] width 55 height 11
click at [985, 379] on icon at bounding box center [984, 379] width 9 height 9
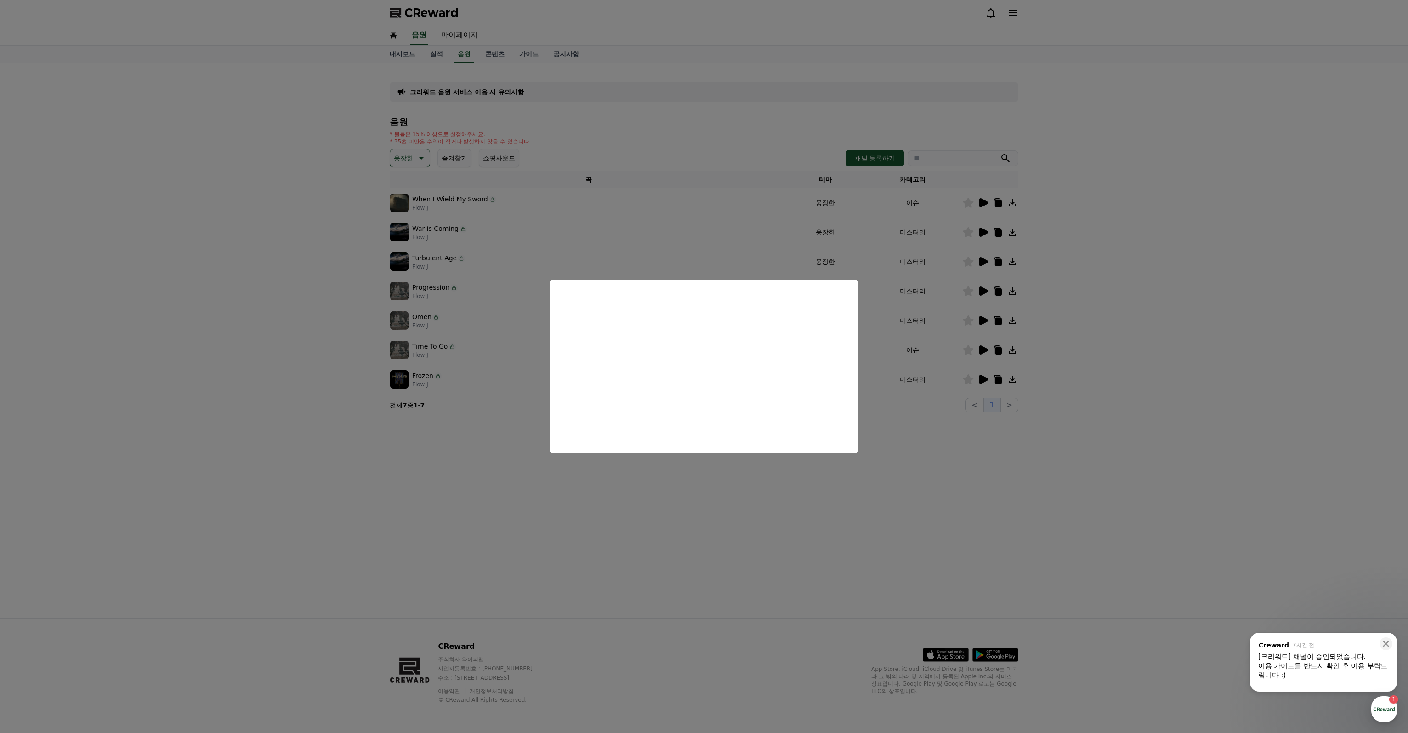
click at [507, 495] on button "close modal" at bounding box center [704, 366] width 1408 height 733
